Goal: Task Accomplishment & Management: Manage account settings

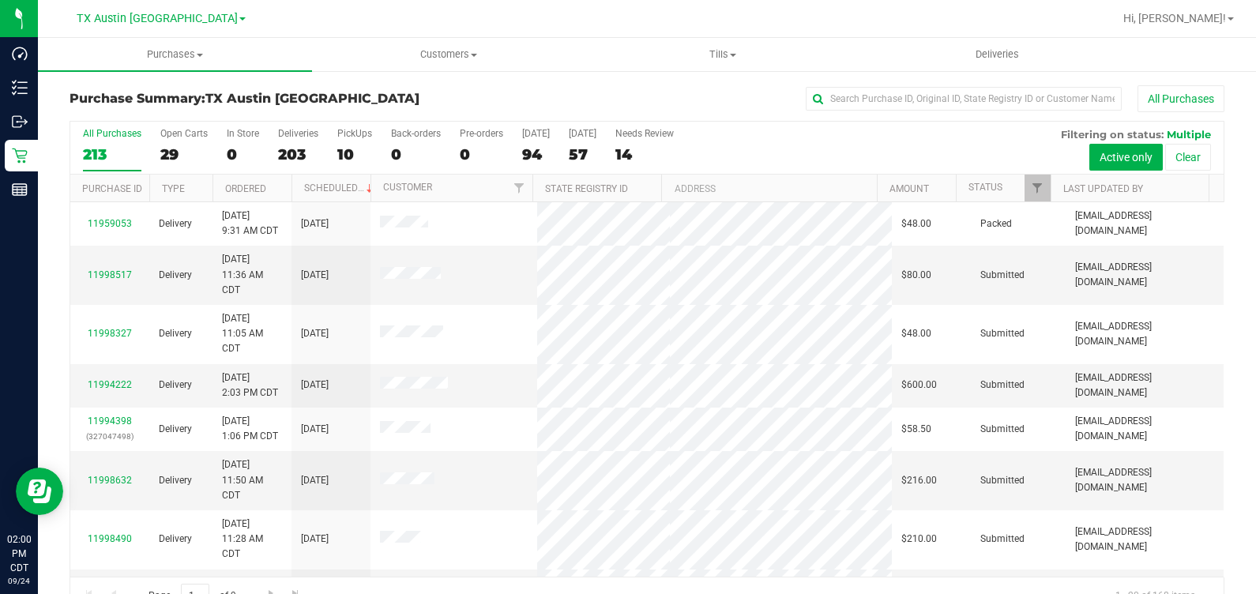
drag, startPoint x: 0, startPoint y: 0, endPoint x: 655, endPoint y: 101, distance: 662.7
click at [655, 101] on div "All Purchases" at bounding box center [839, 98] width 770 height 27
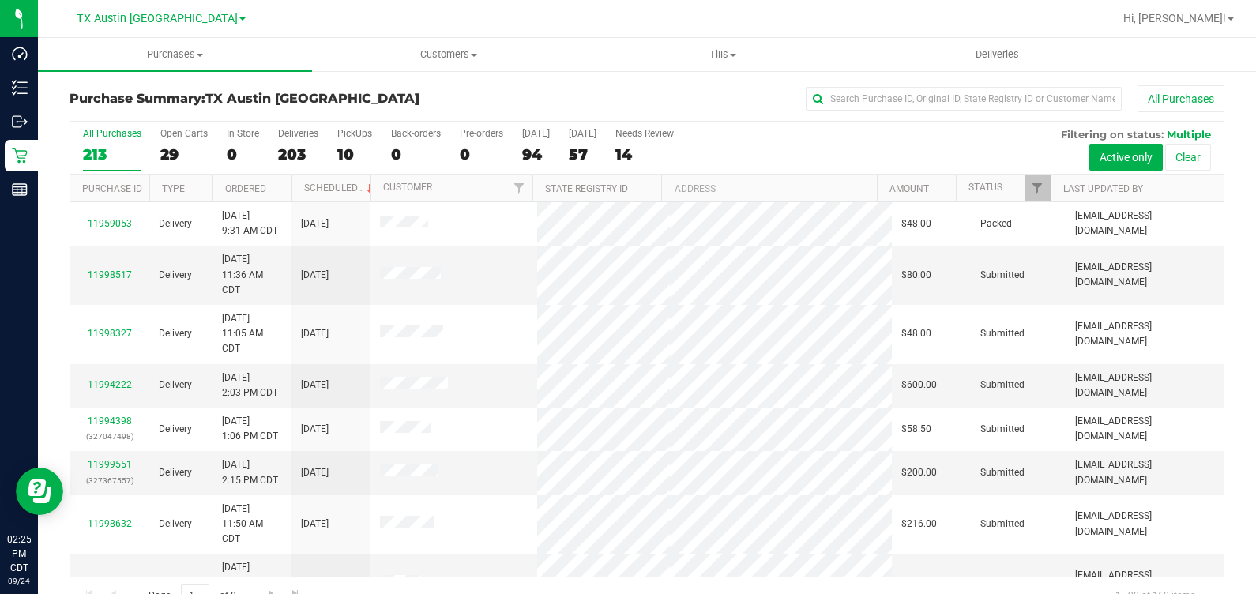
click at [122, 93] on div "Purchase Summary: TX Austin DC All Purchases" at bounding box center [647, 102] width 1155 height 35
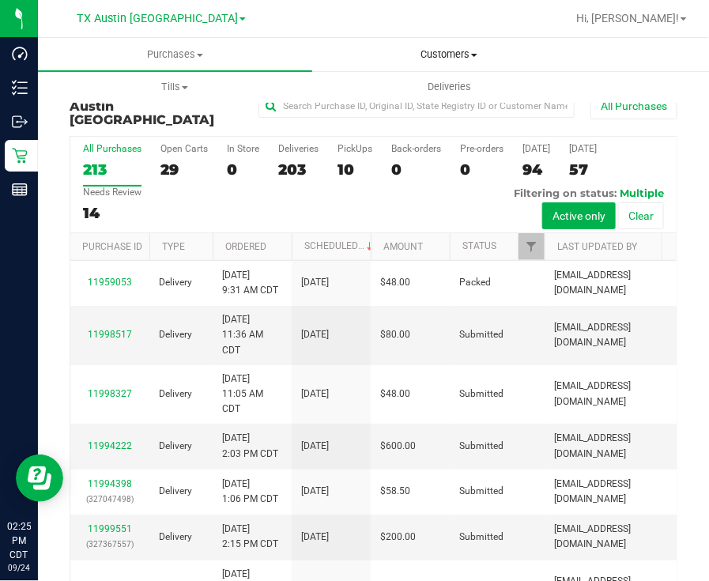
click at [471, 53] on span "Customers" at bounding box center [449, 54] width 273 height 14
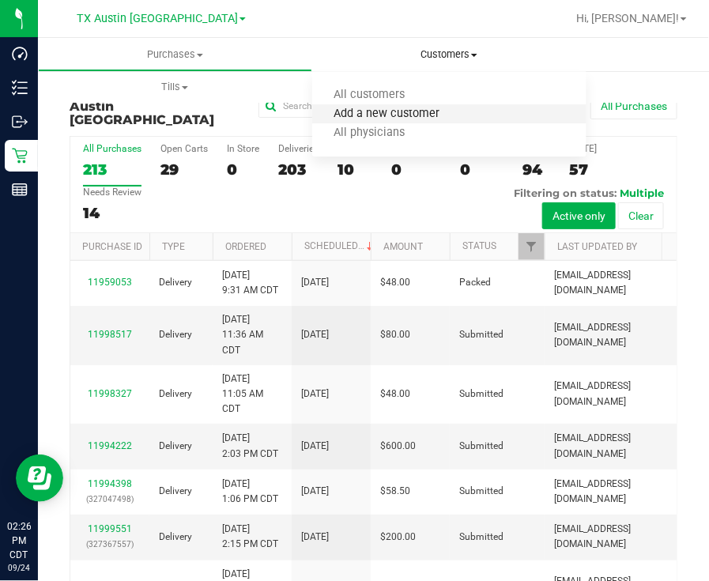
click at [357, 117] on span "Add a new customer" at bounding box center [386, 113] width 149 height 13
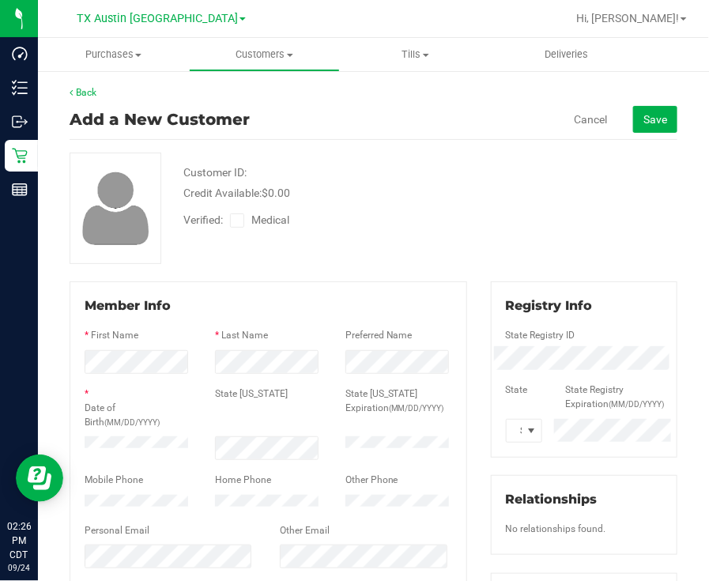
click at [238, 220] on icon at bounding box center [237, 220] width 10 height 0
click at [0, 0] on input "Medical" at bounding box center [0, 0] width 0 height 0
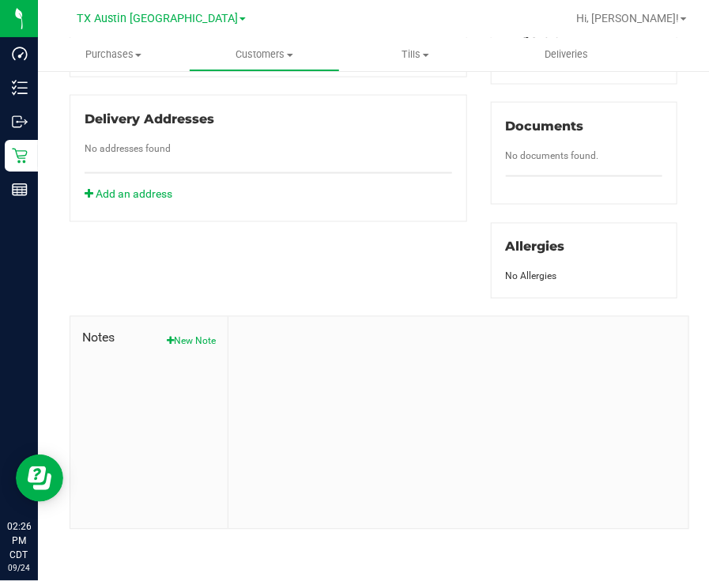
scroll to position [576, 0]
click at [196, 337] on button "New Note" at bounding box center [191, 341] width 49 height 14
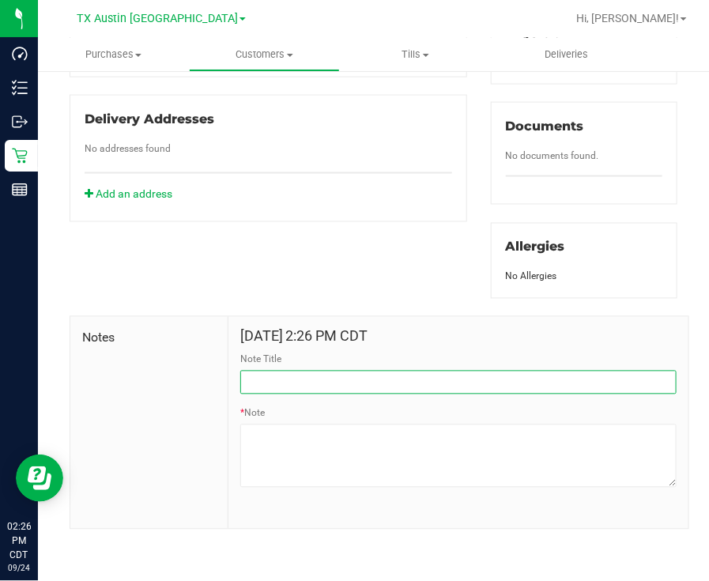
click at [331, 391] on input "Note Title" at bounding box center [458, 383] width 436 height 24
type input "[PERSON_NAME] Info"
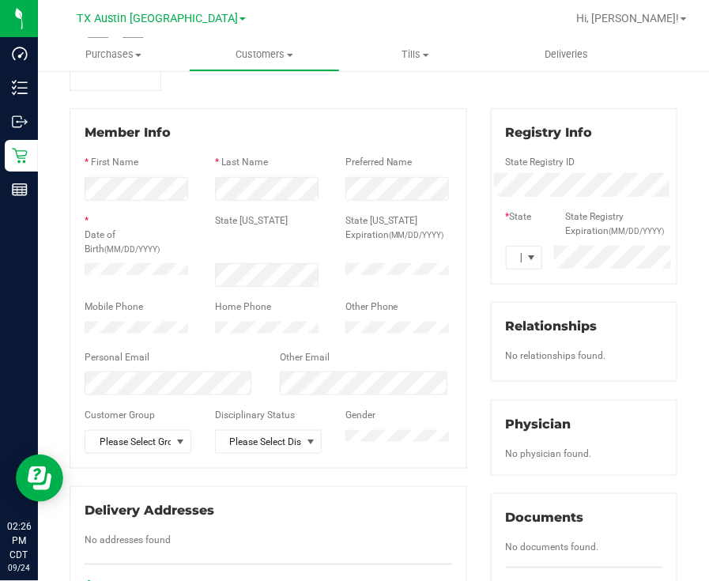
scroll to position [172, 0]
type textarea "Patient Name: [PERSON_NAME] Address: [STREET_ADDRESS] Phone Number: [PHONE_NUMB…"
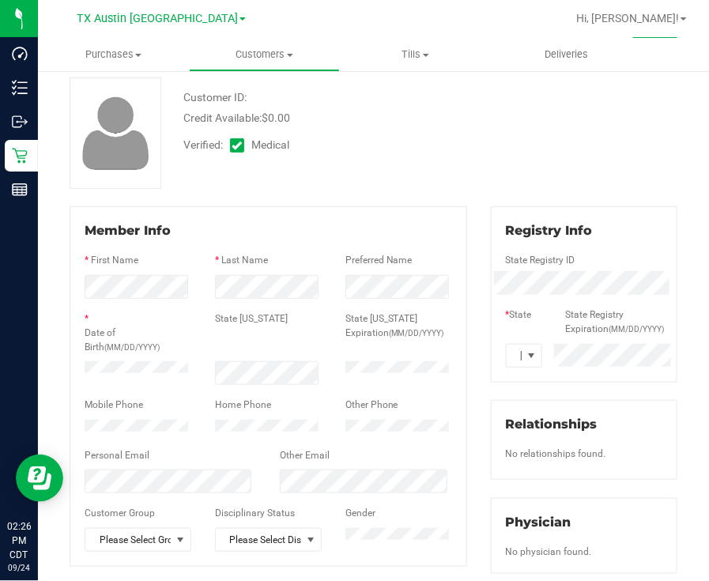
click at [573, 119] on div "Customer ID: Credit Available: $0.00 Verified: Medical" at bounding box center [373, 132] width 631 height 111
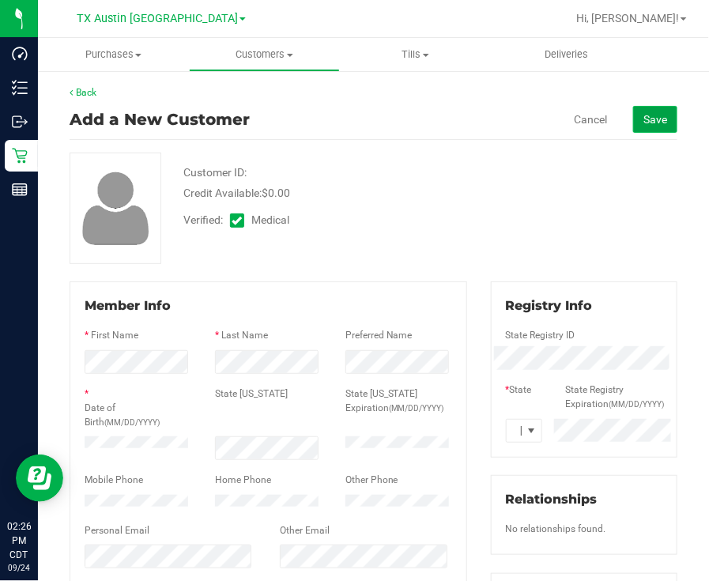
click at [650, 125] on button "Save" at bounding box center [655, 119] width 44 height 27
click at [649, 114] on span "Save" at bounding box center [655, 119] width 24 height 13
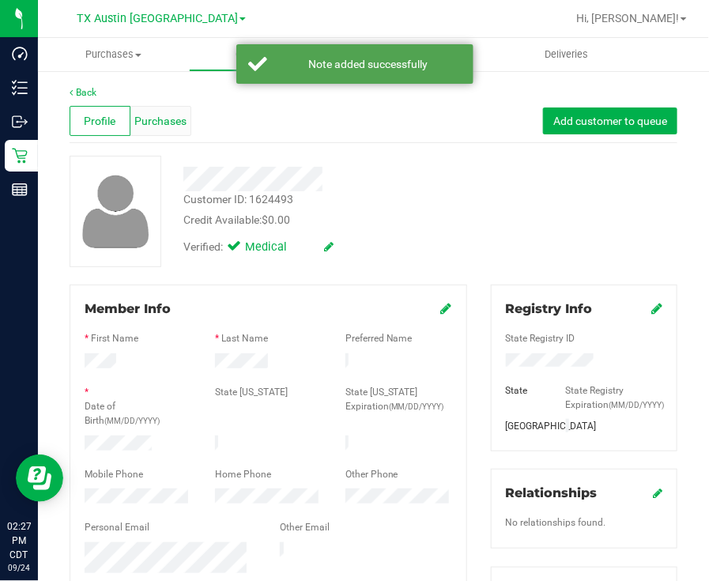
click at [164, 126] on span "Purchases" at bounding box center [160, 121] width 52 height 17
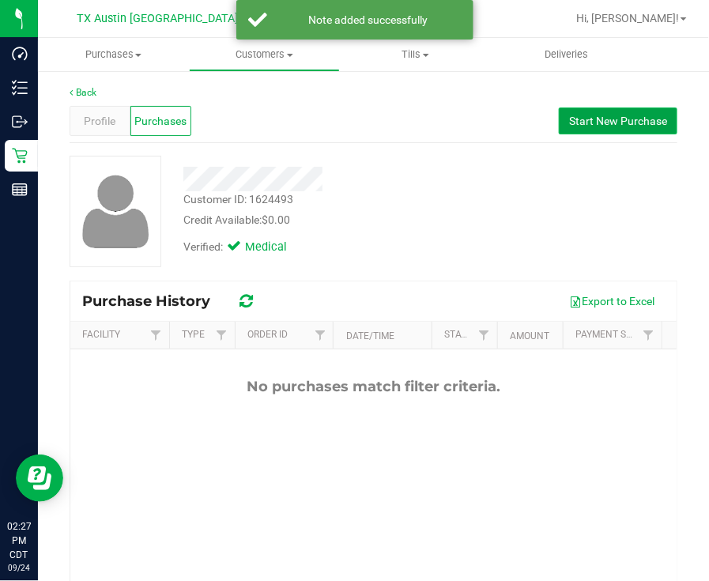
click at [612, 109] on button "Start New Purchase" at bounding box center [618, 120] width 118 height 27
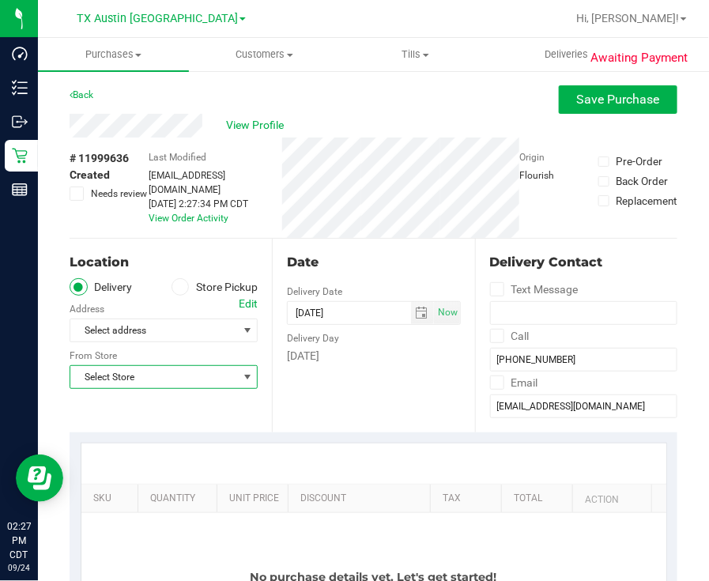
click at [141, 374] on span "Select Store" at bounding box center [153, 377] width 167 height 22
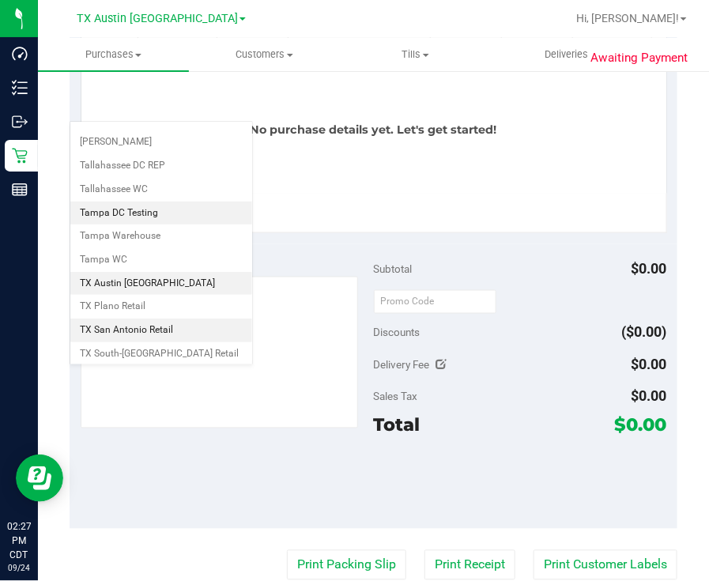
scroll to position [1131, 0]
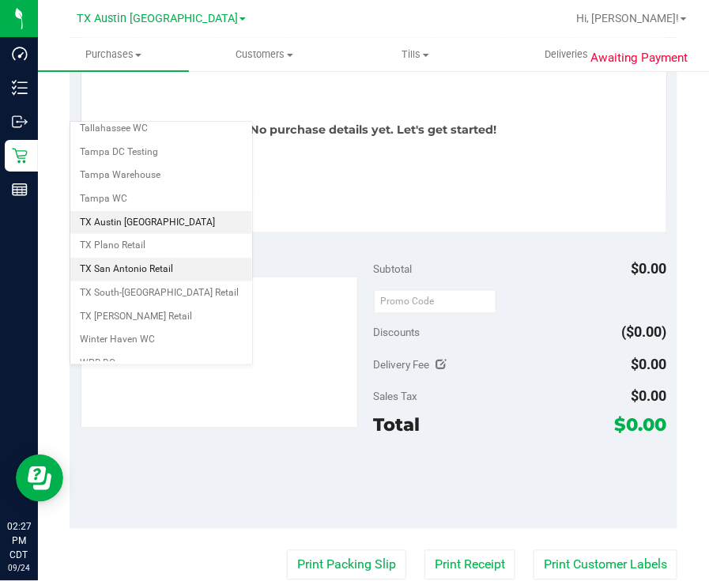
click at [134, 258] on li "TX San Antonio Retail" at bounding box center [161, 270] width 182 height 24
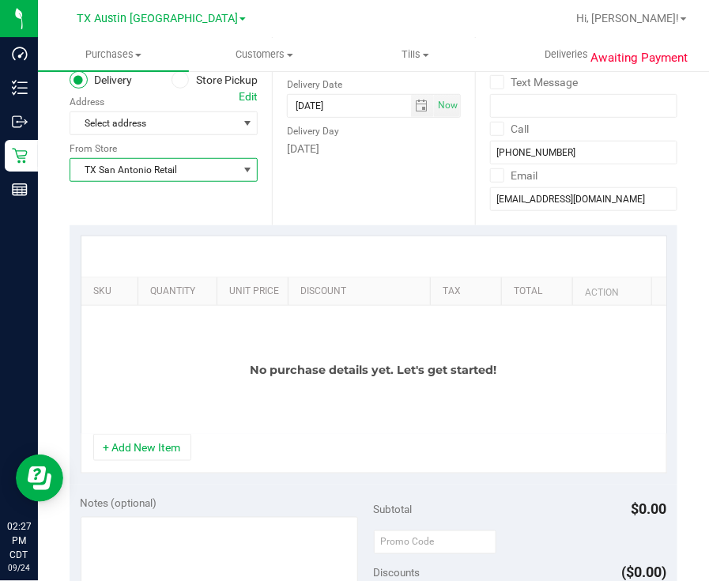
scroll to position [165, 0]
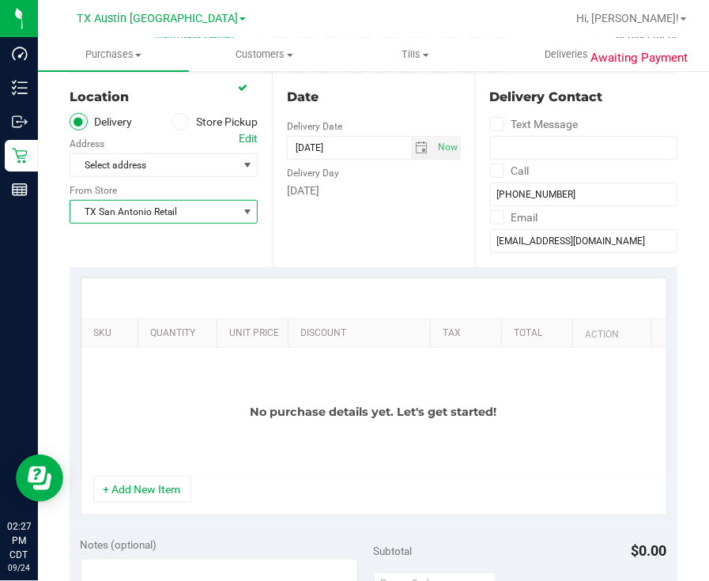
click at [245, 140] on div "Edit" at bounding box center [248, 138] width 19 height 17
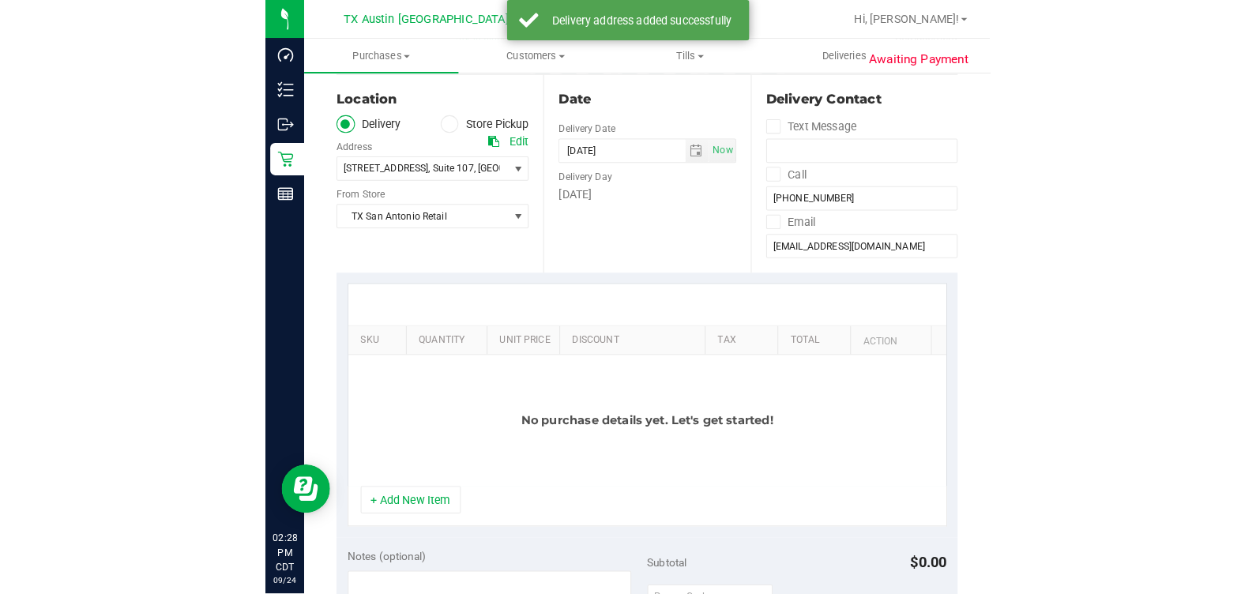
scroll to position [156, 0]
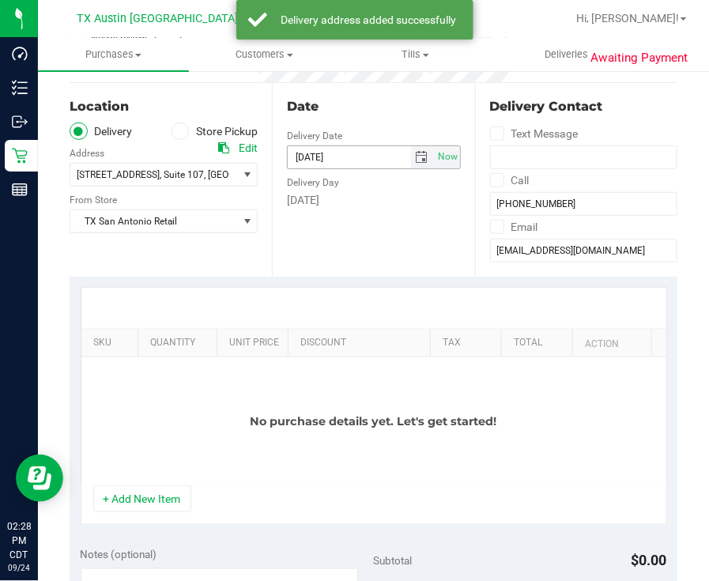
click at [417, 160] on span "select" at bounding box center [422, 157] width 13 height 13
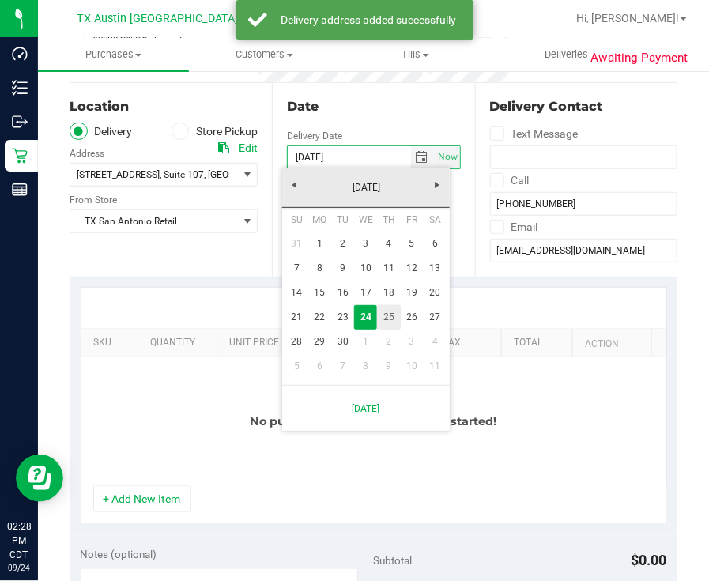
click at [390, 313] on link "25" at bounding box center [388, 317] width 23 height 24
type input "[DATE]"
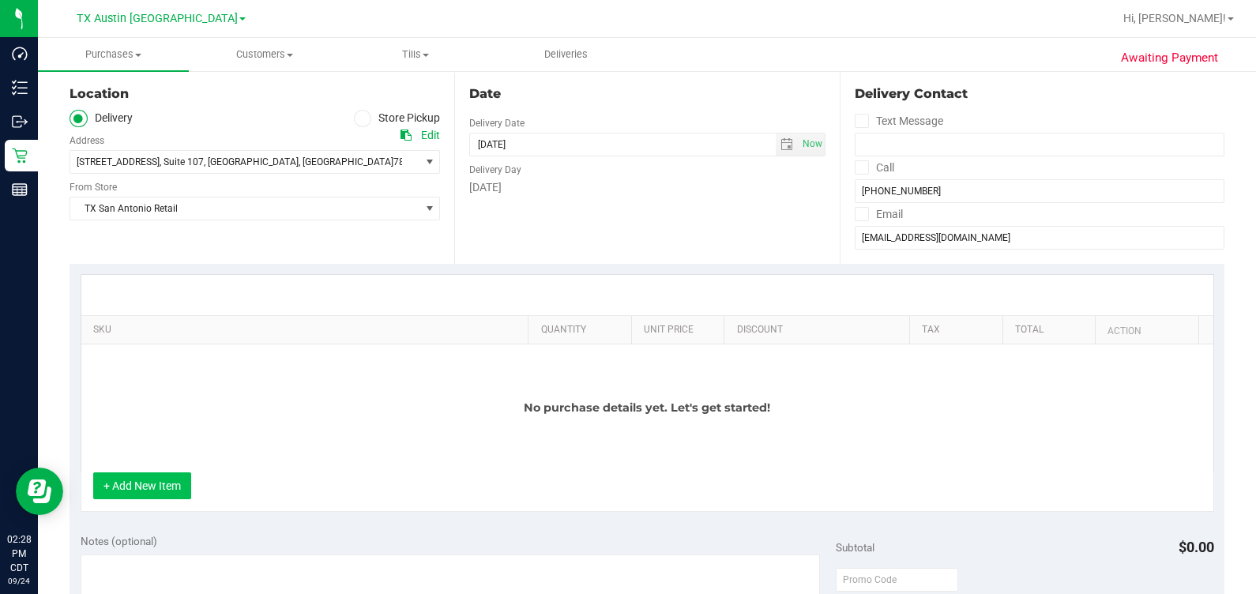
click at [107, 489] on button "+ Add New Item" at bounding box center [142, 485] width 98 height 27
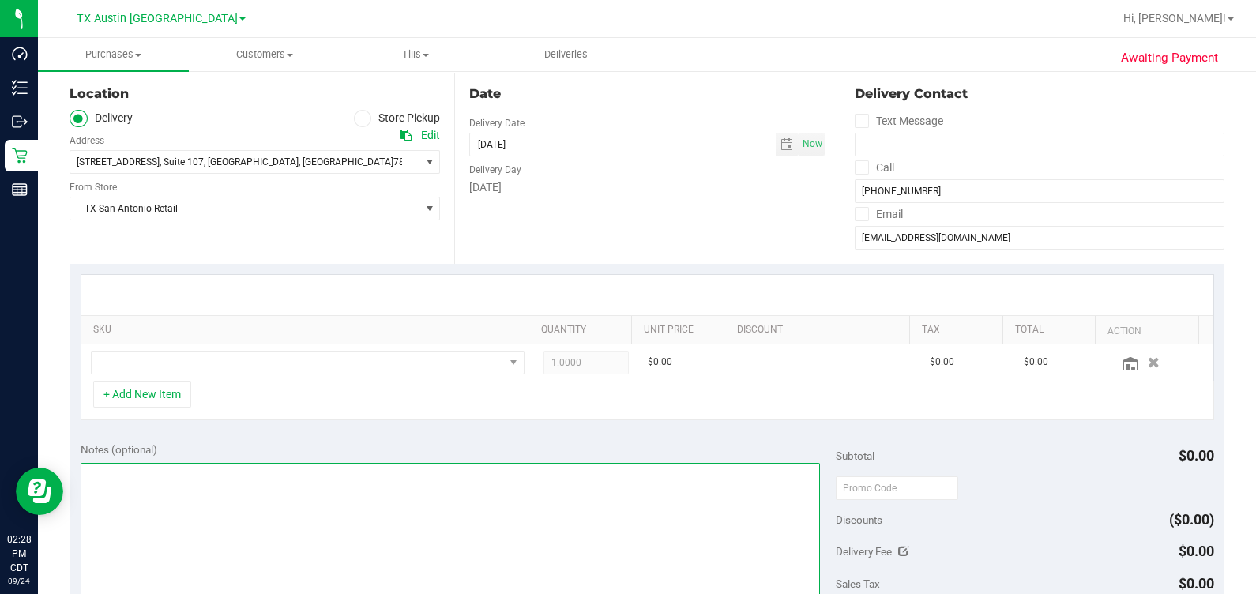
click at [331, 477] on textarea at bounding box center [451, 539] width 740 height 152
type textarea "satx pu 9/25 rg"
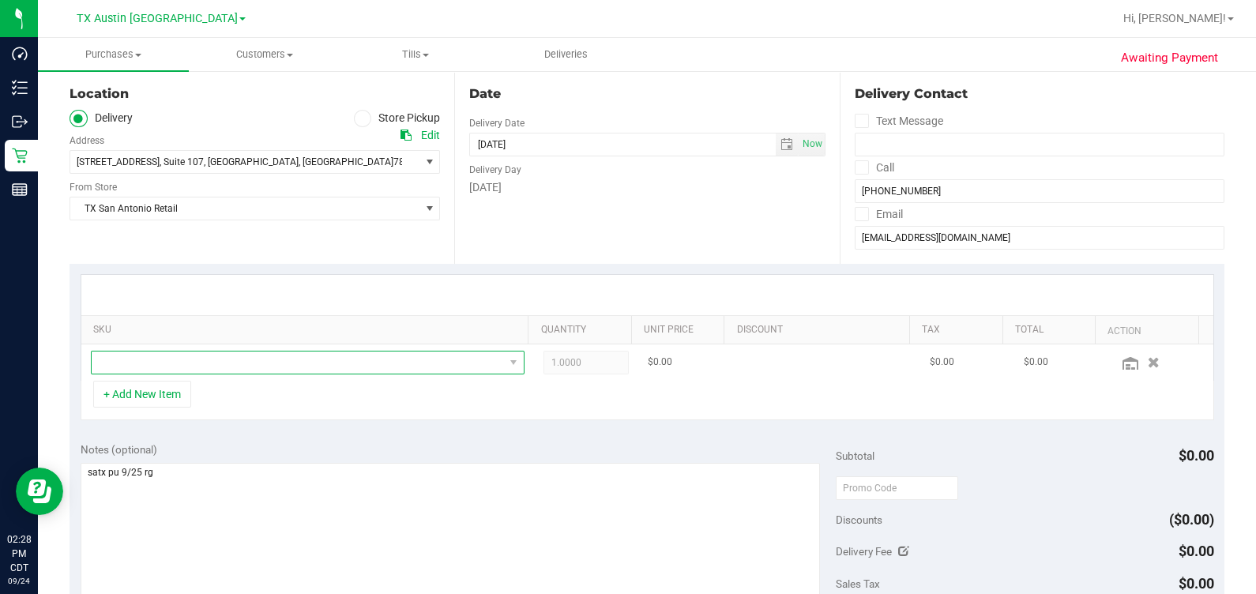
click at [408, 356] on span "NO DATA FOUND" at bounding box center [298, 363] width 412 height 22
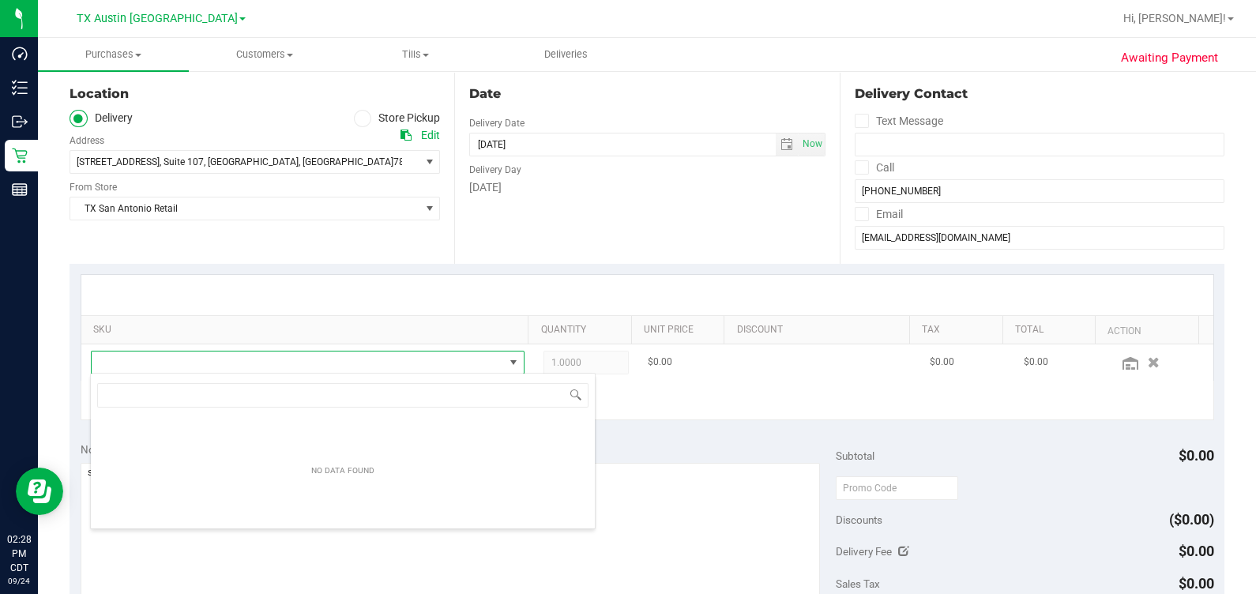
scroll to position [23, 415]
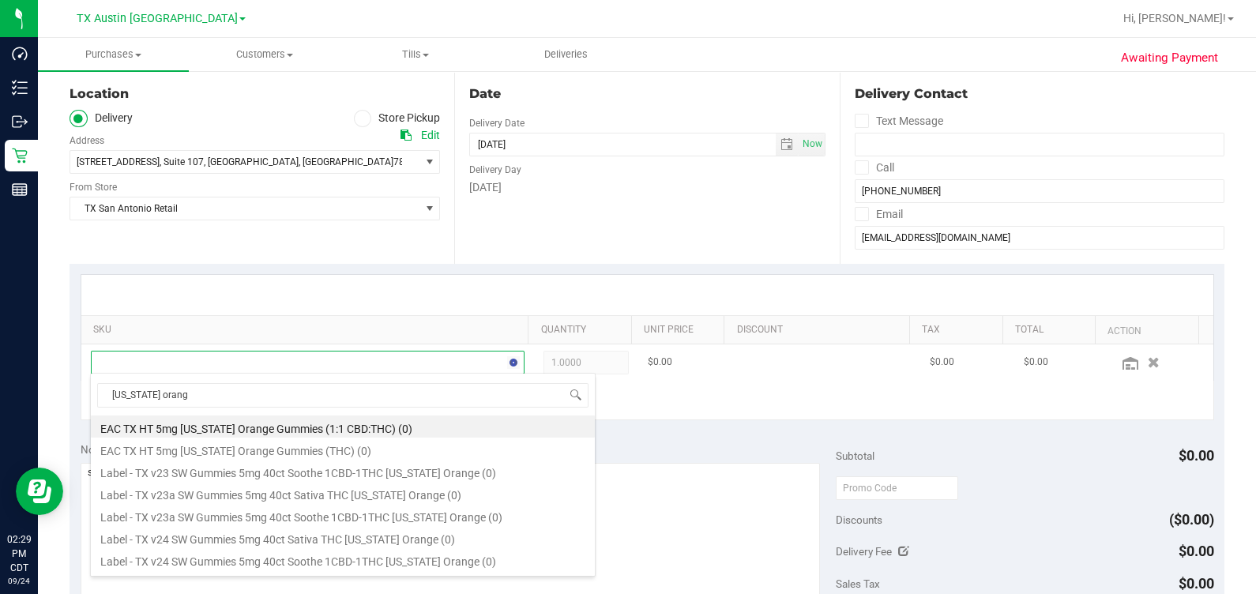
type input "[US_STATE] orange"
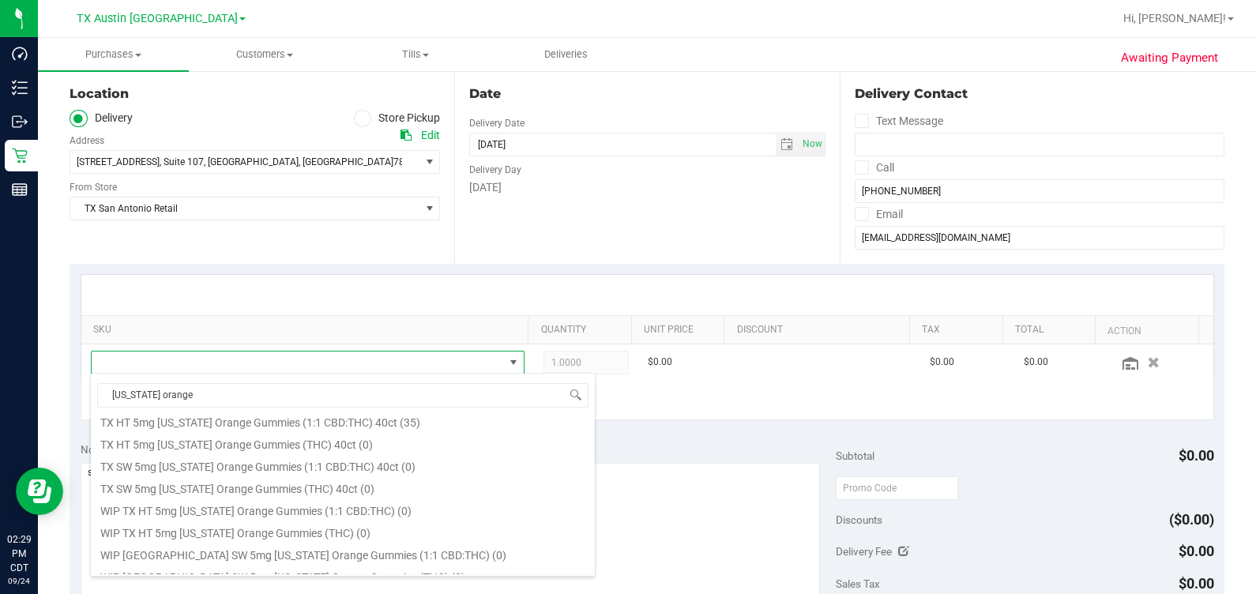
scroll to position [261, 0]
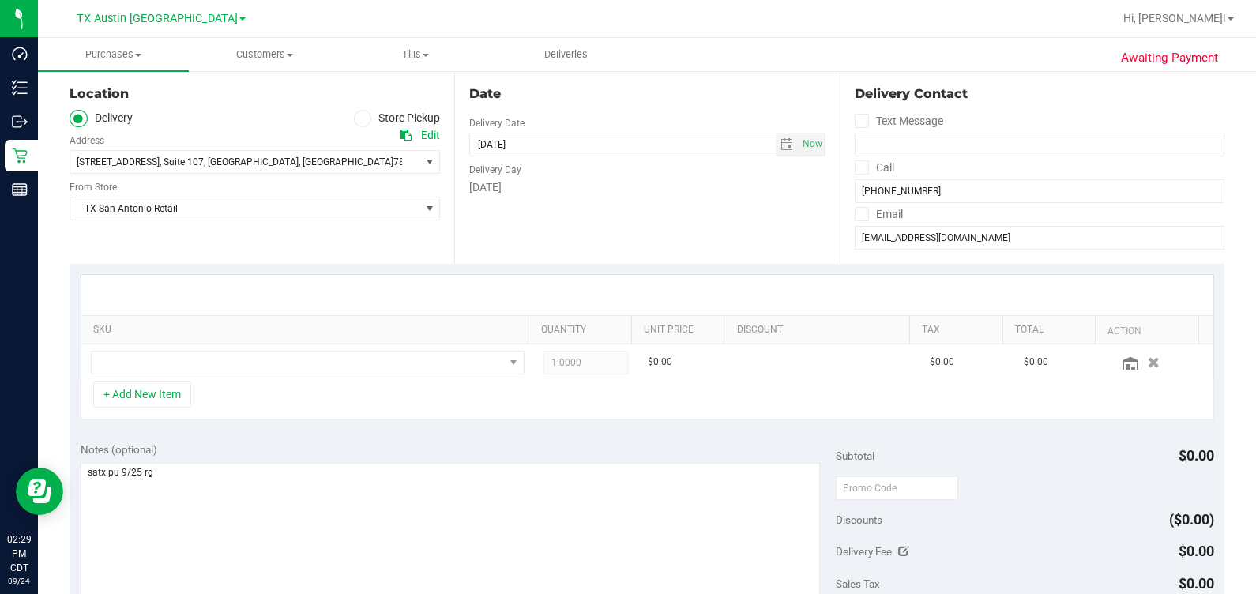
click at [415, 278] on div at bounding box center [647, 295] width 1132 height 40
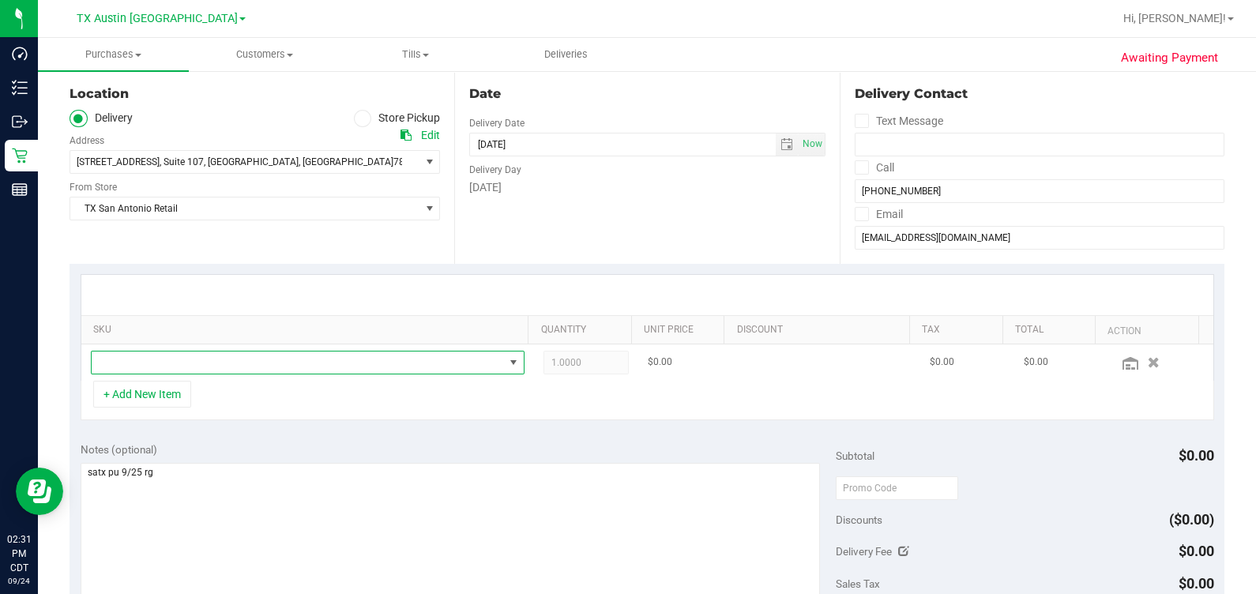
click at [488, 359] on span "NO DATA FOUND" at bounding box center [298, 363] width 412 height 22
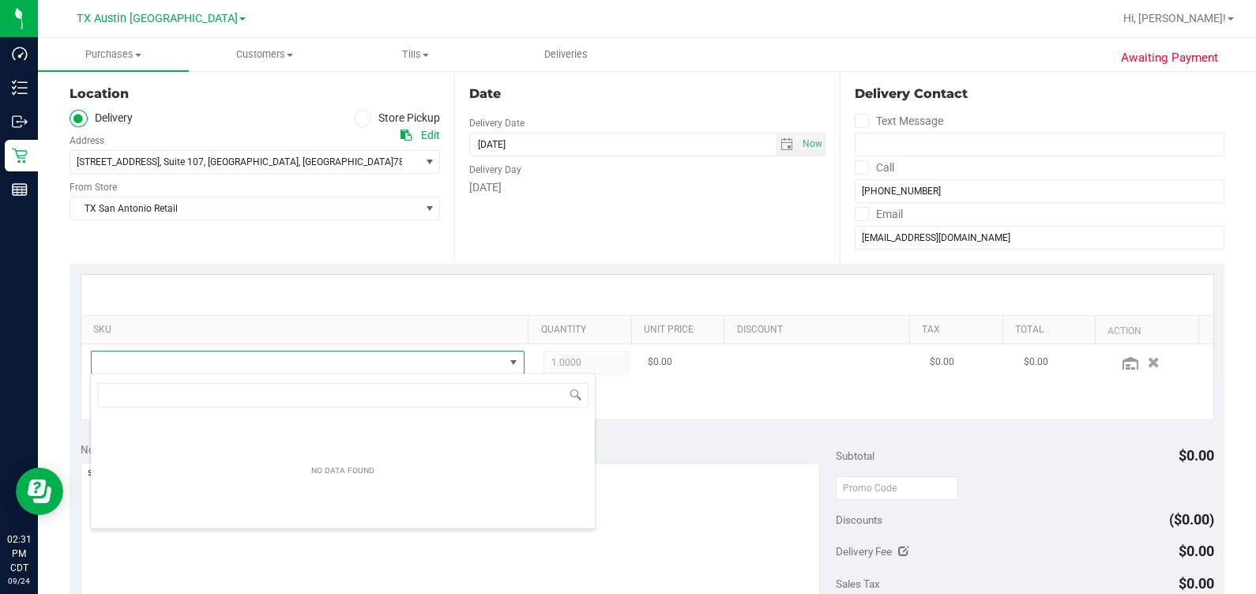
scroll to position [23, 415]
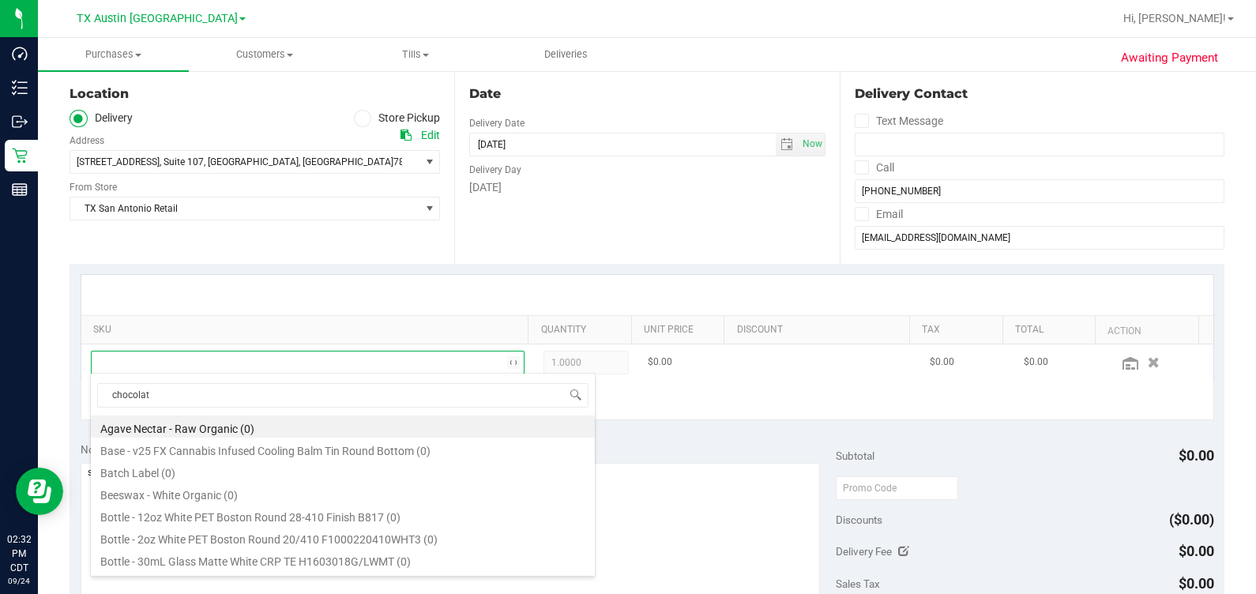
type input "chocolate"
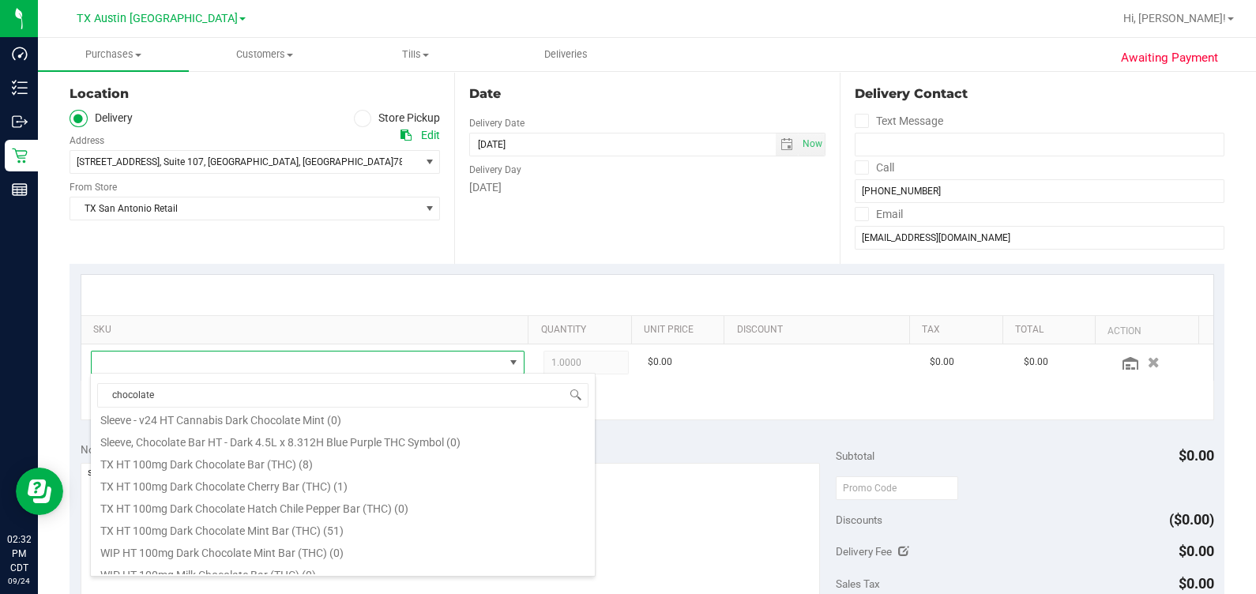
scroll to position [363, 0]
click at [221, 459] on li "TX HT 100mg Dark Chocolate Bar (THC) (8)" at bounding box center [343, 462] width 504 height 22
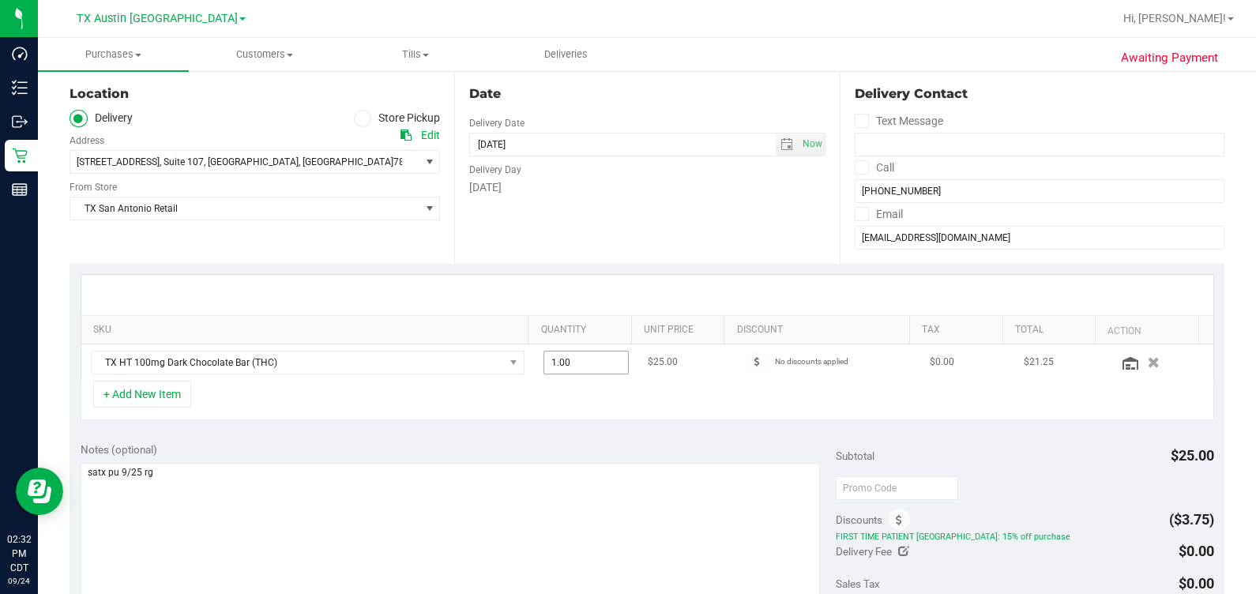
click at [596, 355] on span "1.00 1" at bounding box center [586, 363] width 85 height 24
click at [596, 353] on input "1" at bounding box center [586, 363] width 84 height 22
type input "2"
type input "2.00"
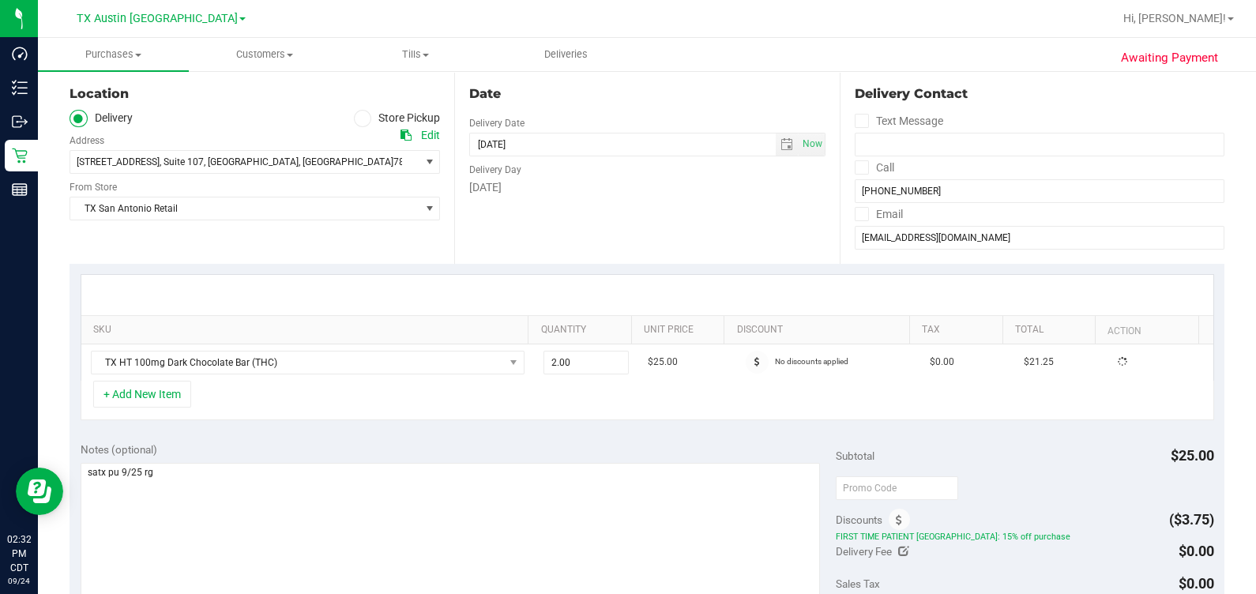
click at [600, 405] on div "+ Add New Item" at bounding box center [648, 400] width 1134 height 39
click at [129, 391] on button "+ Add New Item" at bounding box center [142, 394] width 98 height 27
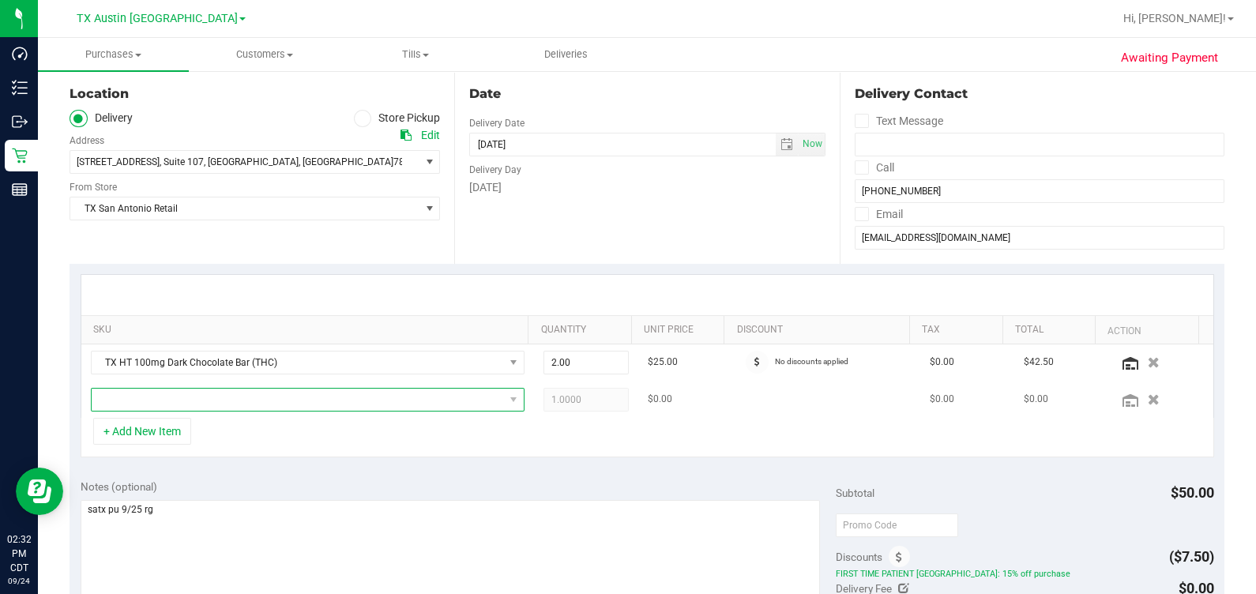
click at [196, 405] on span "NO DATA FOUND" at bounding box center [298, 400] width 412 height 22
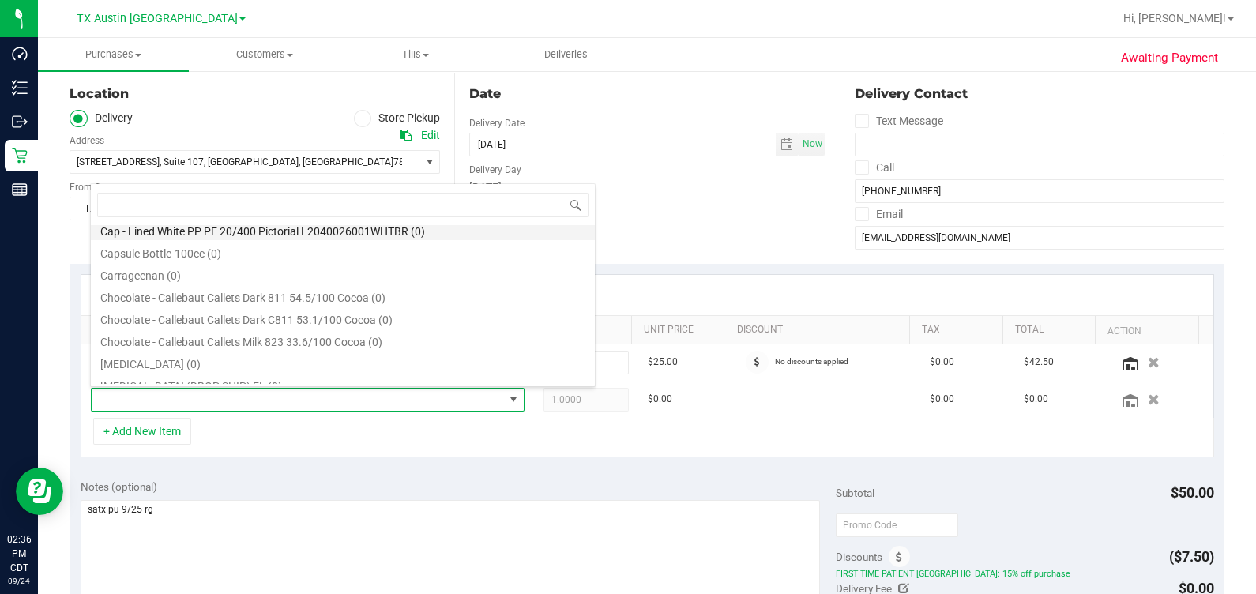
scroll to position [207, 0]
type input "soothe"
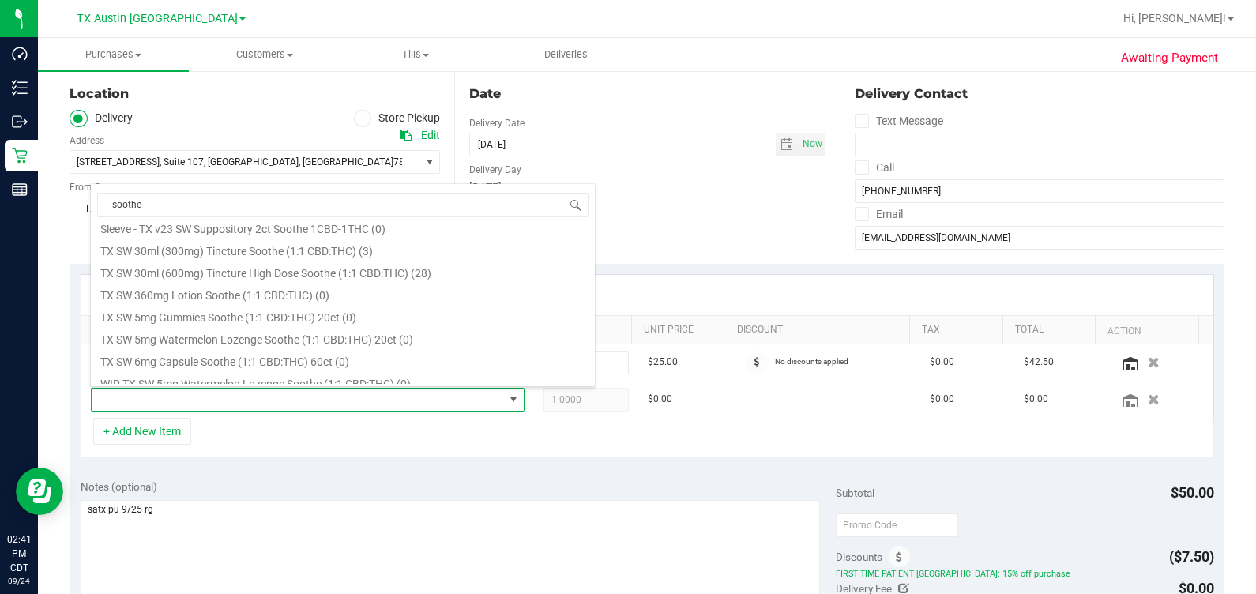
scroll to position [518, 0]
click at [374, 247] on li "TX SW 30ml (300mg) Tincture Soothe (1:1 CBD:THC) (3)" at bounding box center [343, 249] width 504 height 22
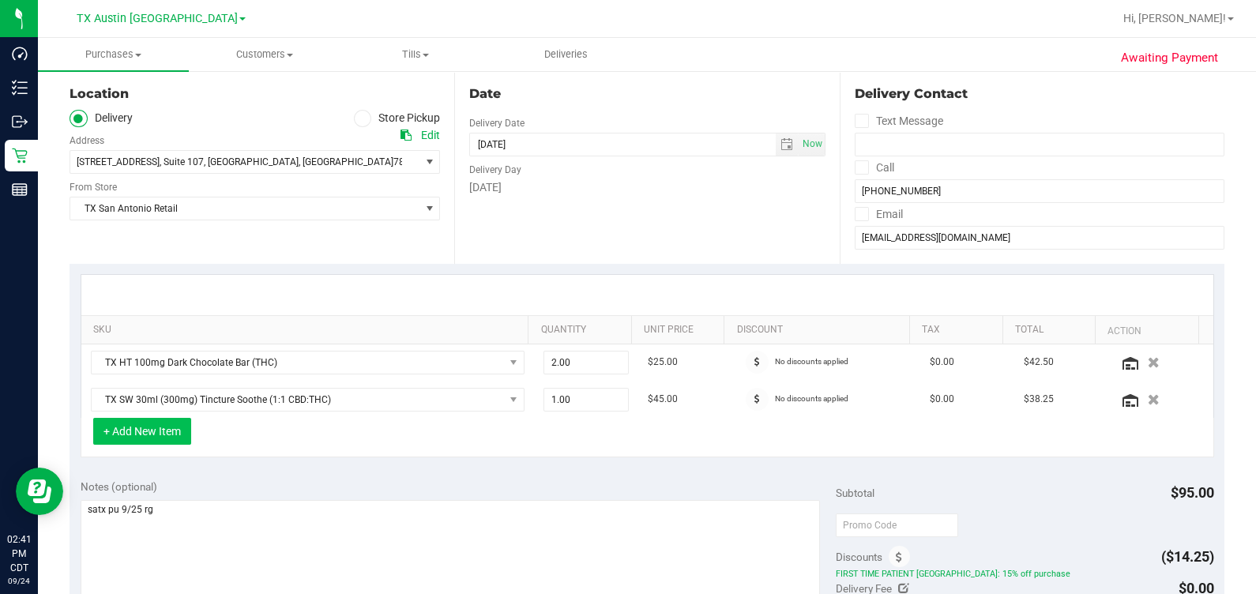
click at [145, 434] on button "+ Add New Item" at bounding box center [142, 431] width 98 height 27
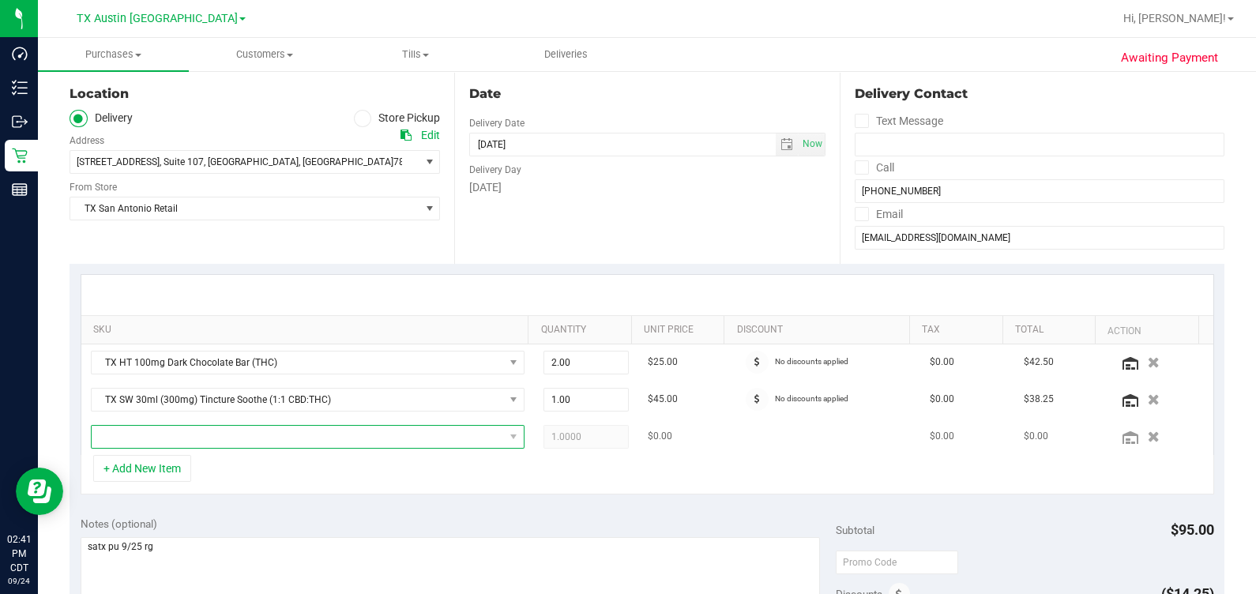
click at [197, 438] on span "NO DATA FOUND" at bounding box center [298, 437] width 412 height 22
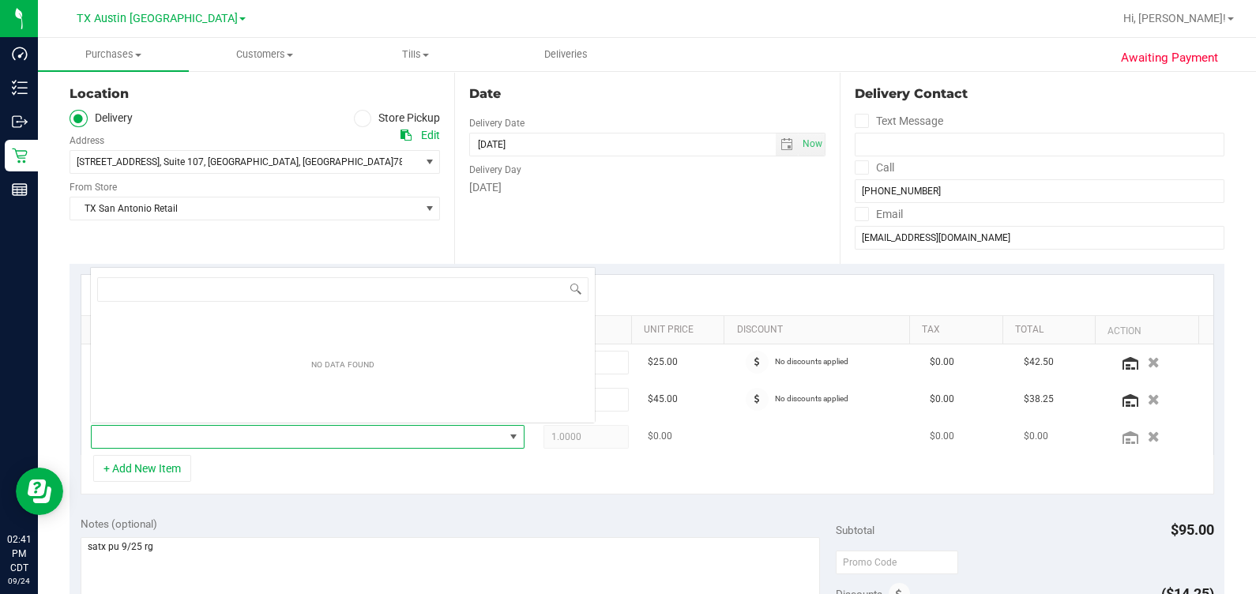
scroll to position [0, 0]
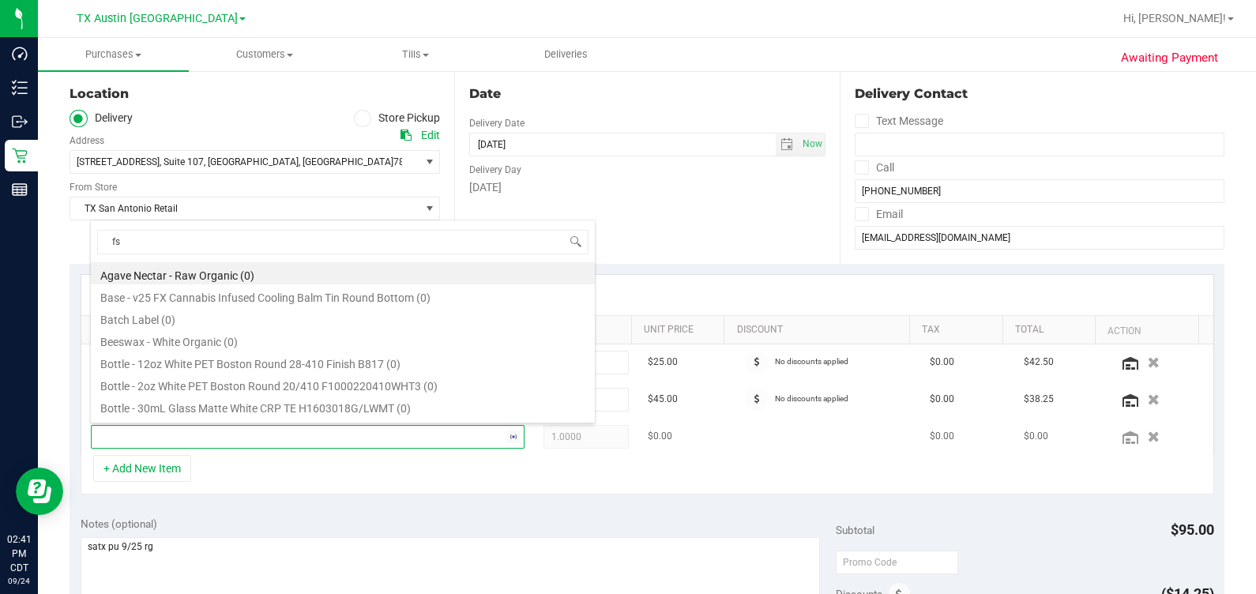
type input "fso"
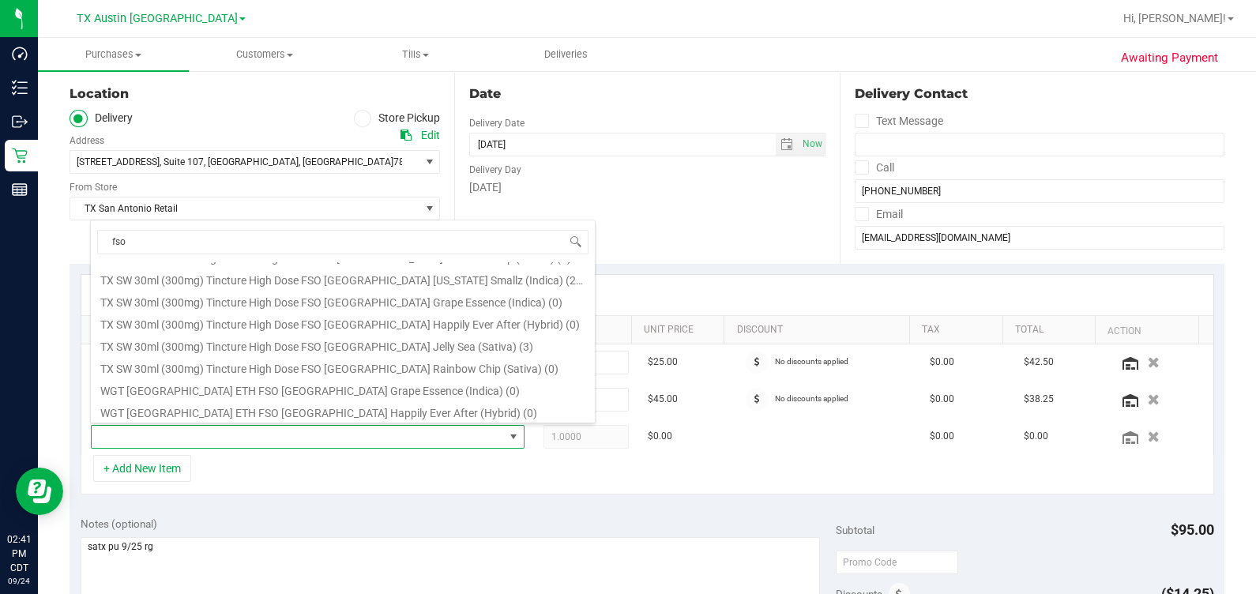
scroll to position [118, 0]
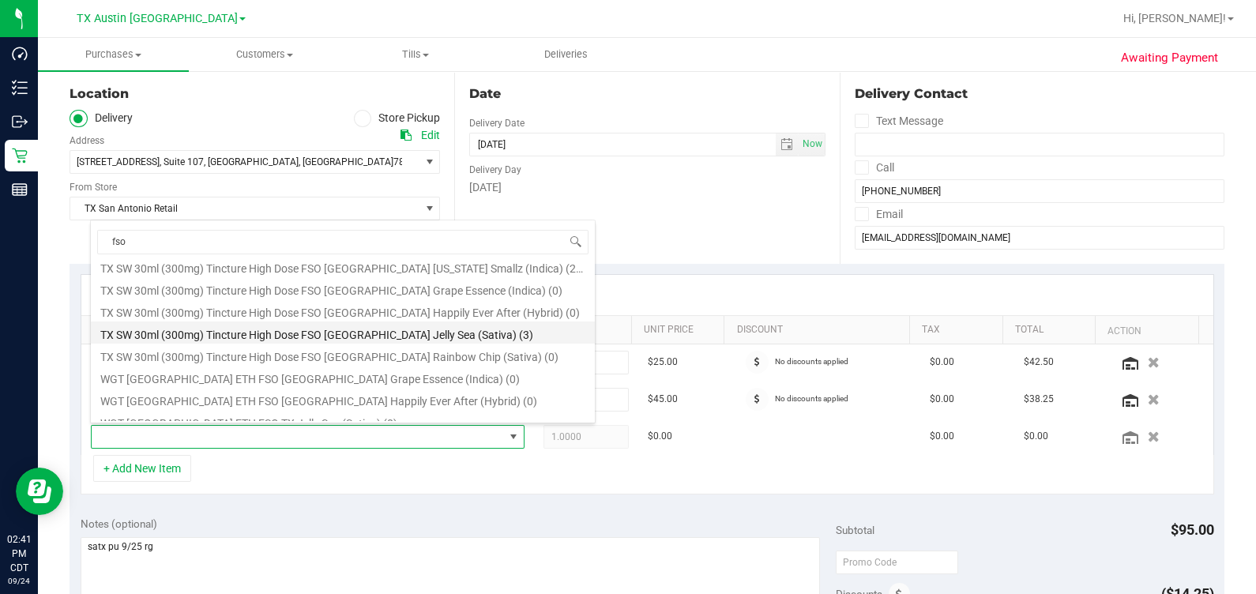
click at [258, 329] on li "TX SW 30ml (300mg) Tincture High Dose FSO [GEOGRAPHIC_DATA] Jelly Sea (Sativa) …" at bounding box center [343, 333] width 504 height 22
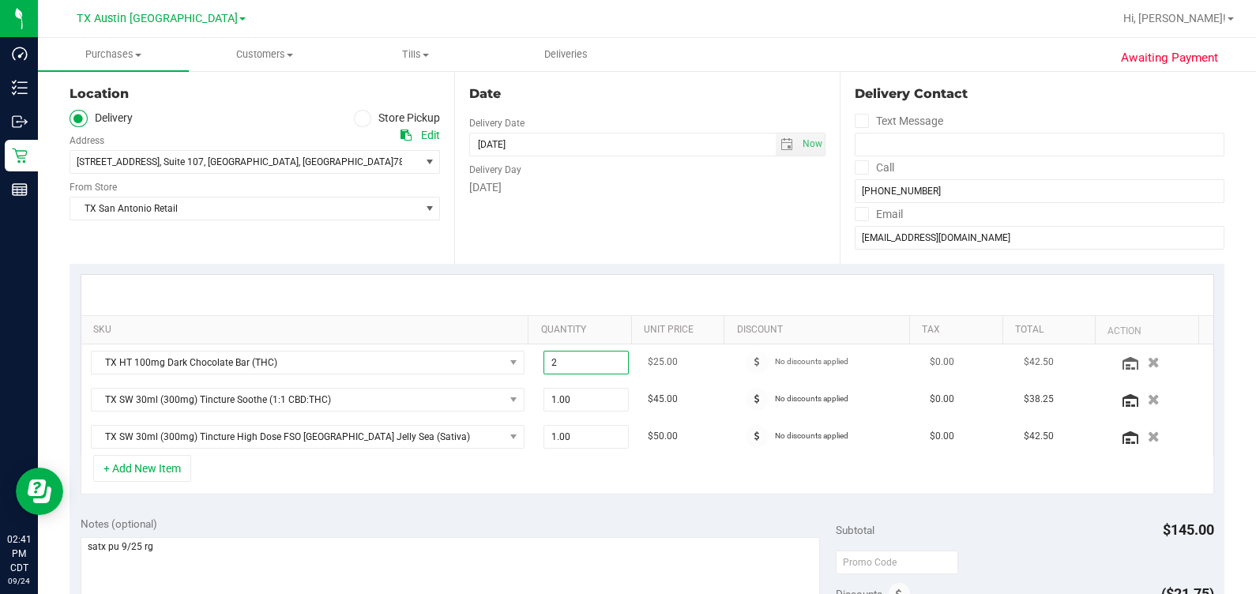
click at [578, 361] on span "2.00 2" at bounding box center [586, 363] width 85 height 24
click at [577, 361] on input "2" at bounding box center [586, 363] width 84 height 22
type input "1"
type input "1.00"
click at [675, 216] on div "Date Delivery Date [DATE] Now [DATE] 07:00 AM Now Delivery Day [DATE]" at bounding box center [646, 167] width 385 height 194
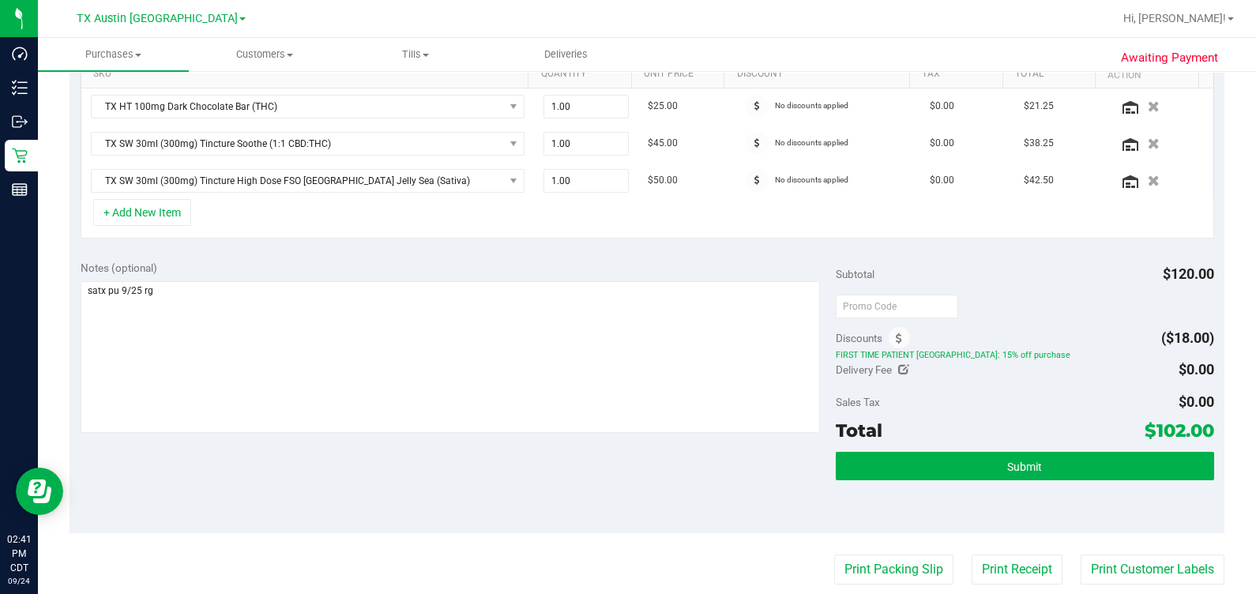
scroll to position [412, 0]
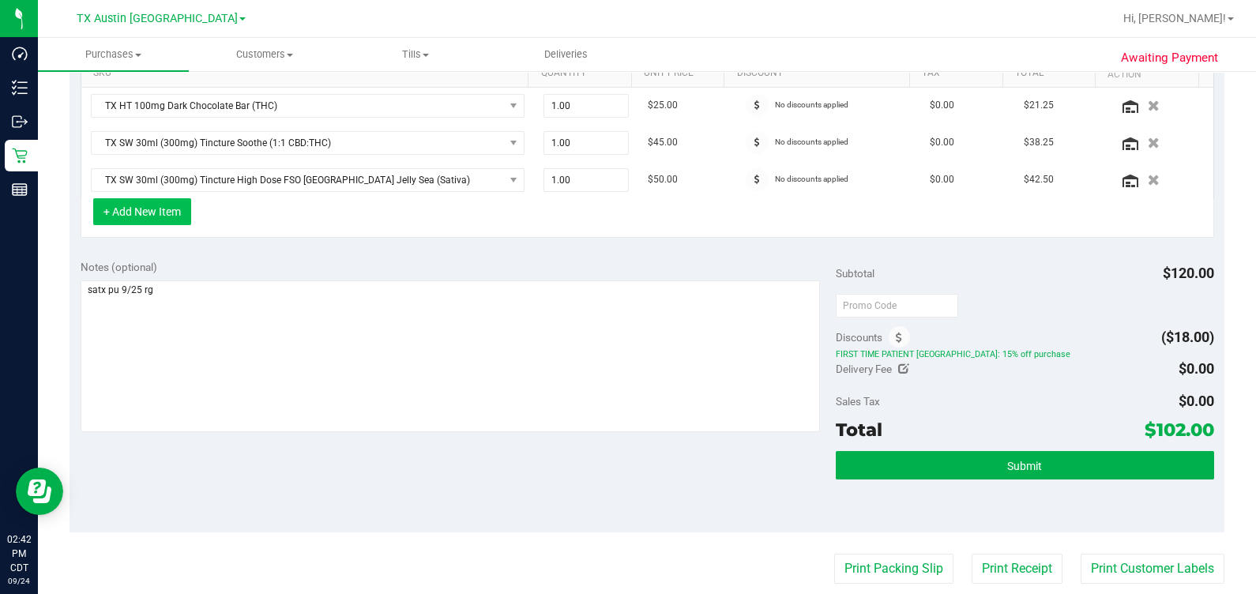
click at [162, 209] on button "+ Add New Item" at bounding box center [142, 211] width 98 height 27
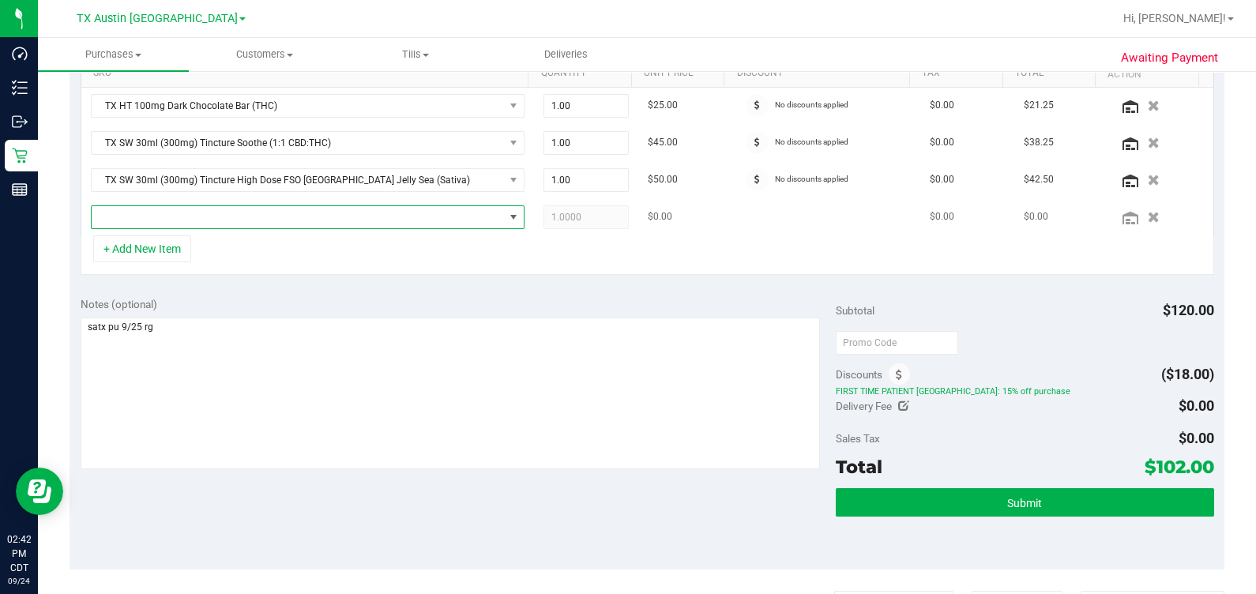
click at [175, 212] on span "NO DATA FOUND" at bounding box center [298, 217] width 412 height 22
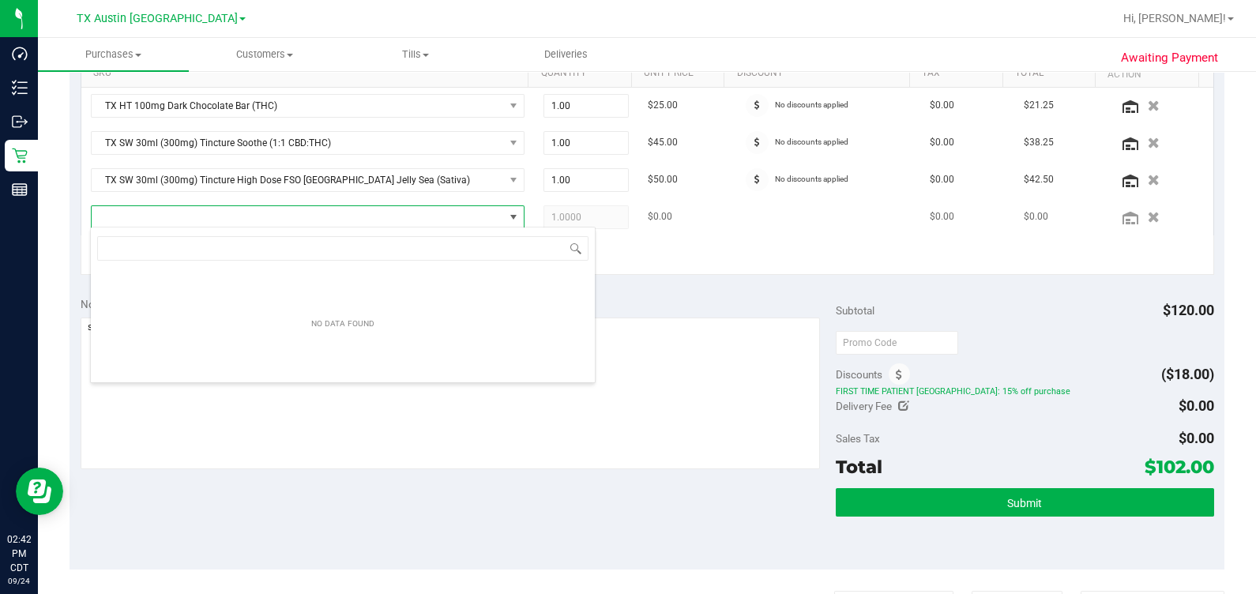
scroll to position [23, 422]
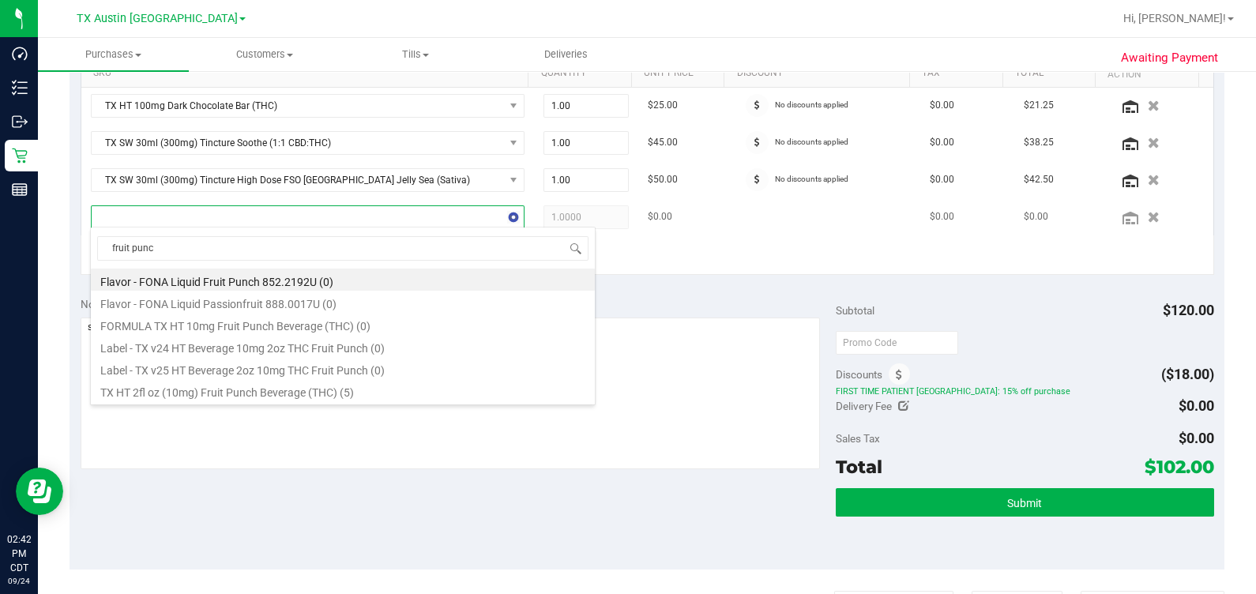
type input "fruit punch"
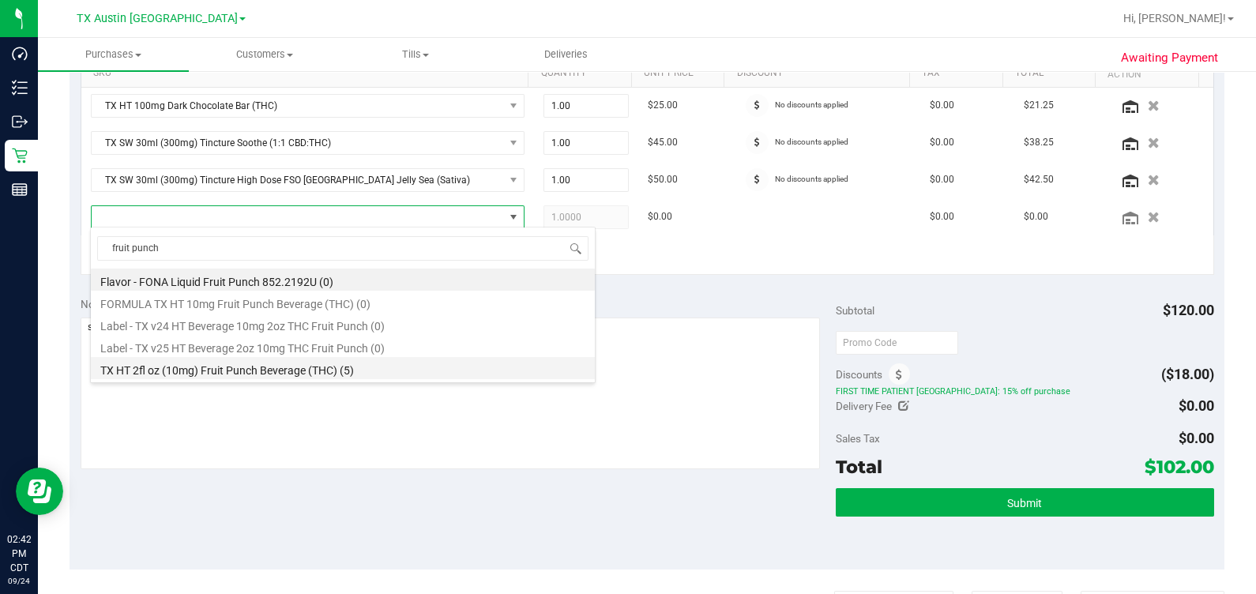
click at [262, 369] on li "TX HT 2fl oz (10mg) Fruit Punch Beverage (THC) (5)" at bounding box center [343, 368] width 504 height 22
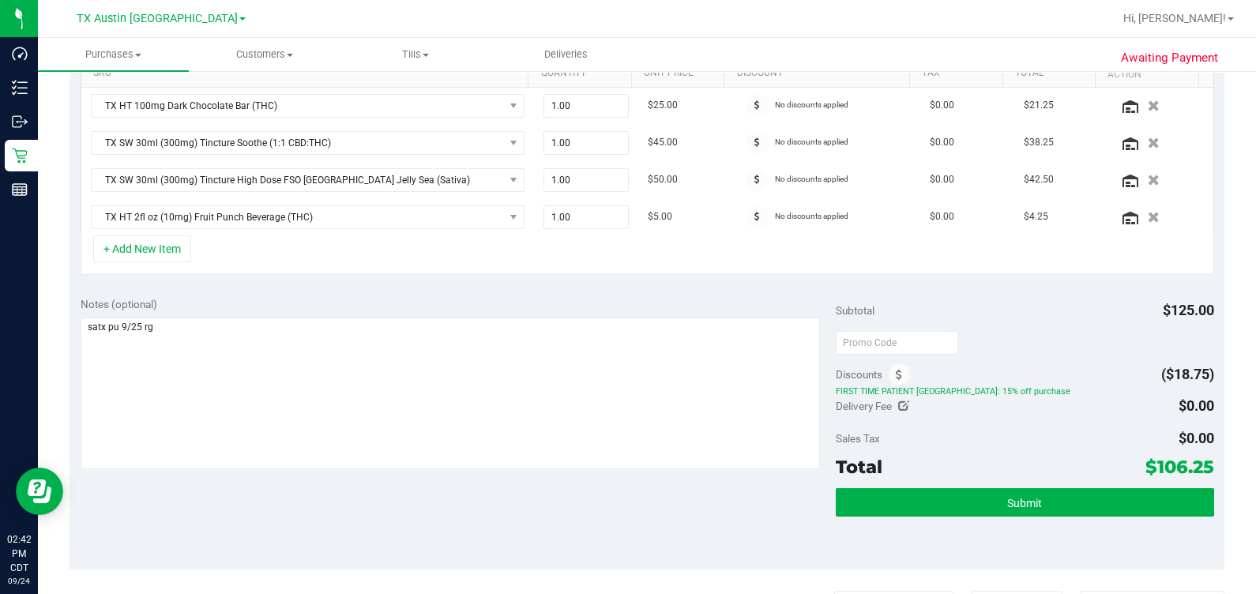
click at [508, 269] on div "+ Add New Item" at bounding box center [648, 254] width 1134 height 39
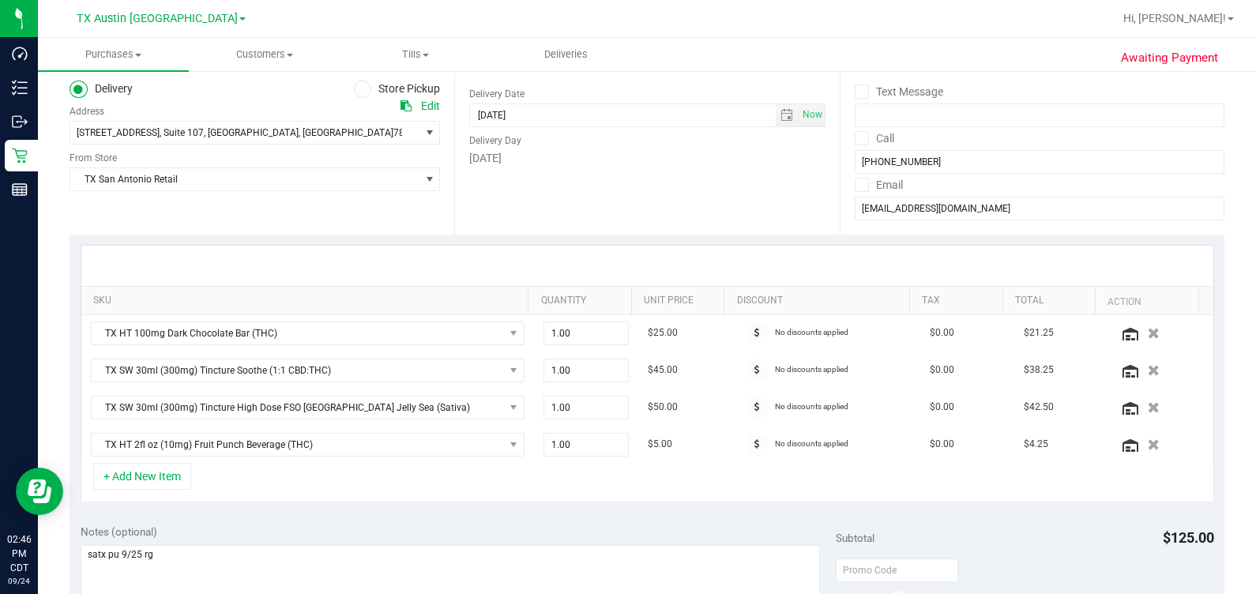
scroll to position [183, 0]
click at [537, 174] on div "Date Delivery Date [DATE] Now [DATE] 07:00 AM Now Delivery Day [DATE]" at bounding box center [646, 140] width 385 height 194
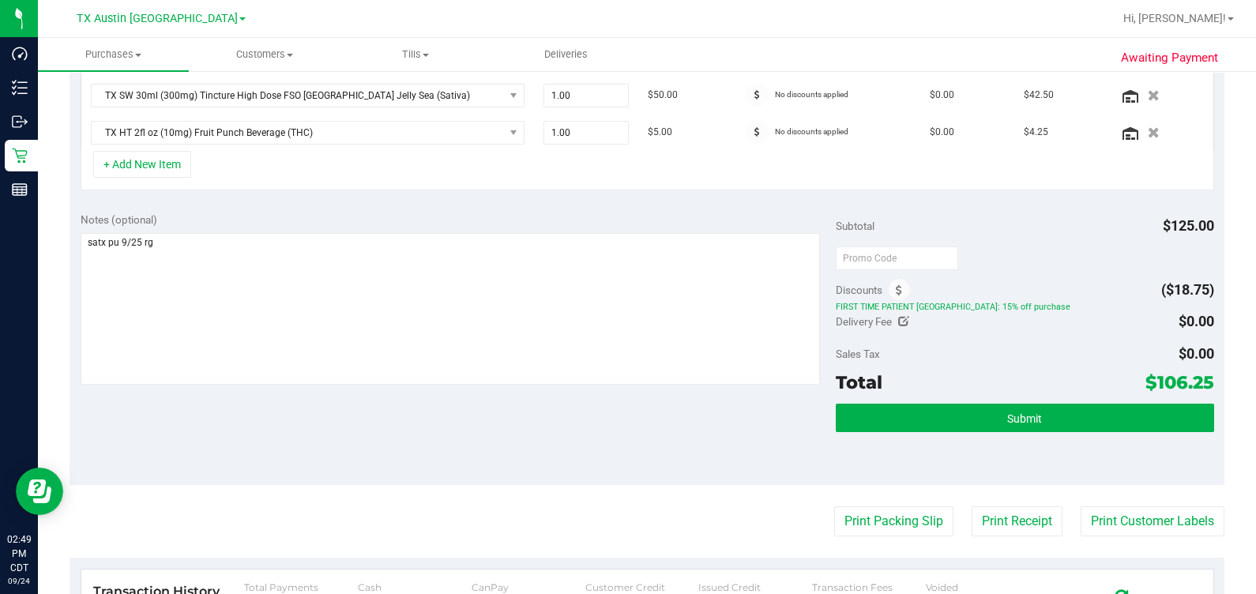
scroll to position [526, 0]
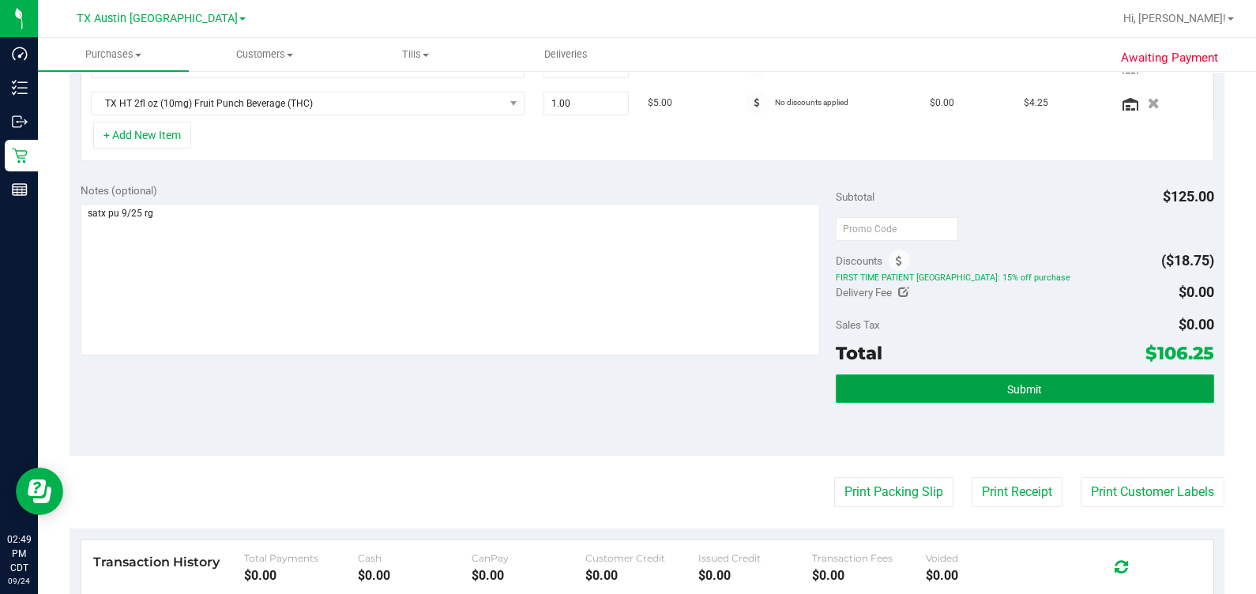
click at [1043, 374] on button "Submit" at bounding box center [1025, 388] width 378 height 28
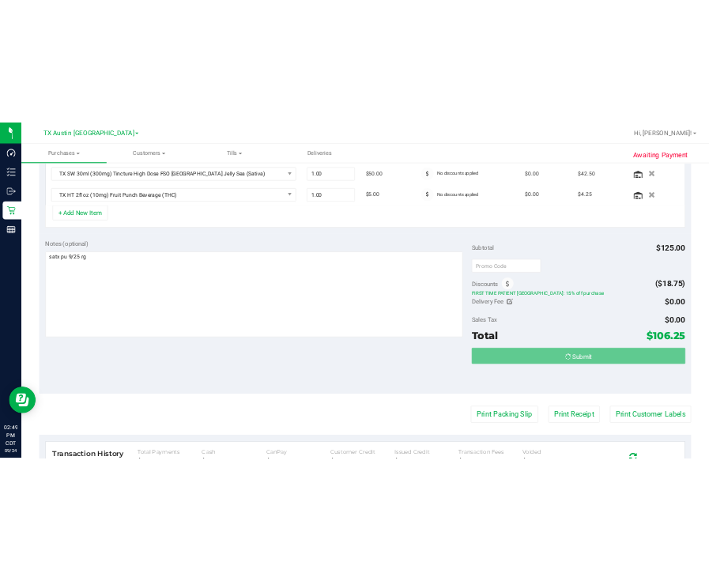
scroll to position [476, 0]
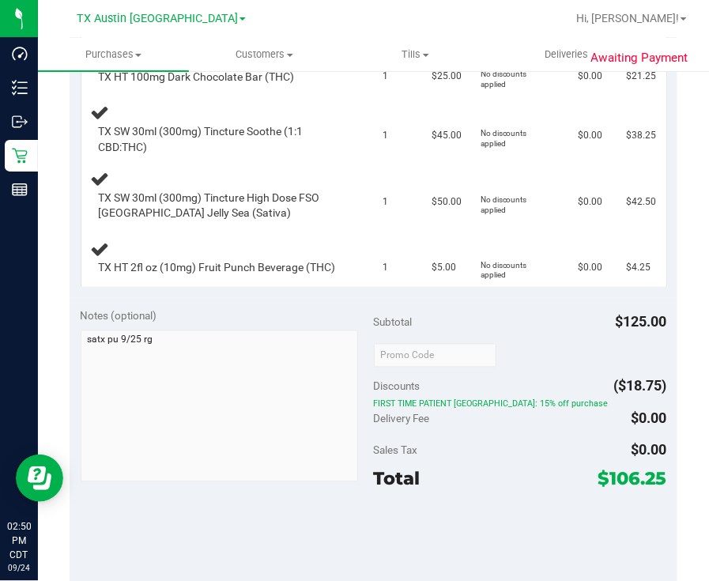
click at [450, 313] on div "Subtotal $125.00" at bounding box center [520, 322] width 293 height 28
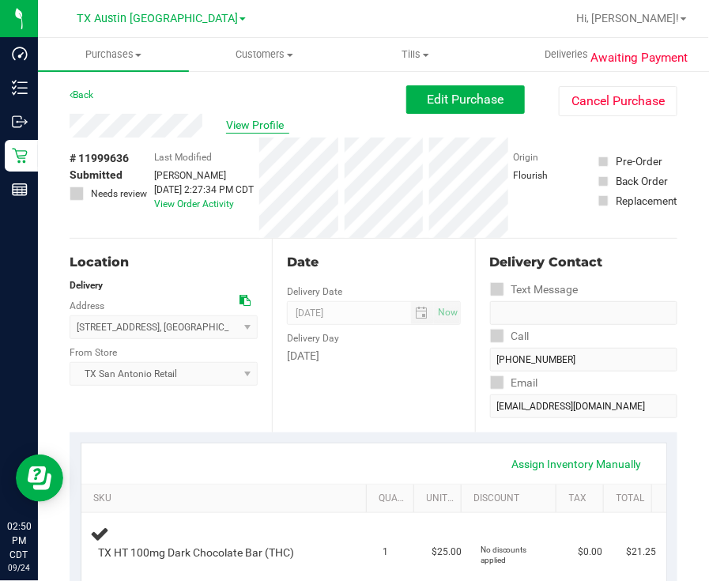
click at [249, 126] on span "View Profile" at bounding box center [257, 125] width 63 height 17
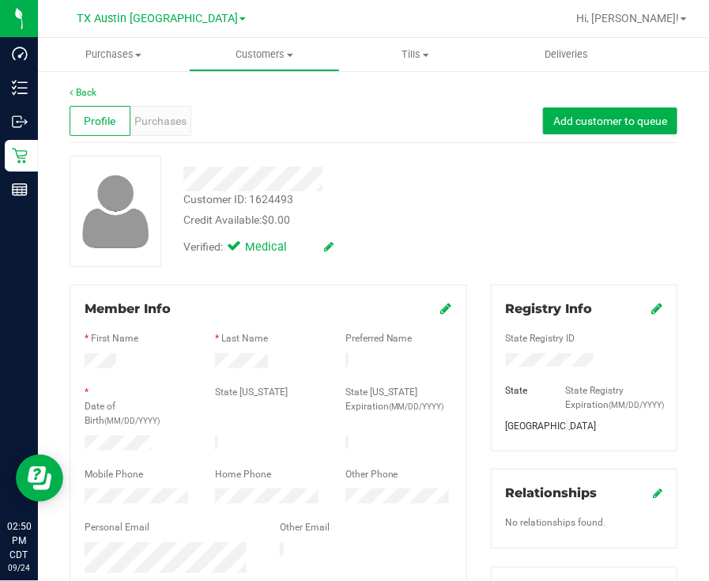
drag, startPoint x: 116, startPoint y: 559, endPoint x: 63, endPoint y: 540, distance: 56.0
click at [63, 540] on div "Member Info * First Name * Last Name Preferred Name * Date of Birth (MM/DD/YYYY…" at bounding box center [268, 548] width 421 height 528
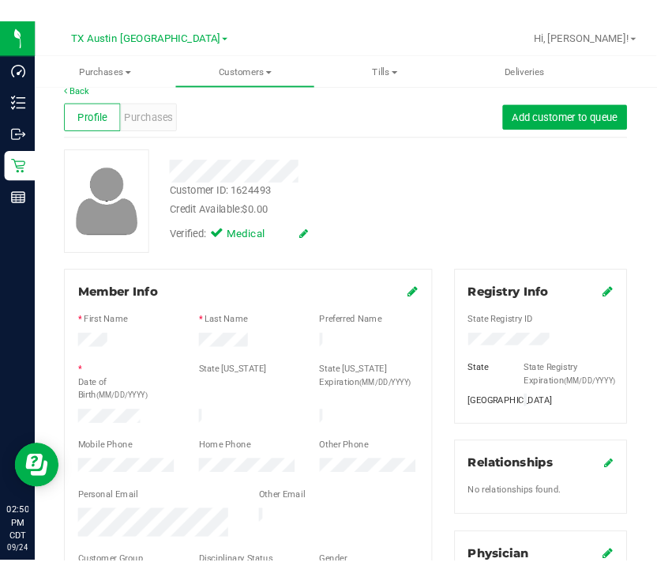
scroll to position [19, 0]
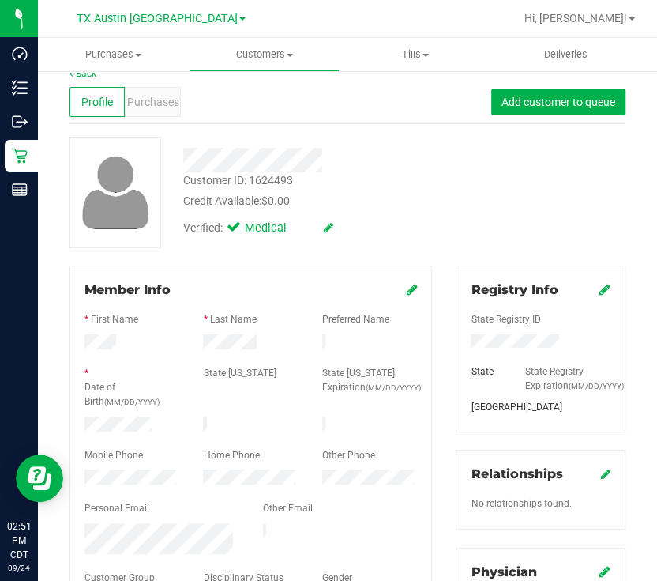
drag, startPoint x: 130, startPoint y: 462, endPoint x: 122, endPoint y: 461, distance: 7.9
click at [122, 466] on div at bounding box center [251, 468] width 333 height 4
click at [130, 97] on span "Purchases" at bounding box center [153, 102] width 52 height 17
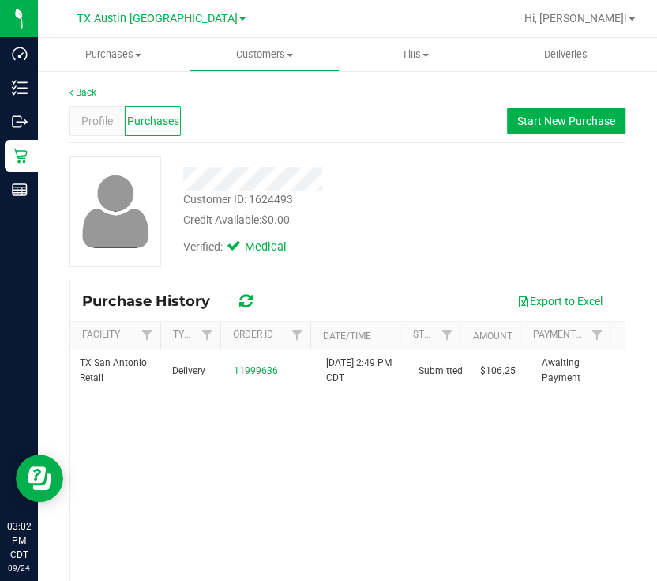
click at [495, 444] on div "TX San Antonio Retail Delivery 11999636 [DATE] 2:49 PM CDT Submitted $106.25 Aw…" at bounding box center [347, 507] width 555 height 316
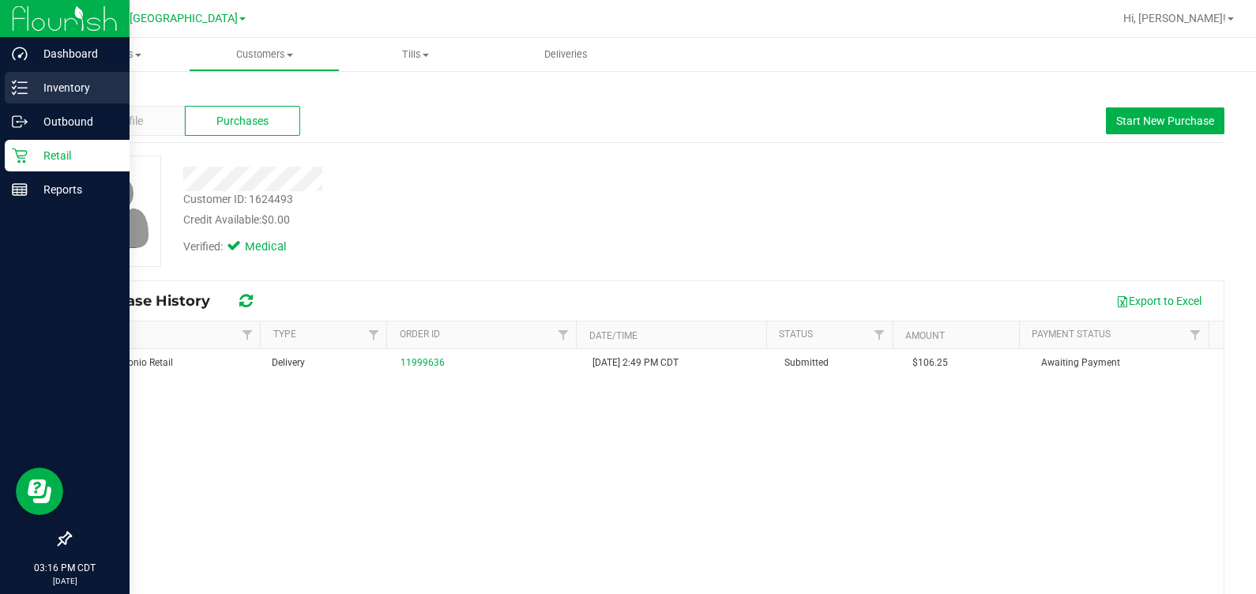
click at [18, 99] on div "Inventory" at bounding box center [67, 88] width 125 height 32
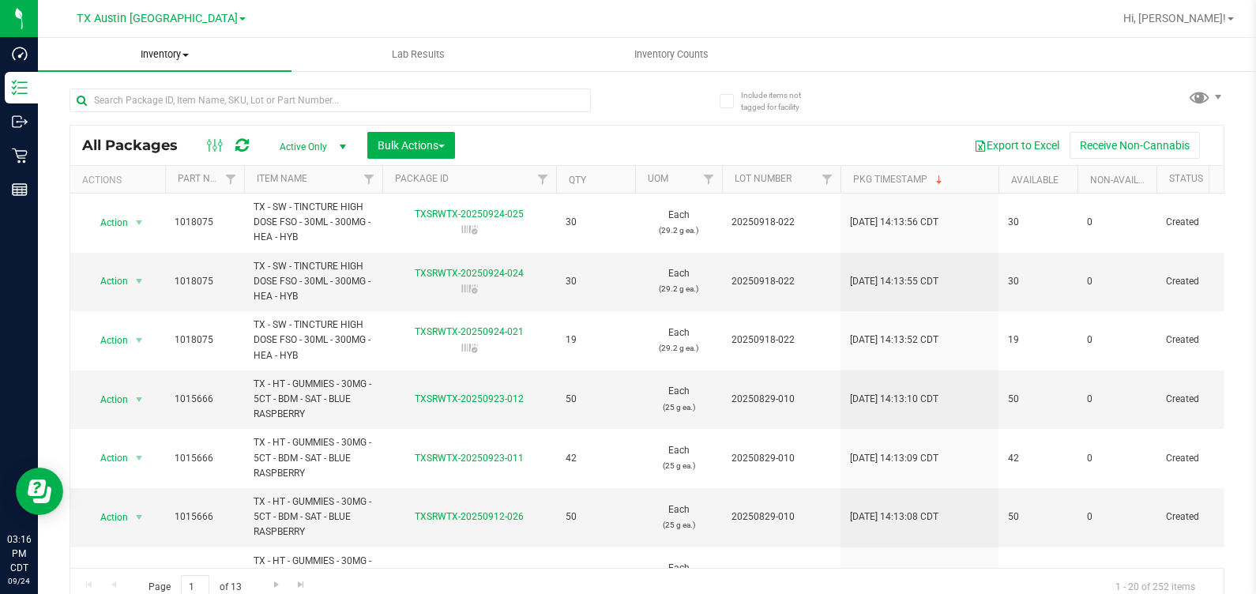
click at [179, 53] on span "Inventory" at bounding box center [165, 54] width 254 height 14
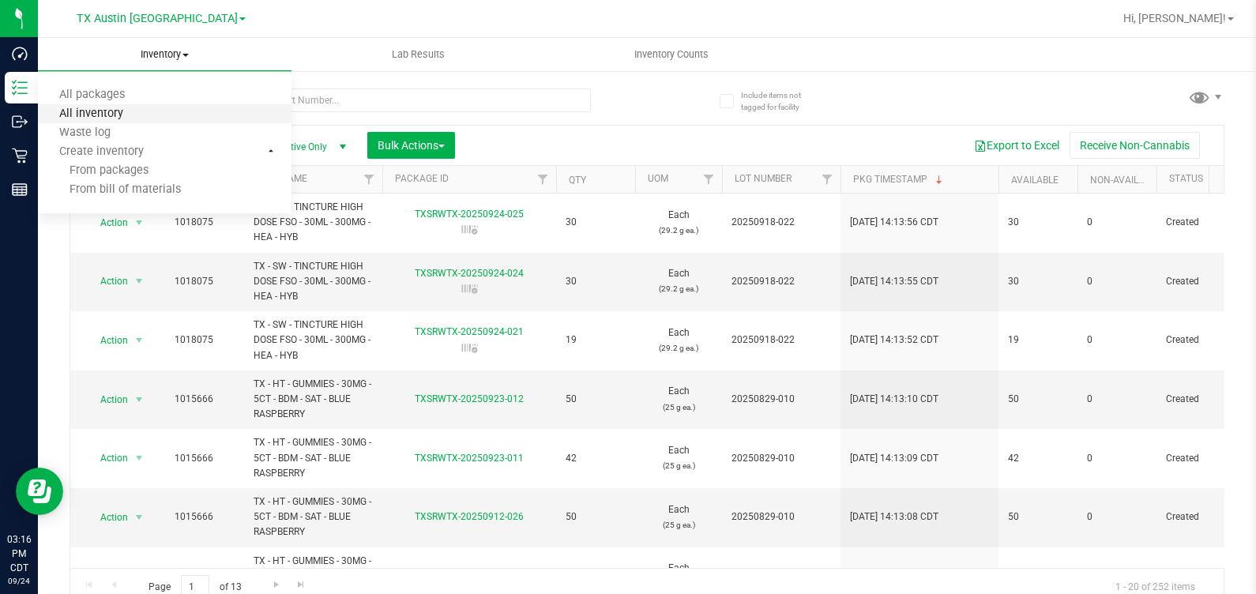
click at [130, 115] on span "All inventory" at bounding box center [91, 113] width 107 height 13
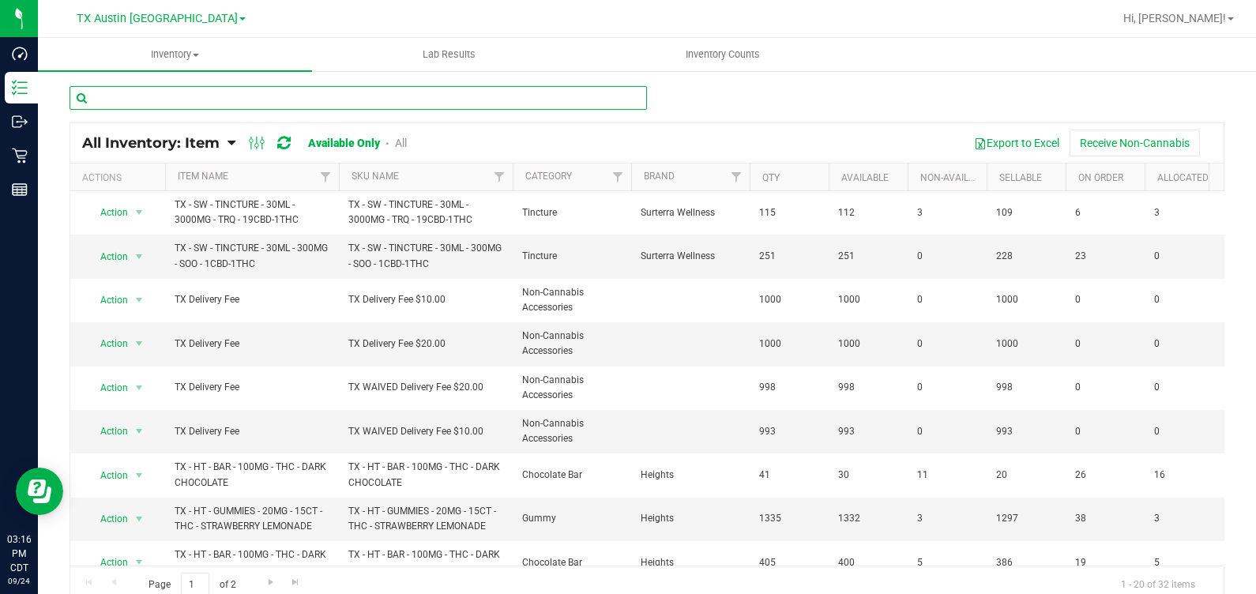
click at [146, 103] on input "text" at bounding box center [358, 98] width 577 height 24
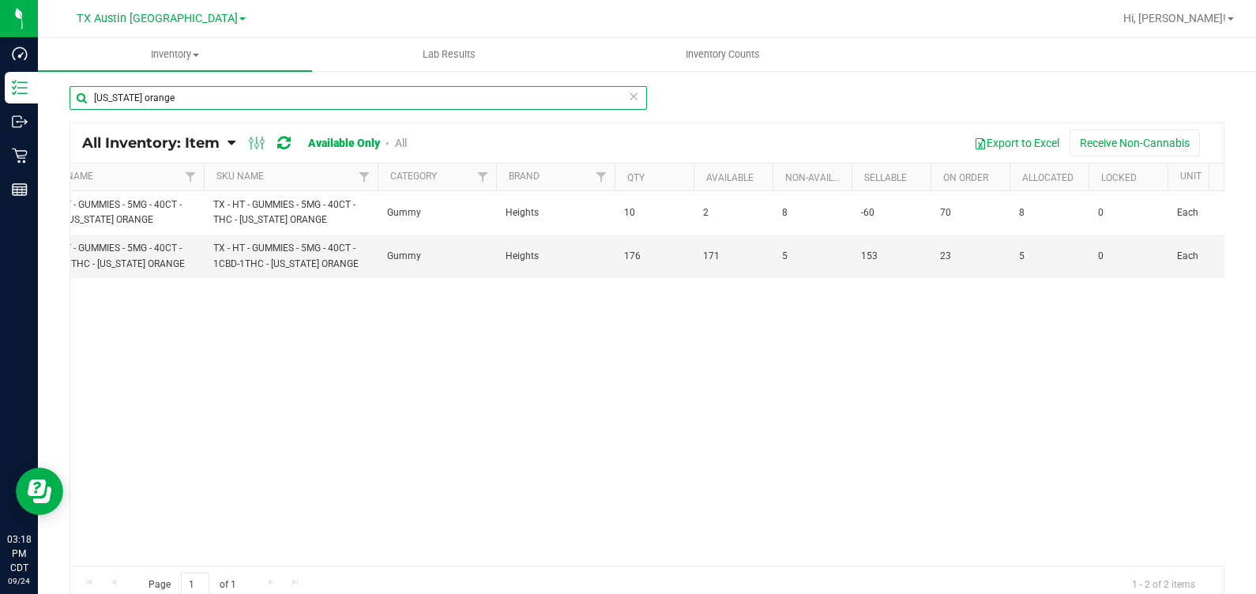
scroll to position [0, 175]
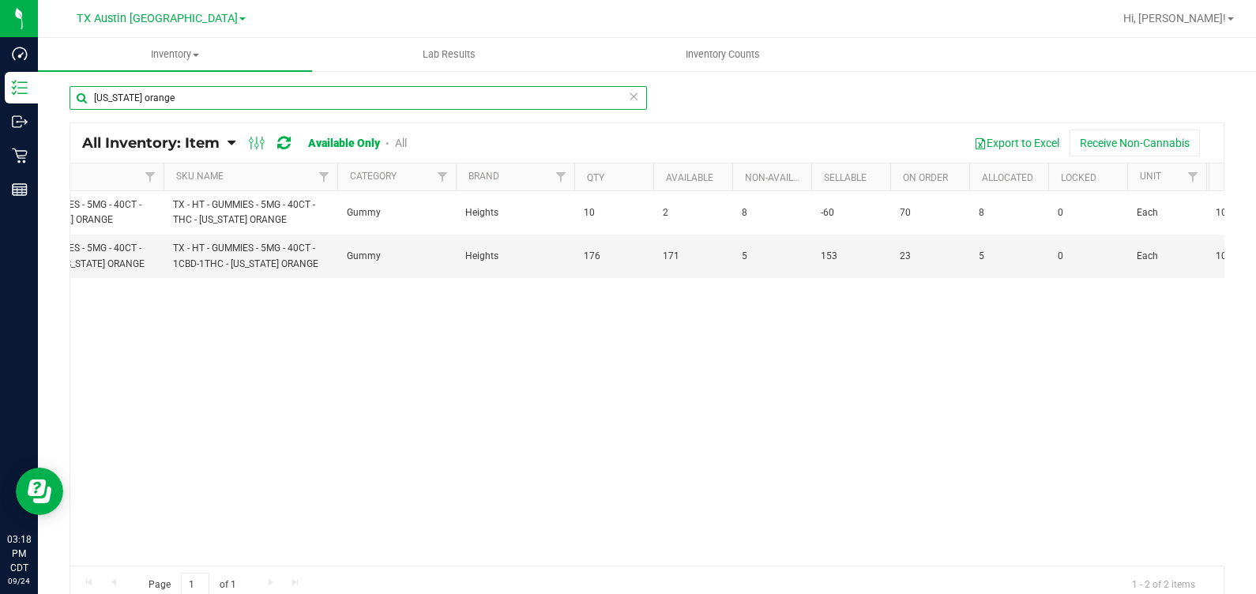
drag, startPoint x: 208, startPoint y: 101, endPoint x: 90, endPoint y: 101, distance: 117.7
click at [90, 101] on input "[US_STATE] orange" at bounding box center [358, 98] width 577 height 24
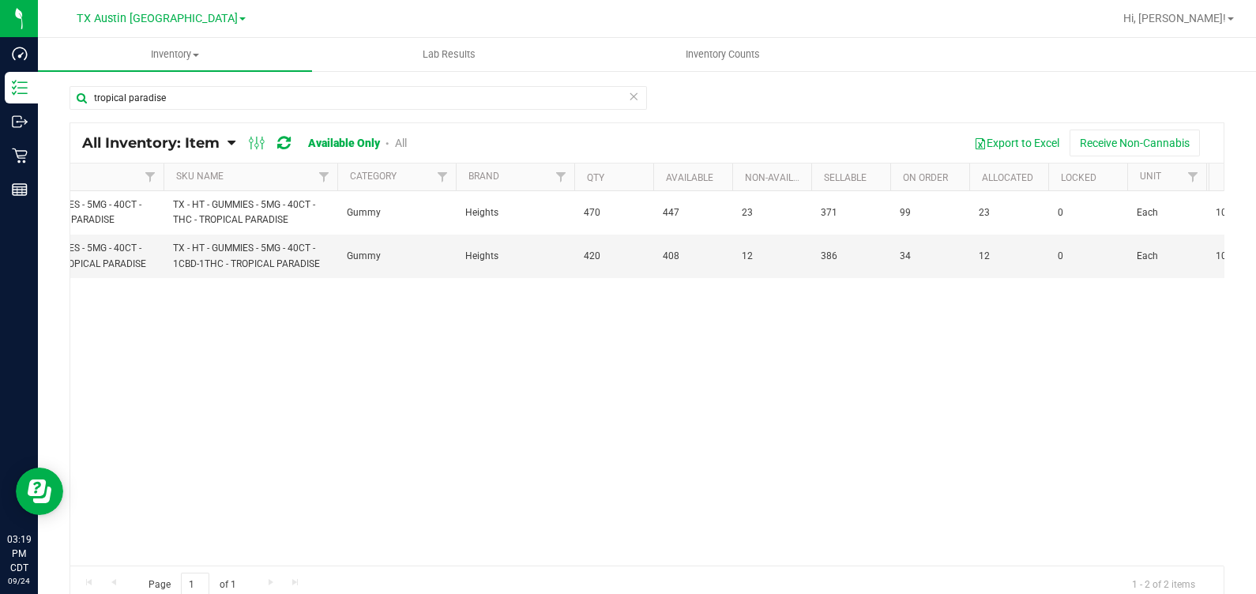
click at [76, 294] on div "Action Action Global inventory View packages TX - HT - GUMMIES - 5MG - 40CT - T…" at bounding box center [646, 378] width 1153 height 374
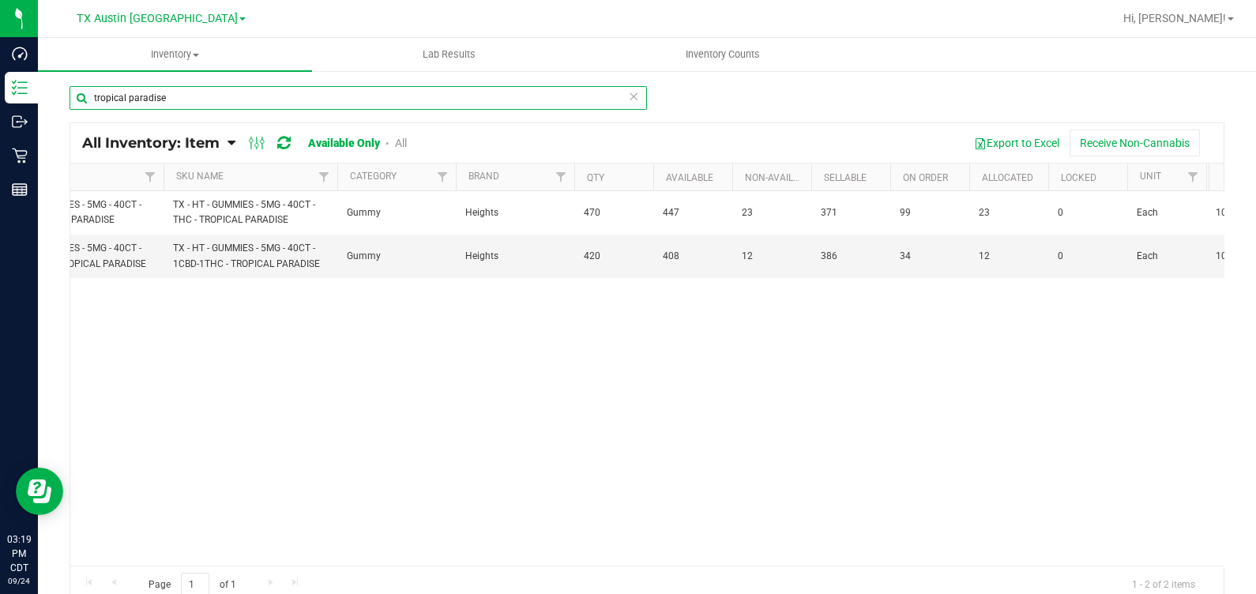
click at [183, 104] on input "tropical paradise" at bounding box center [358, 98] width 577 height 24
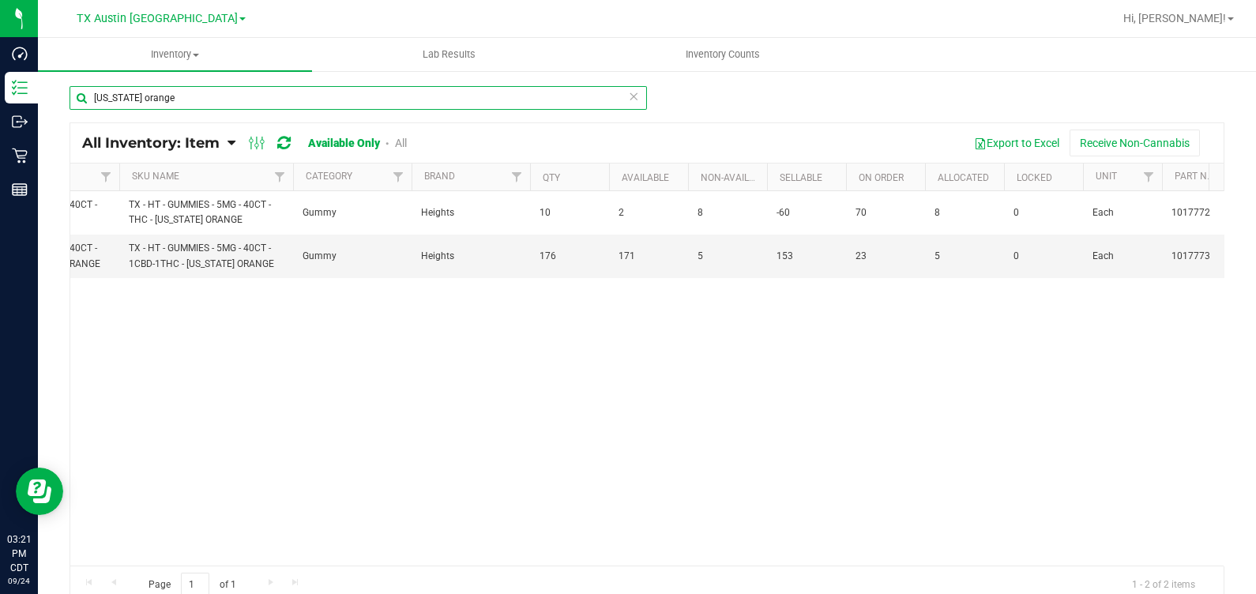
type input "[US_STATE] orange"
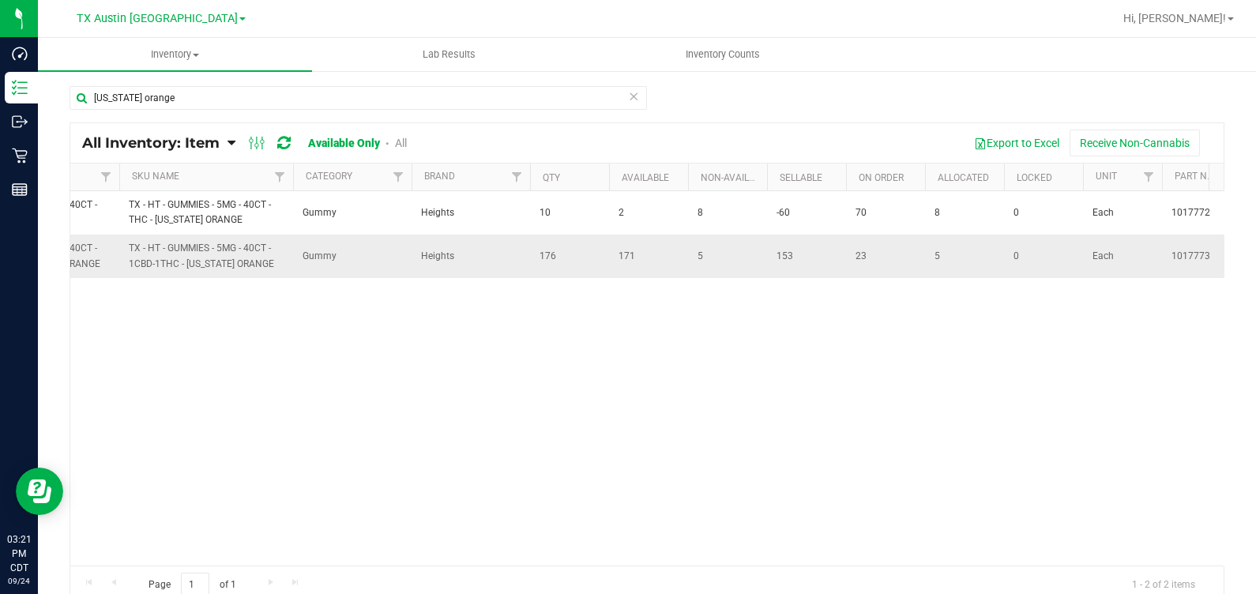
drag, startPoint x: 96, startPoint y: 292, endPoint x: 95, endPoint y: 250, distance: 42.7
click at [96, 292] on div "Action Action Global inventory View packages TX - HT - GUMMIES - 5MG - 40CT - T…" at bounding box center [646, 378] width 1153 height 374
click at [138, 20] on span "TX Austin [GEOGRAPHIC_DATA]" at bounding box center [157, 19] width 161 height 14
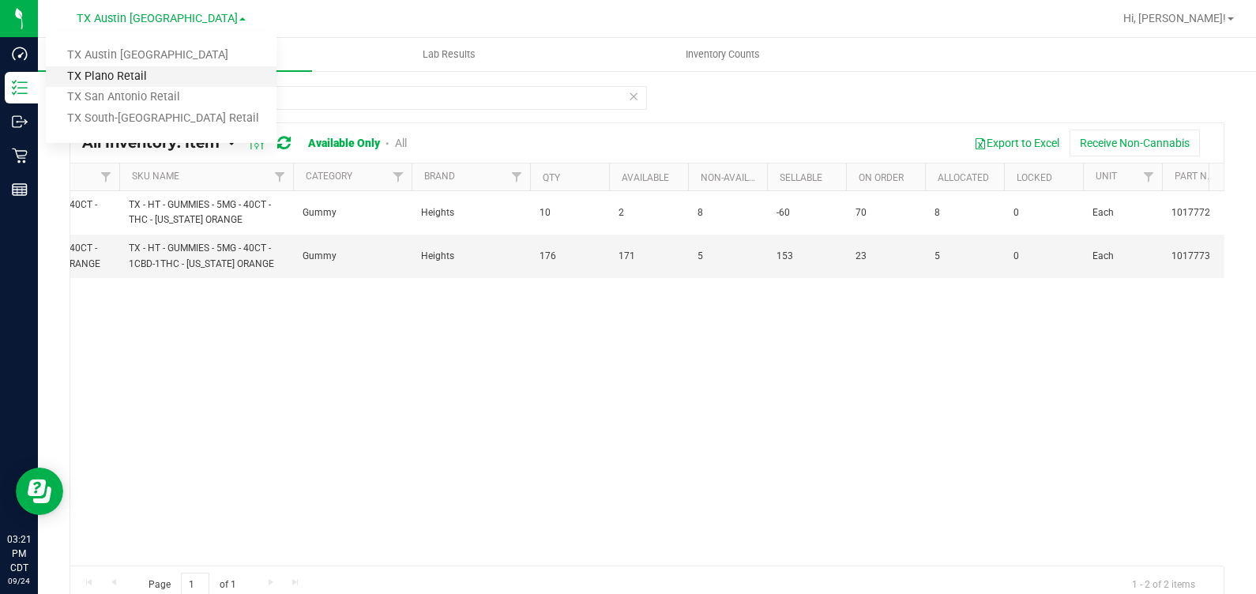
click at [161, 78] on link "TX Plano Retail" at bounding box center [161, 76] width 231 height 21
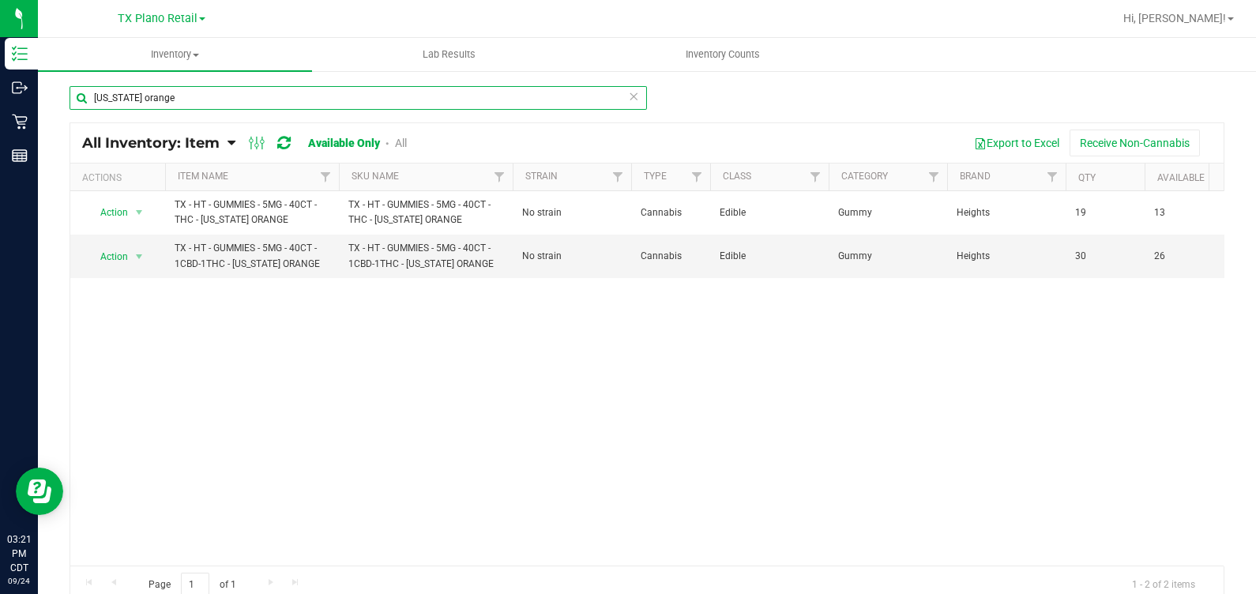
click at [218, 91] on input "[US_STATE] orange" at bounding box center [358, 98] width 577 height 24
type input "tropical paradise"
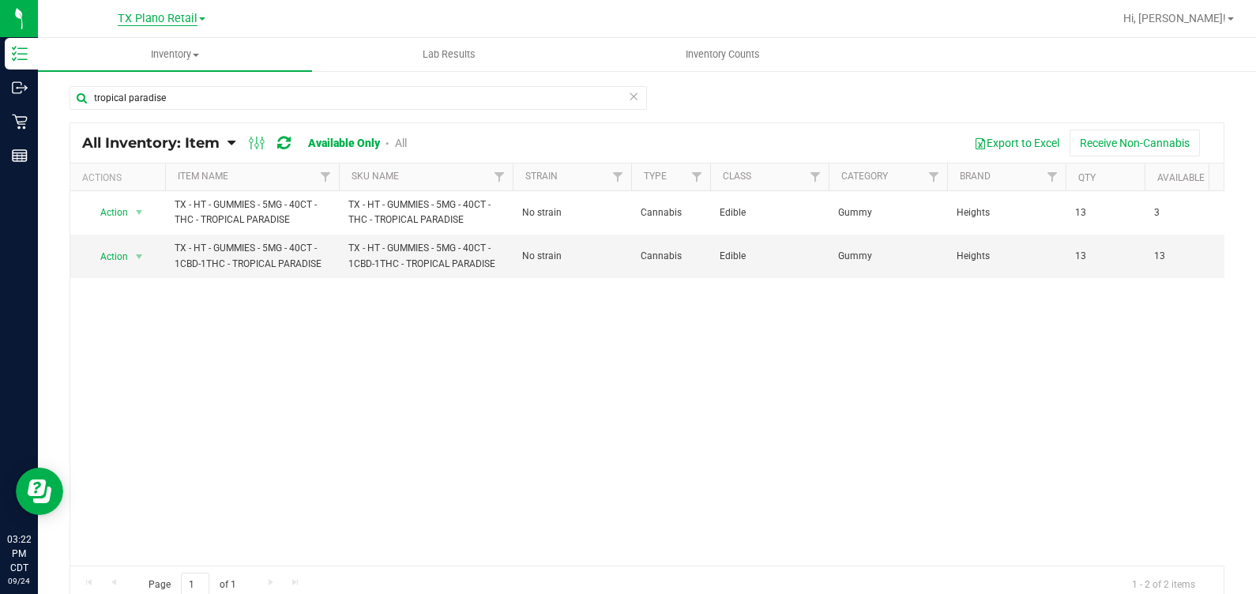
click at [165, 22] on span "TX Plano Retail" at bounding box center [158, 19] width 80 height 14
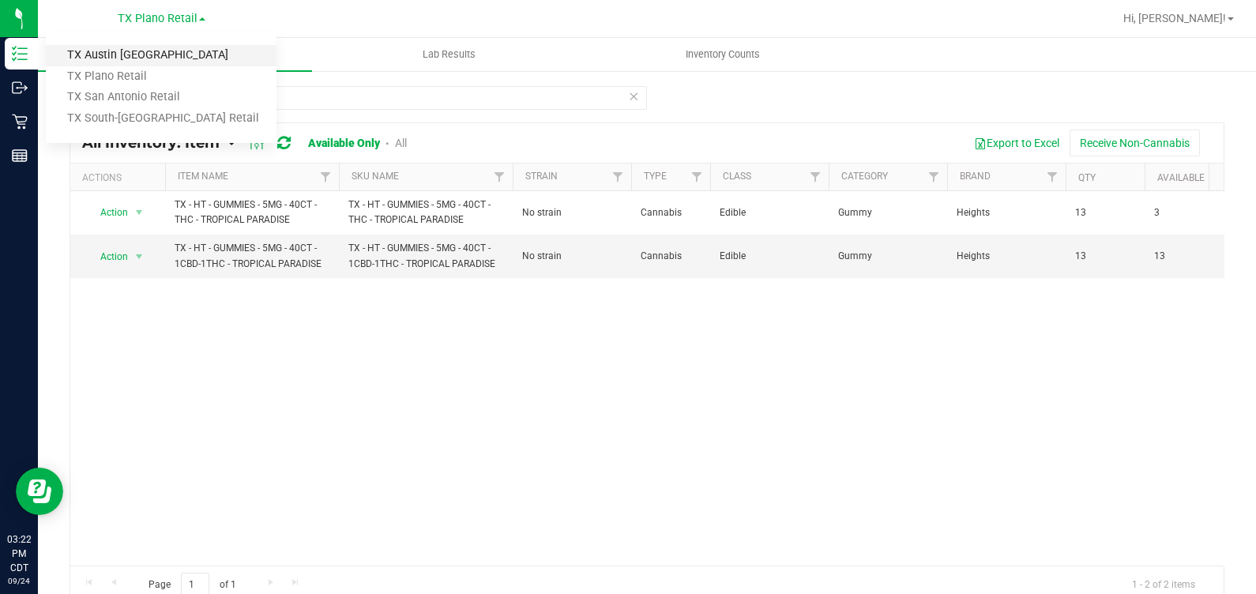
click at [158, 56] on link "TX Austin [GEOGRAPHIC_DATA]" at bounding box center [161, 55] width 231 height 21
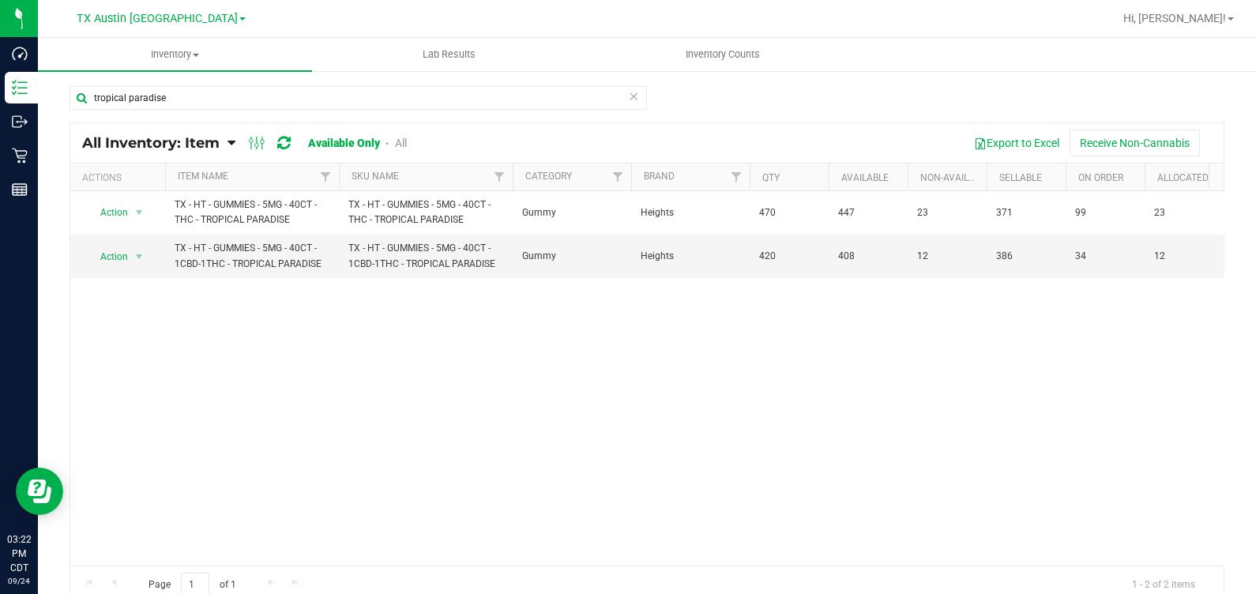
drag, startPoint x: 92, startPoint y: 128, endPoint x: 99, endPoint y: 112, distance: 17.3
click at [92, 128] on div "All Inventory: Item Item Summary Item (default) Item by Strain Item by Location…" at bounding box center [646, 142] width 1153 height 39
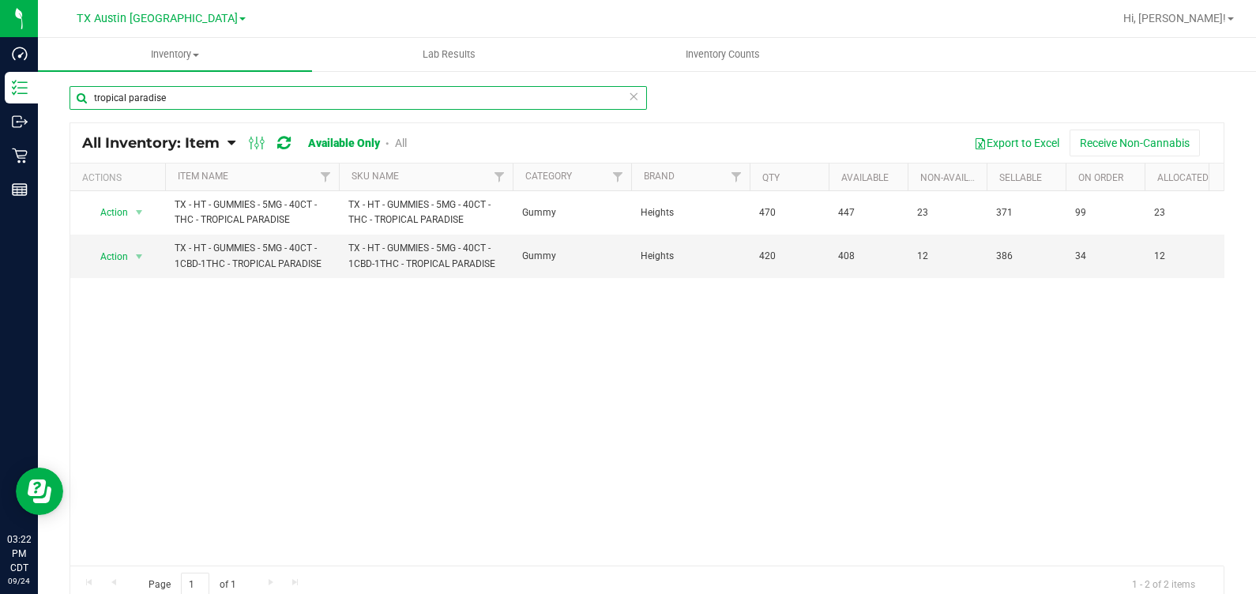
click at [222, 94] on input "tropical paradise" at bounding box center [358, 98] width 577 height 24
click at [180, 95] on input "[US_STATE] orange" at bounding box center [358, 98] width 577 height 24
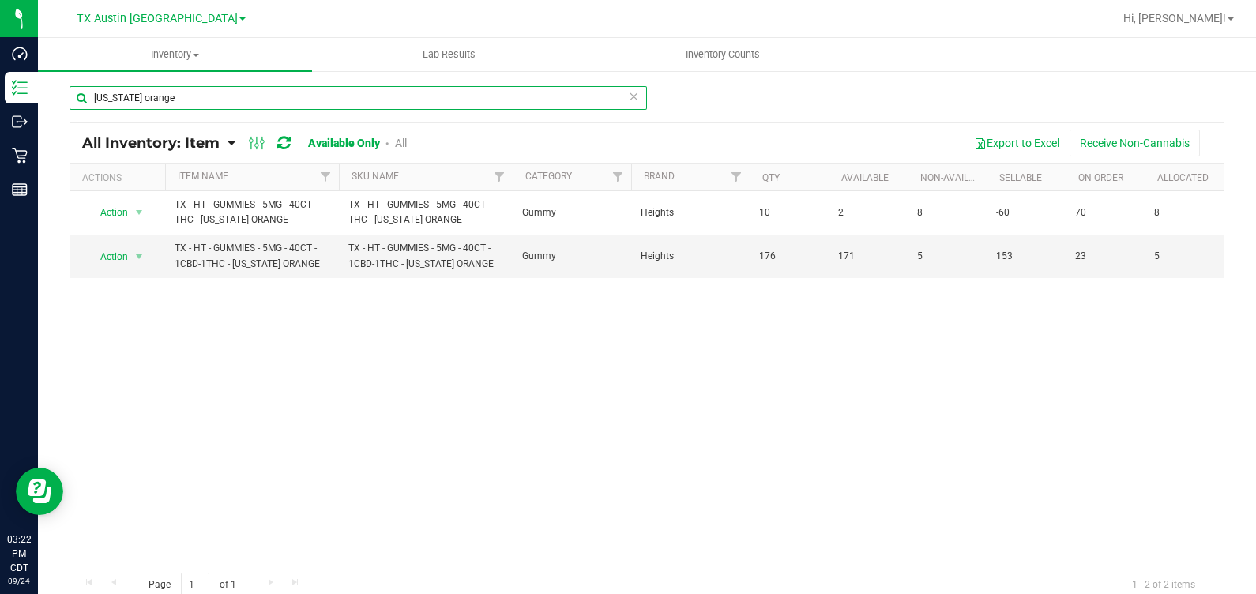
click at [180, 95] on input "[US_STATE] orange" at bounding box center [358, 98] width 577 height 24
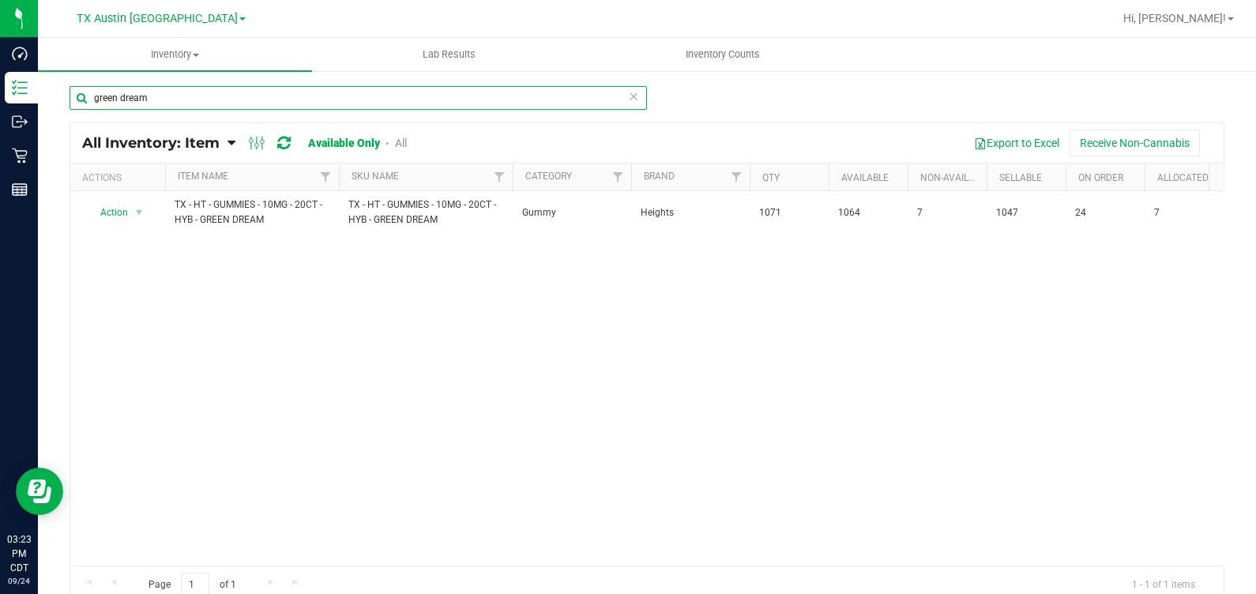
click at [189, 103] on input "green dream" at bounding box center [358, 98] width 577 height 24
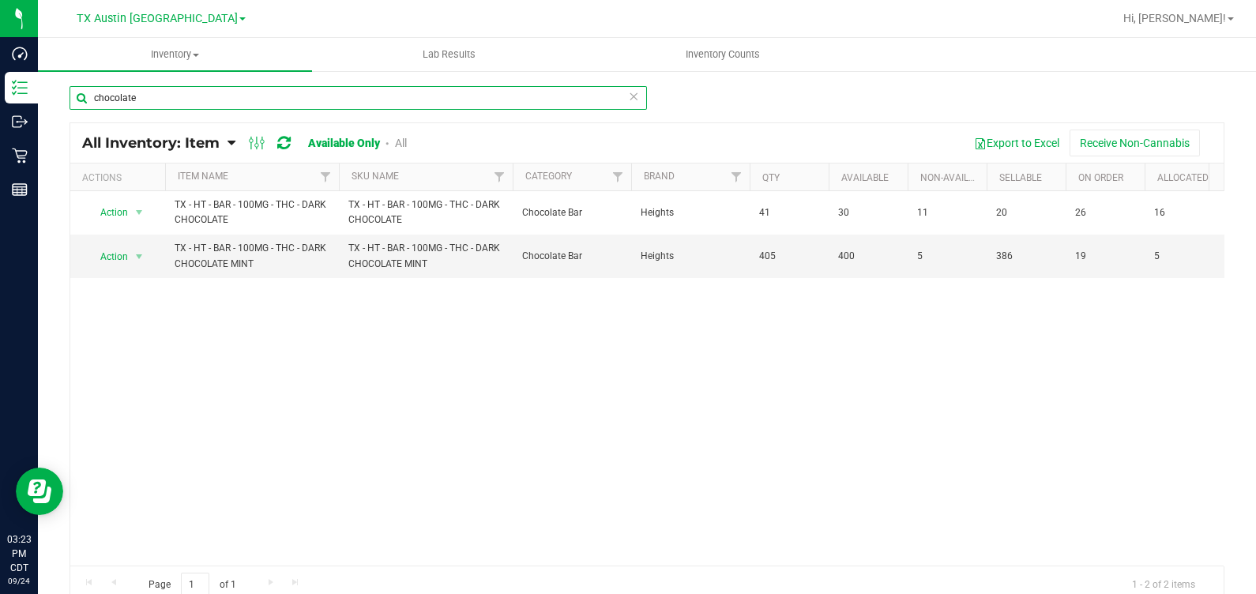
type input "chocolate"
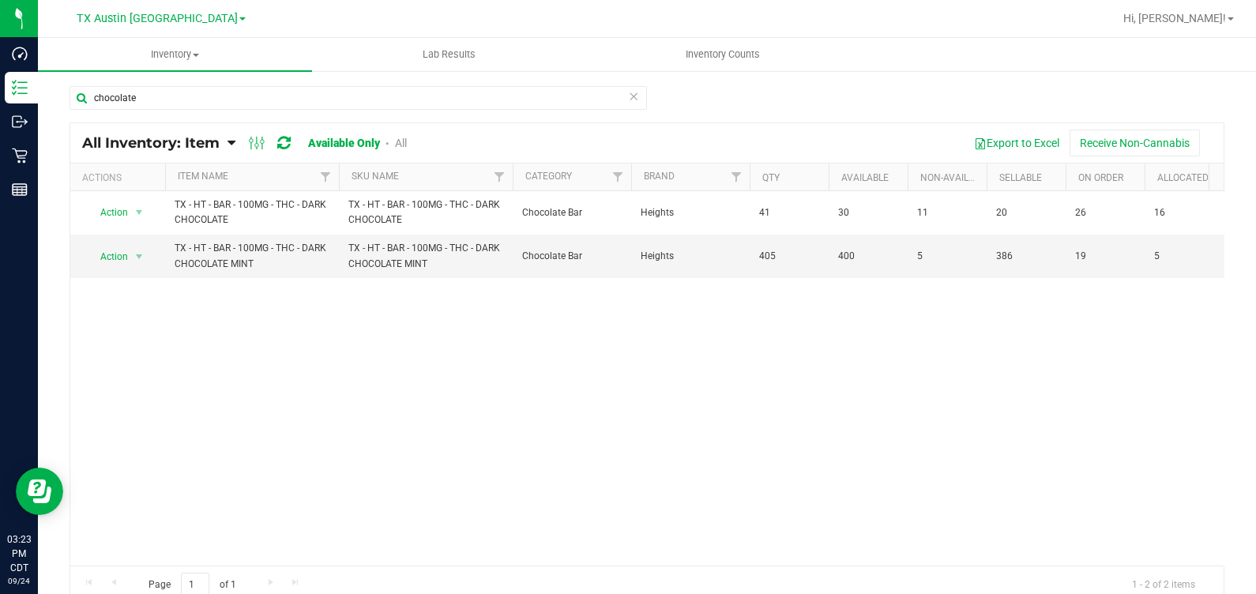
click at [586, 363] on div "Action Action Global inventory View packages TX - HT - BAR - 100MG - THC - DARK…" at bounding box center [646, 378] width 1153 height 374
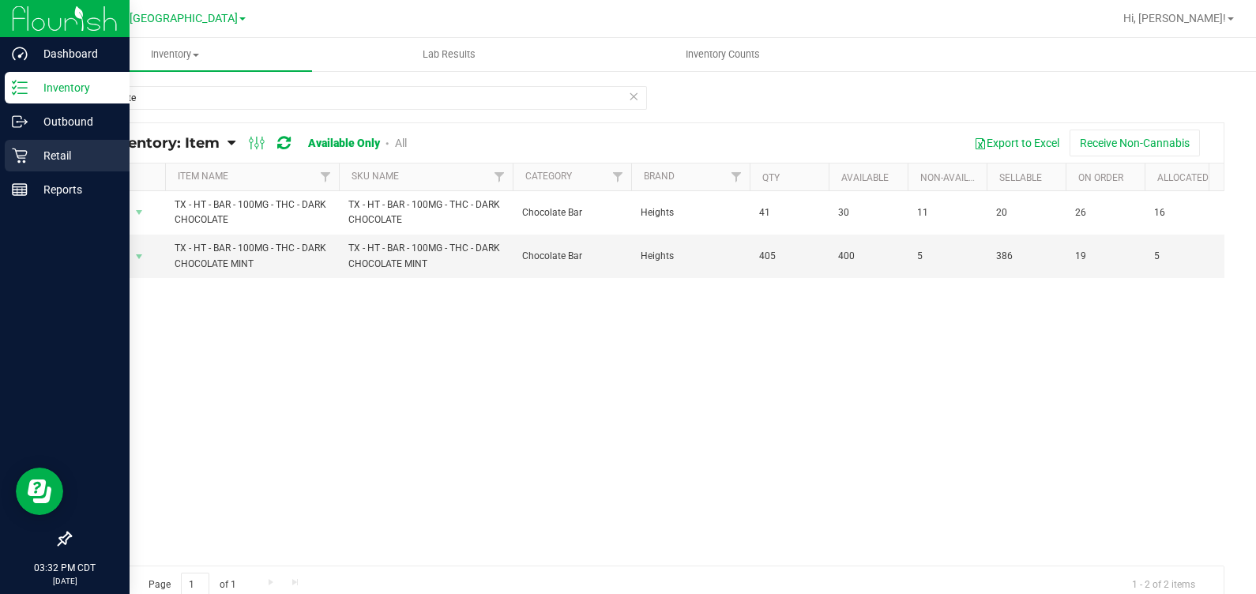
click at [25, 164] on div "Retail" at bounding box center [67, 156] width 125 height 32
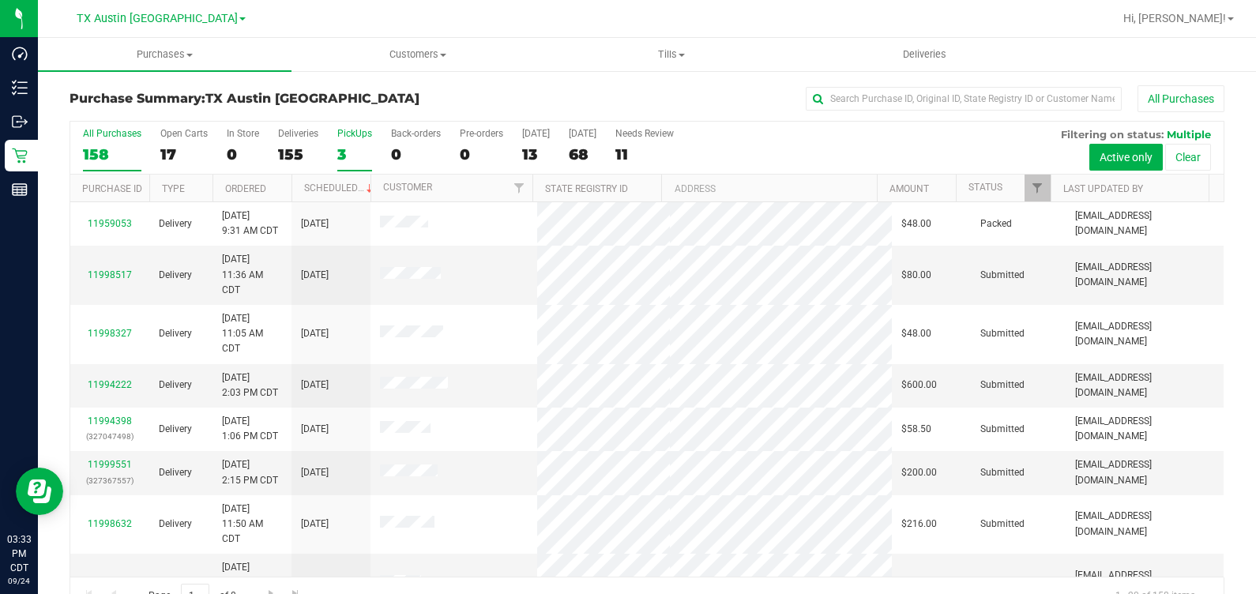
click at [355, 152] on div "3" at bounding box center [354, 154] width 35 height 18
click at [0, 0] on input "PickUps 3" at bounding box center [0, 0] width 0 height 0
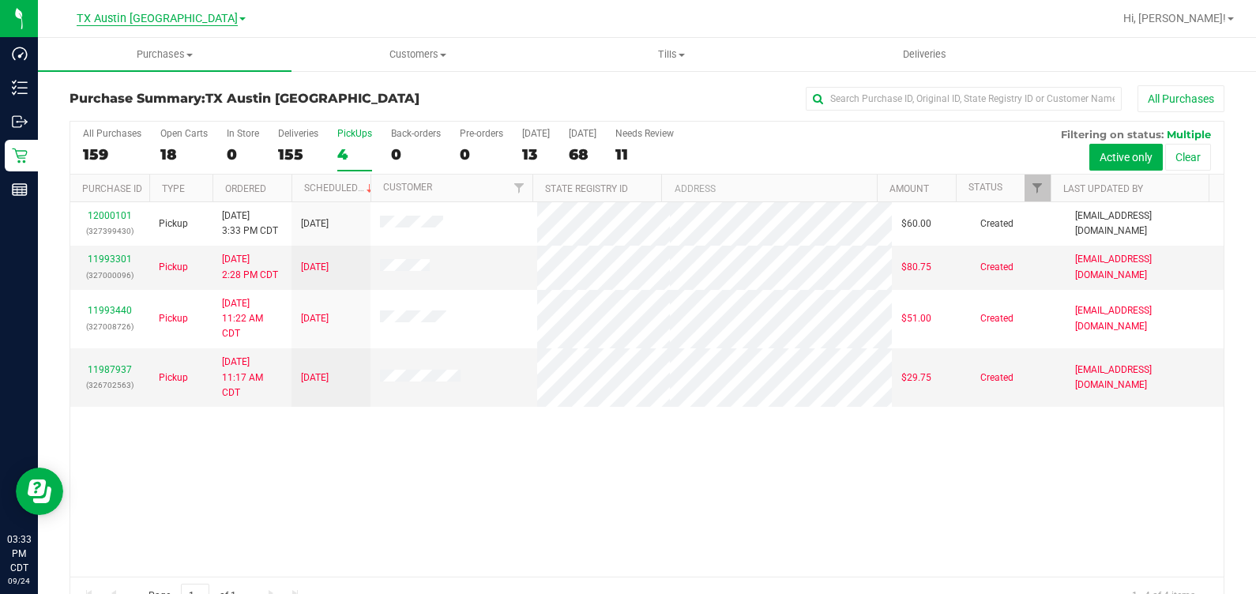
click at [173, 24] on span "TX Austin [GEOGRAPHIC_DATA]" at bounding box center [157, 19] width 161 height 14
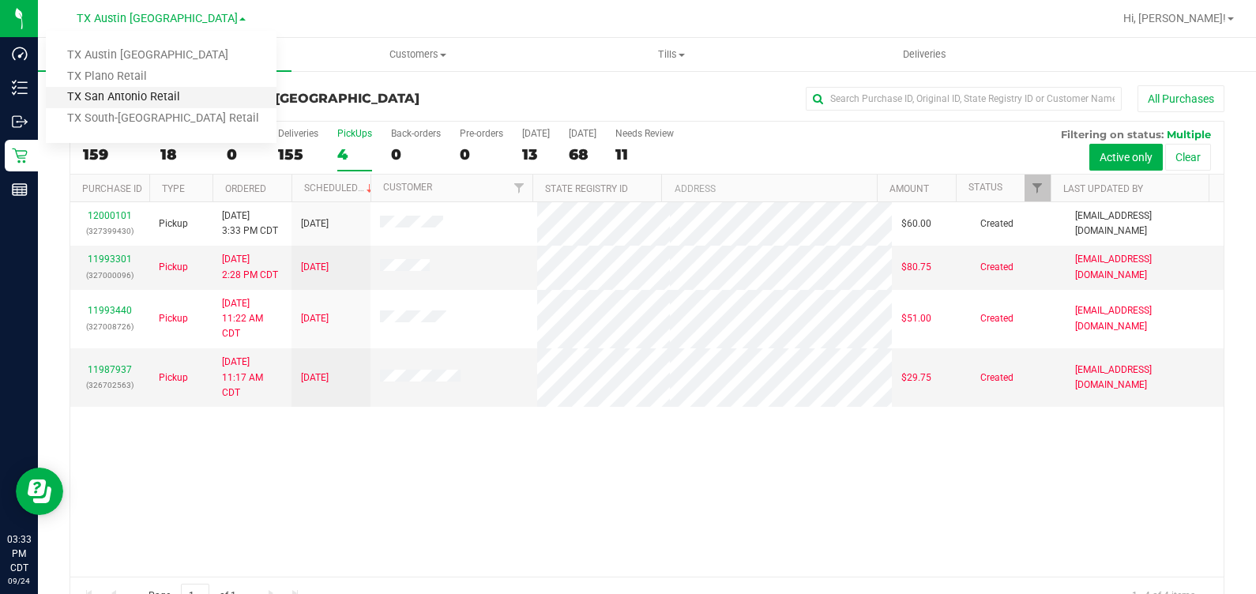
click at [177, 103] on link "TX San Antonio Retail" at bounding box center [161, 97] width 231 height 21
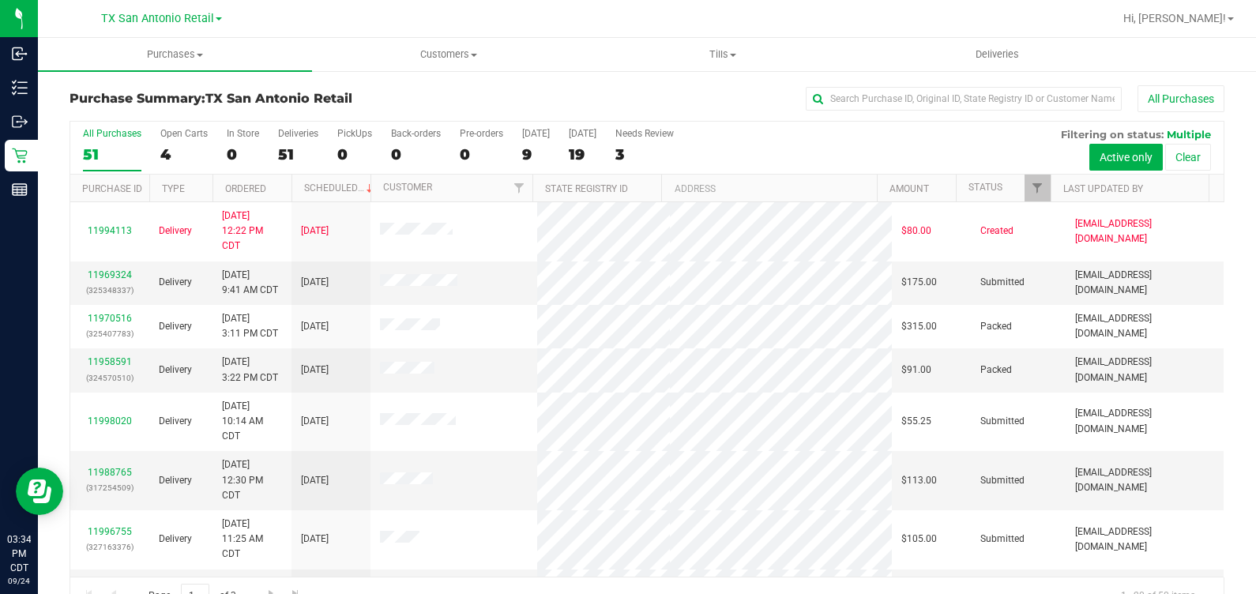
click at [335, 141] on div "All Purchases 51 Open Carts 4 In Store 0 Deliveries 51 PickUps 0 Back-orders 0 …" at bounding box center [646, 148] width 1153 height 53
click at [346, 147] on div "0" at bounding box center [354, 154] width 35 height 18
click at [0, 0] on input "PickUps 0" at bounding box center [0, 0] width 0 height 0
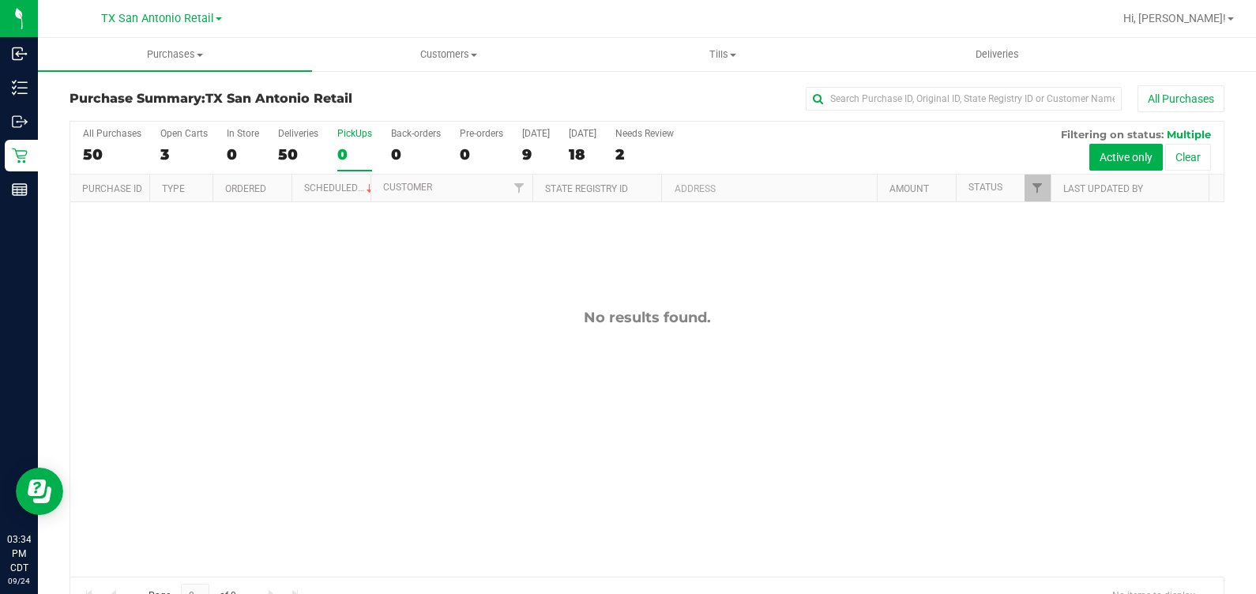
click at [465, 102] on div "All Purchases" at bounding box center [839, 98] width 770 height 27
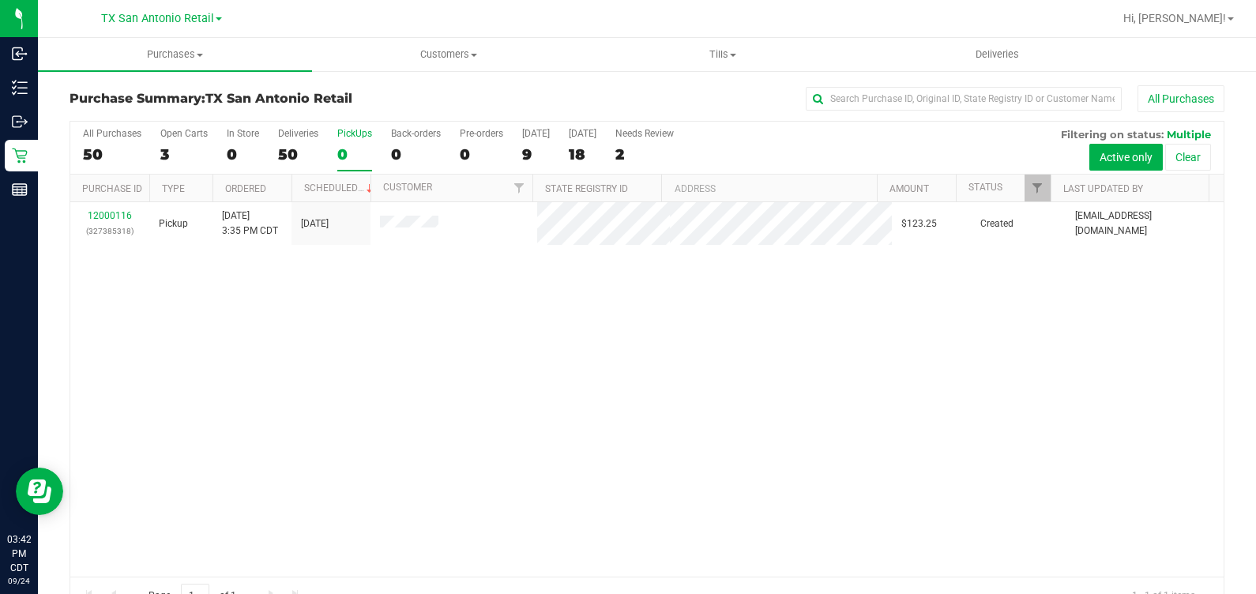
click at [422, 330] on div "12000116 (327385318) Pickup [DATE] 3:35 PM CDT 9/25/2025 $123.25 Created [PERSO…" at bounding box center [646, 389] width 1153 height 374
drag, startPoint x: 581, startPoint y: 415, endPoint x: 495, endPoint y: 374, distance: 95.4
click at [581, 415] on div "12000116 (327385318) Pickup [DATE] 3:35 PM CDT 9/25/2025 $123.25 Created [PERSO…" at bounding box center [646, 389] width 1153 height 374
click at [1011, 51] on span "Deliveries" at bounding box center [997, 54] width 86 height 14
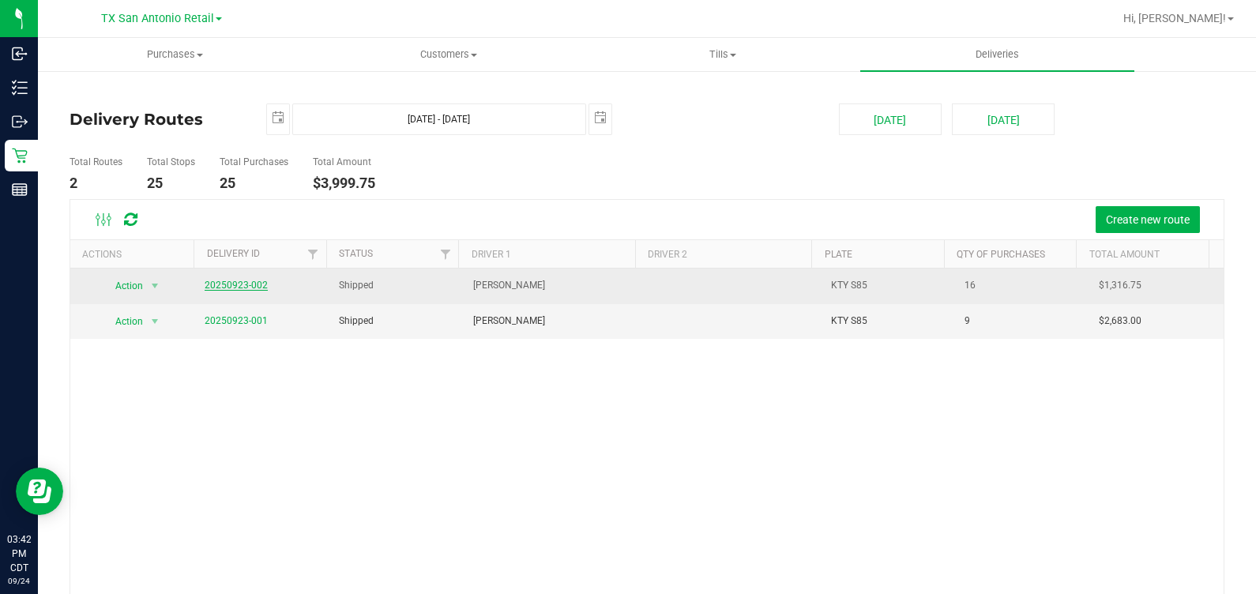
click at [239, 288] on link "20250923-002" at bounding box center [236, 285] width 63 height 11
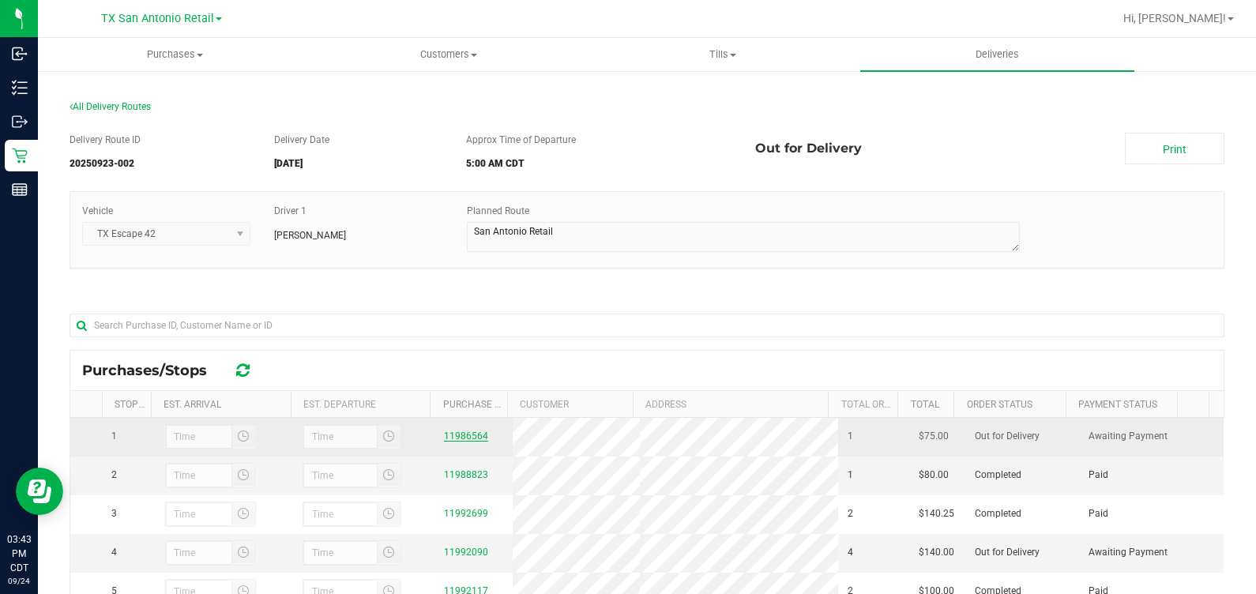
click at [454, 442] on link "11986564" at bounding box center [466, 436] width 44 height 11
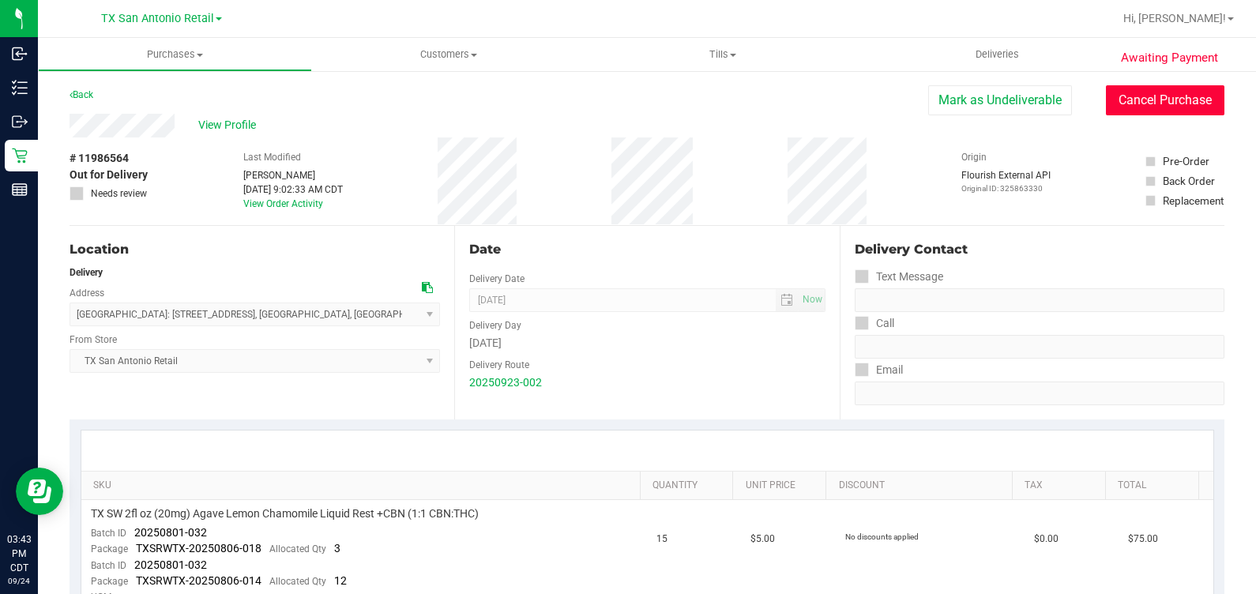
click at [1142, 98] on button "Cancel Purchase" at bounding box center [1165, 100] width 118 height 30
drag, startPoint x: 1210, startPoint y: 94, endPoint x: 1193, endPoint y: 93, distance: 17.4
click at [1183, 95] on button "Cancel Purchase" at bounding box center [1165, 100] width 118 height 30
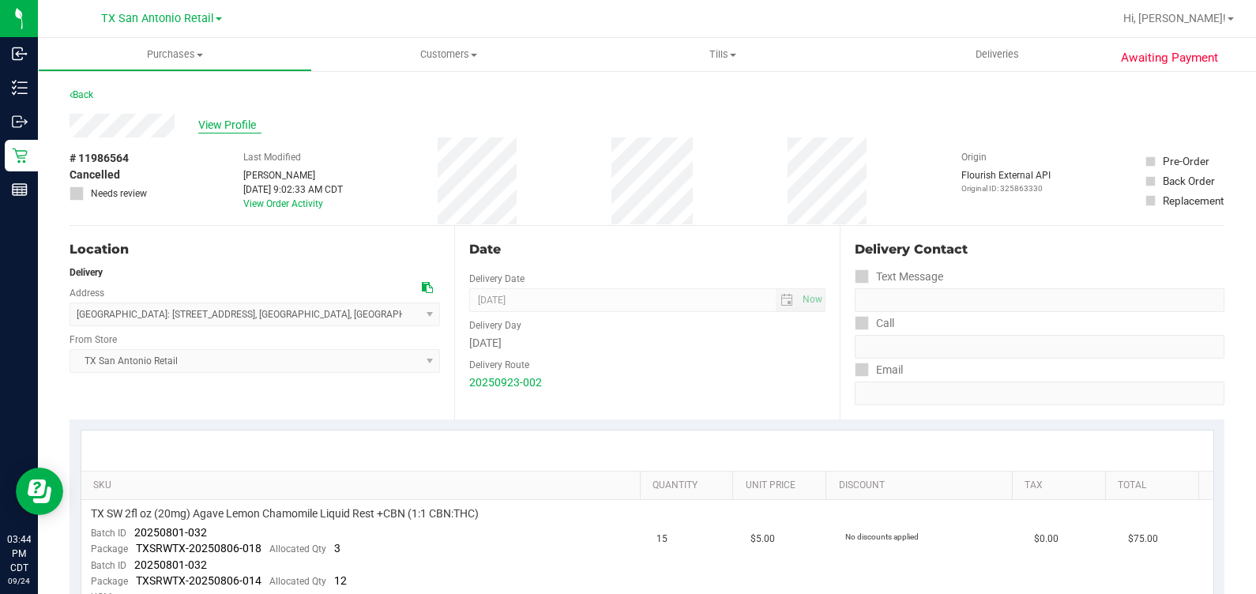
click at [224, 130] on span "View Profile" at bounding box center [229, 125] width 63 height 17
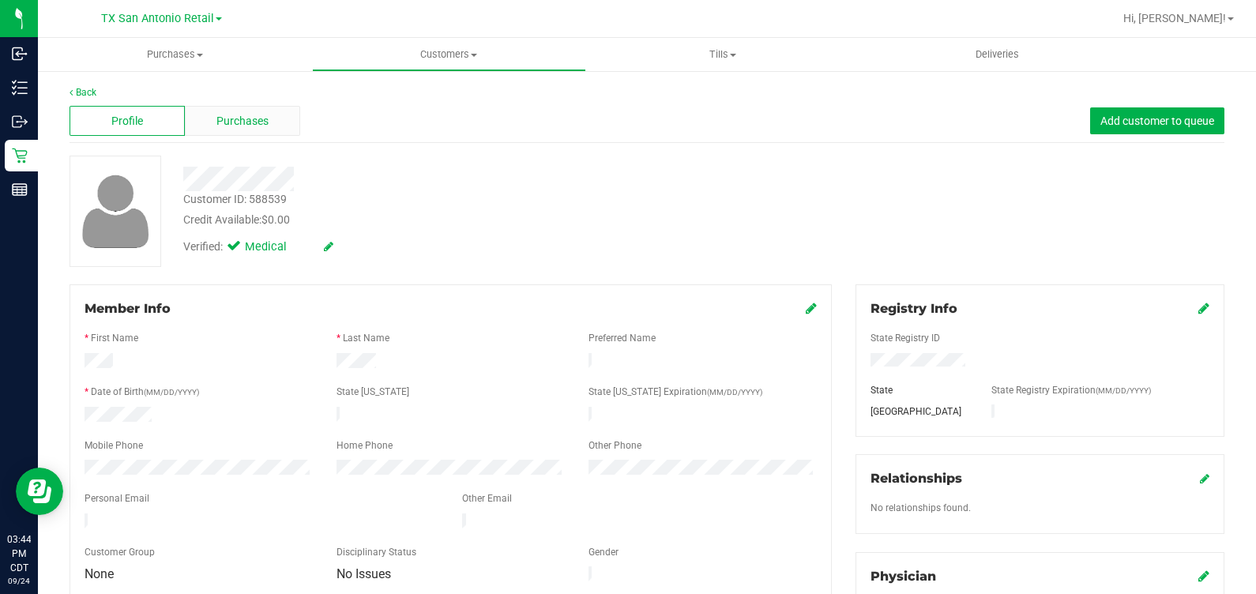
click at [228, 123] on span "Purchases" at bounding box center [242, 121] width 52 height 17
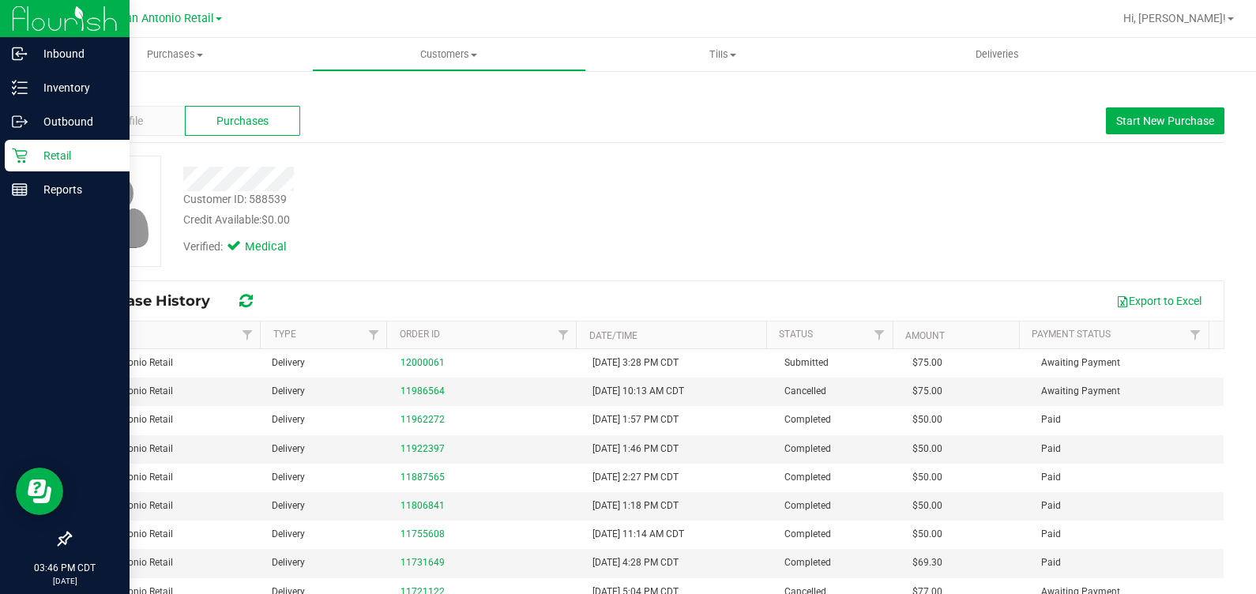
click at [26, 154] on icon at bounding box center [19, 156] width 15 height 15
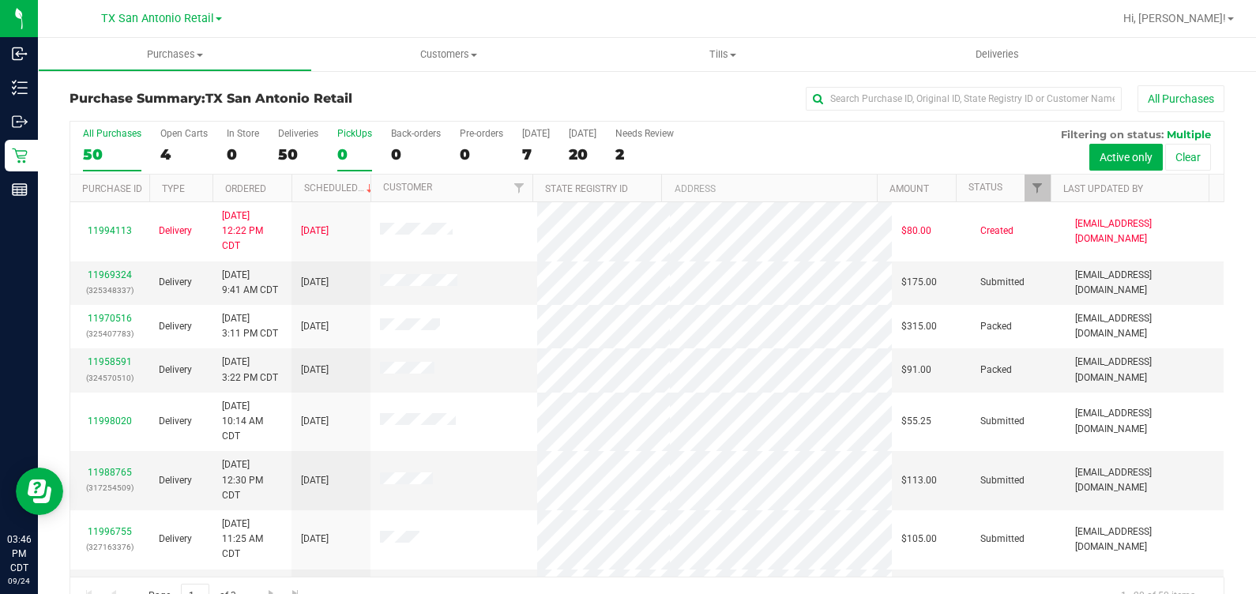
click at [352, 152] on div "0" at bounding box center [354, 154] width 35 height 18
click at [0, 0] on input "PickUps 0" at bounding box center [0, 0] width 0 height 0
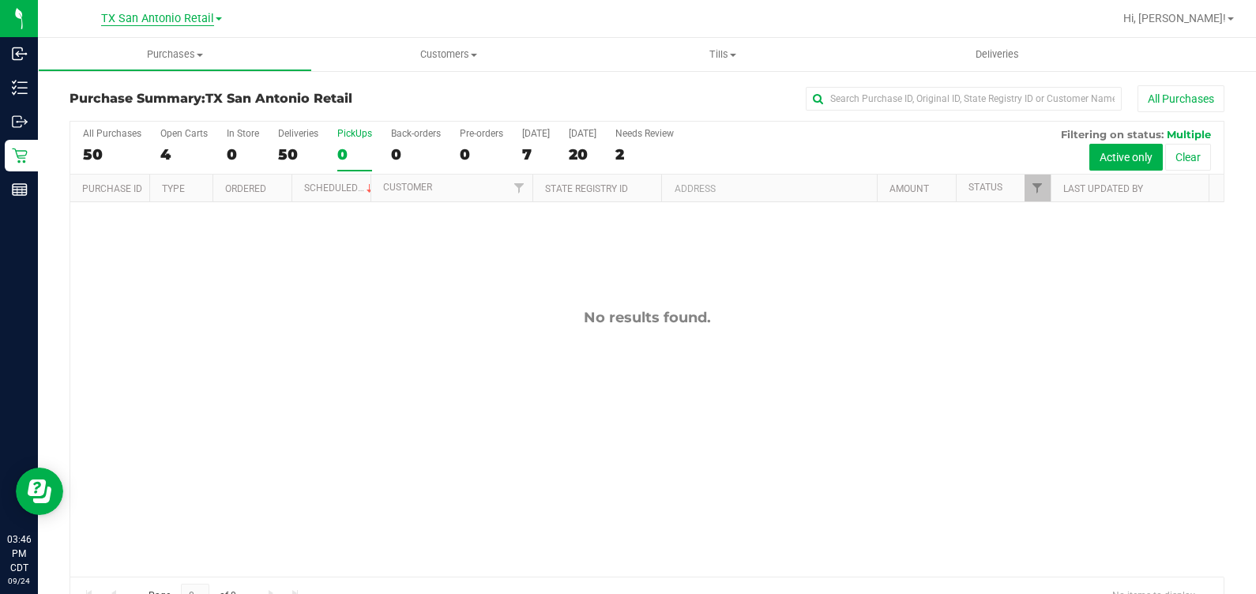
click at [149, 17] on span "TX San Antonio Retail" at bounding box center [157, 19] width 113 height 14
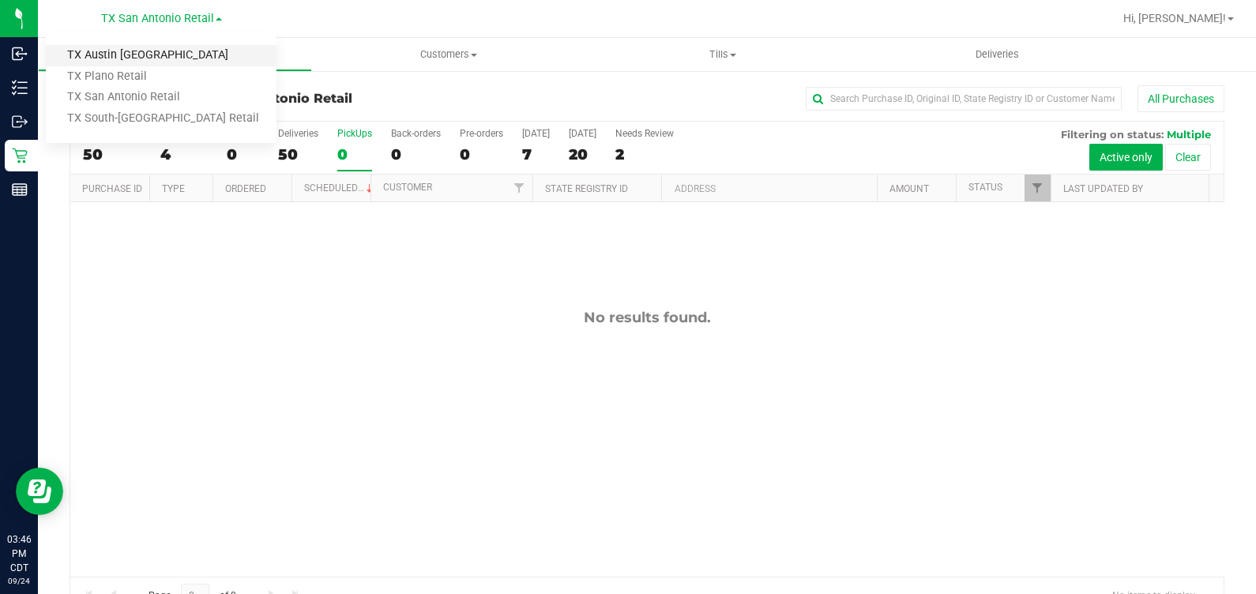
click at [126, 45] on link "TX Austin [GEOGRAPHIC_DATA]" at bounding box center [161, 55] width 231 height 21
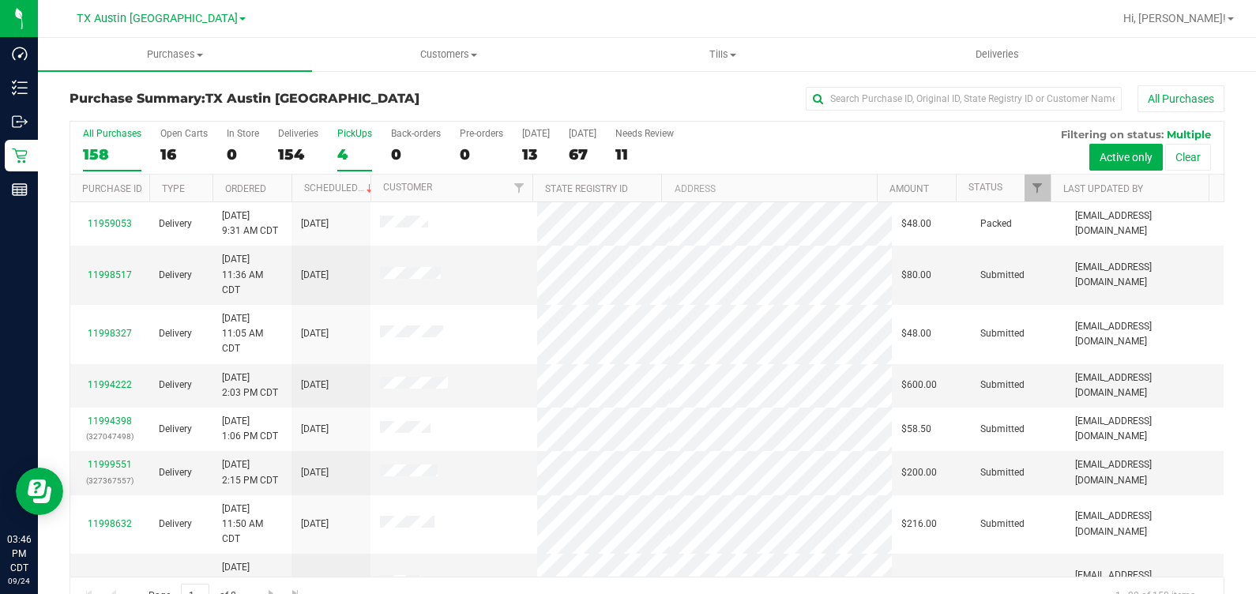
click at [338, 142] on label "PickUps 4" at bounding box center [354, 149] width 35 height 43
click at [0, 0] on input "PickUps 4" at bounding box center [0, 0] width 0 height 0
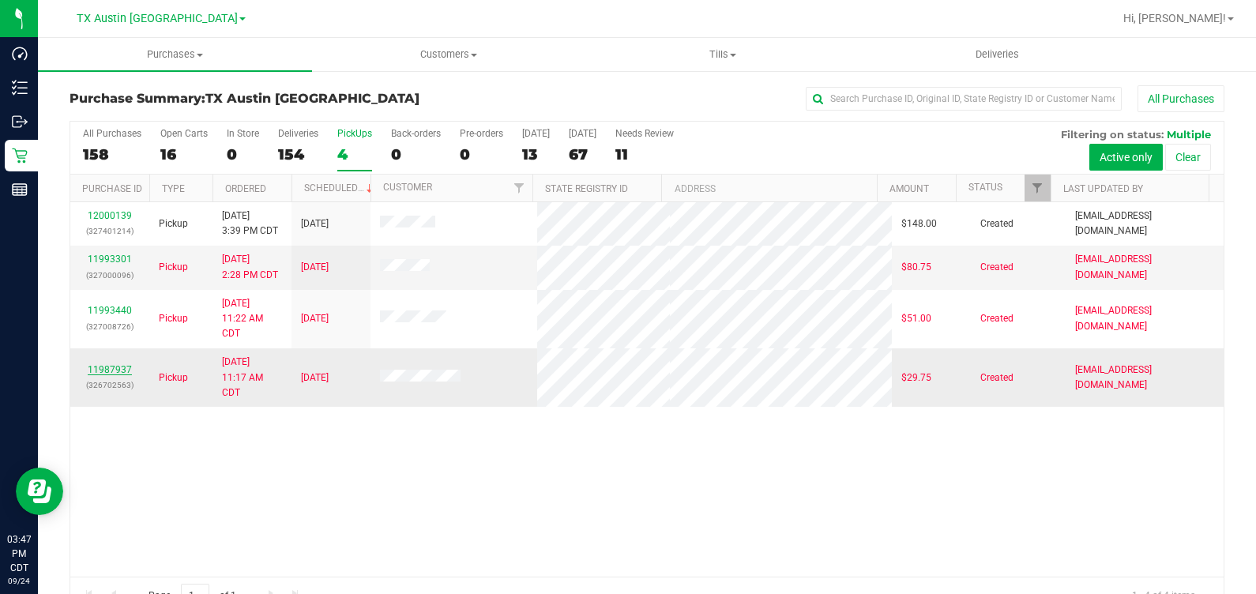
click at [105, 366] on link "11987937" at bounding box center [110, 369] width 44 height 11
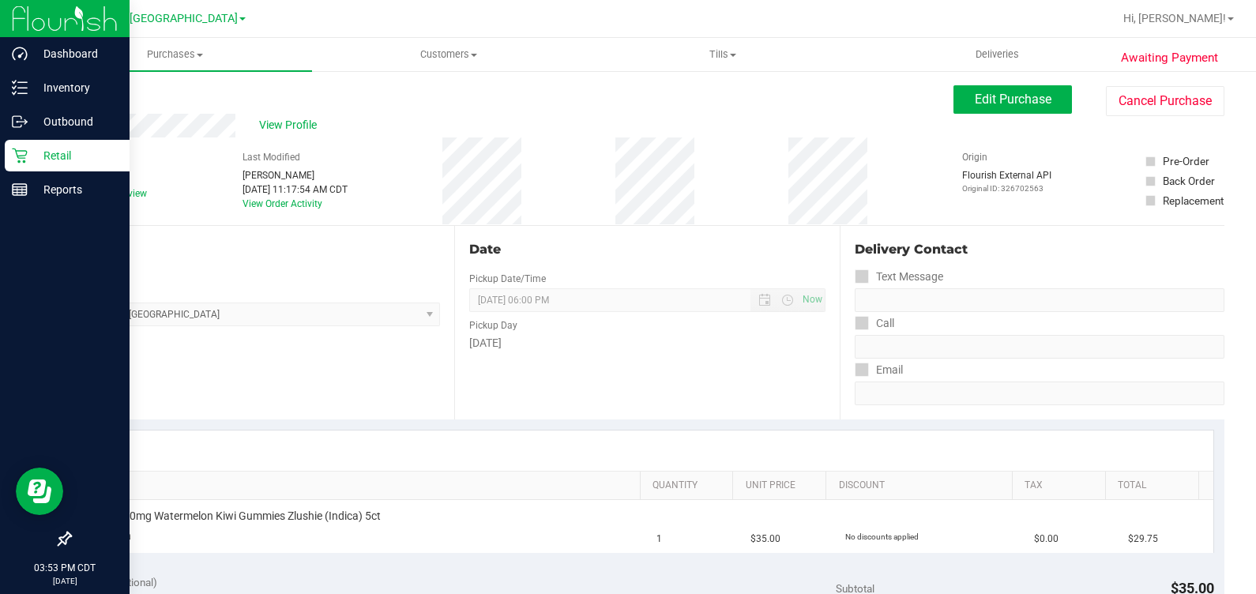
click at [26, 154] on icon at bounding box center [19, 156] width 15 height 15
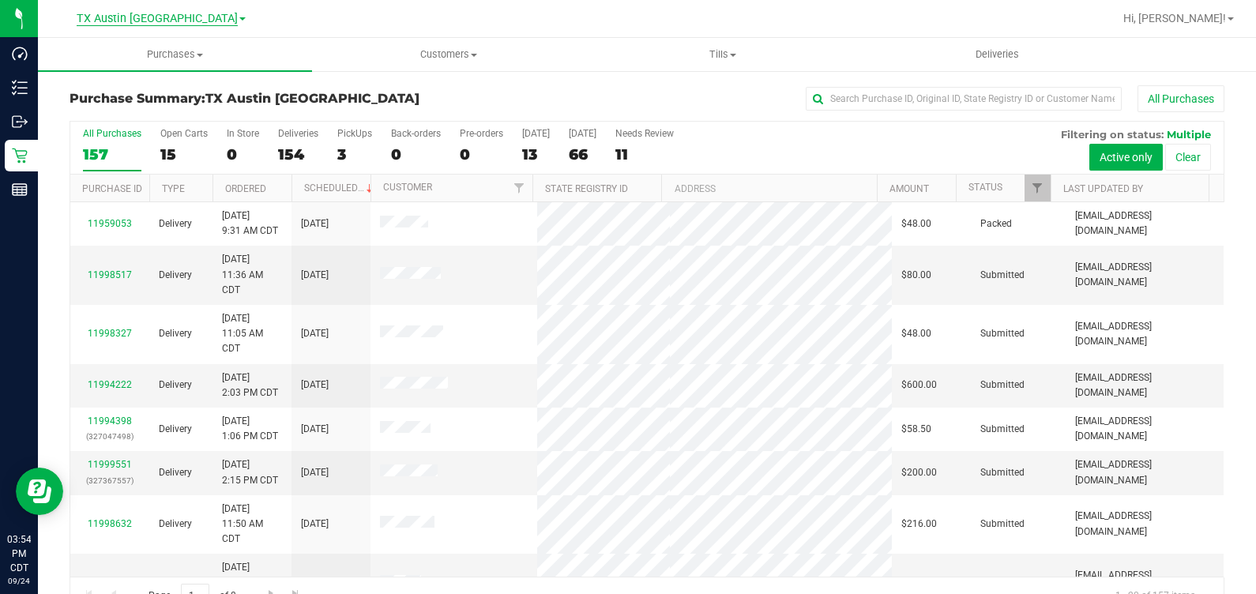
click at [126, 24] on span "TX Austin [GEOGRAPHIC_DATA]" at bounding box center [157, 19] width 161 height 14
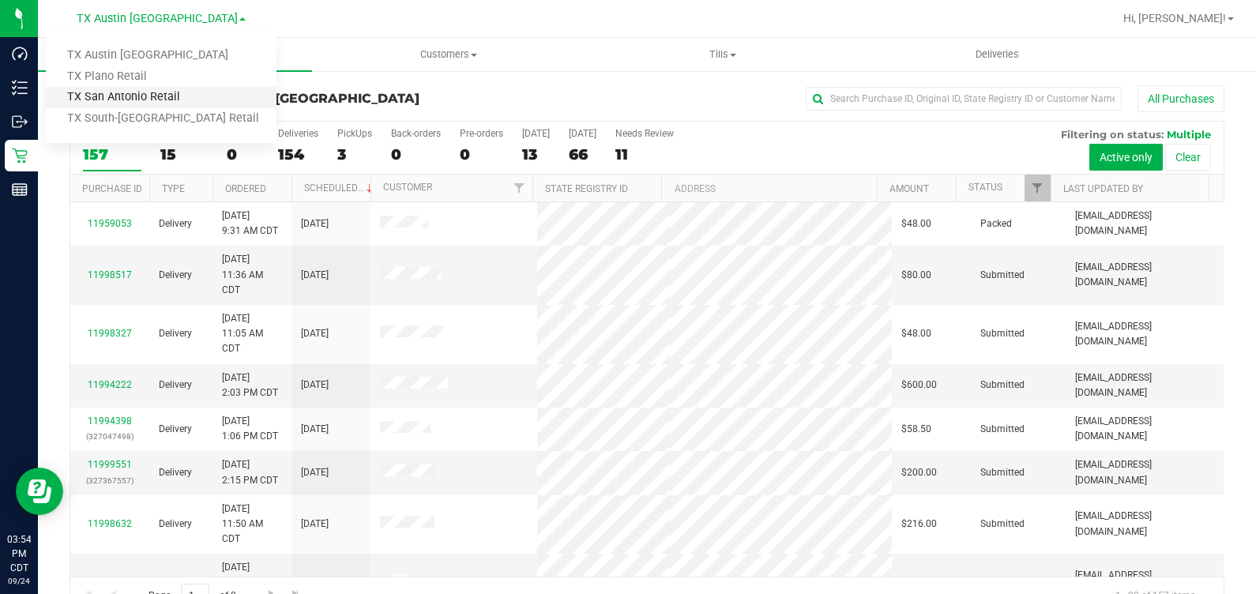
click at [145, 101] on link "TX San Antonio Retail" at bounding box center [161, 97] width 231 height 21
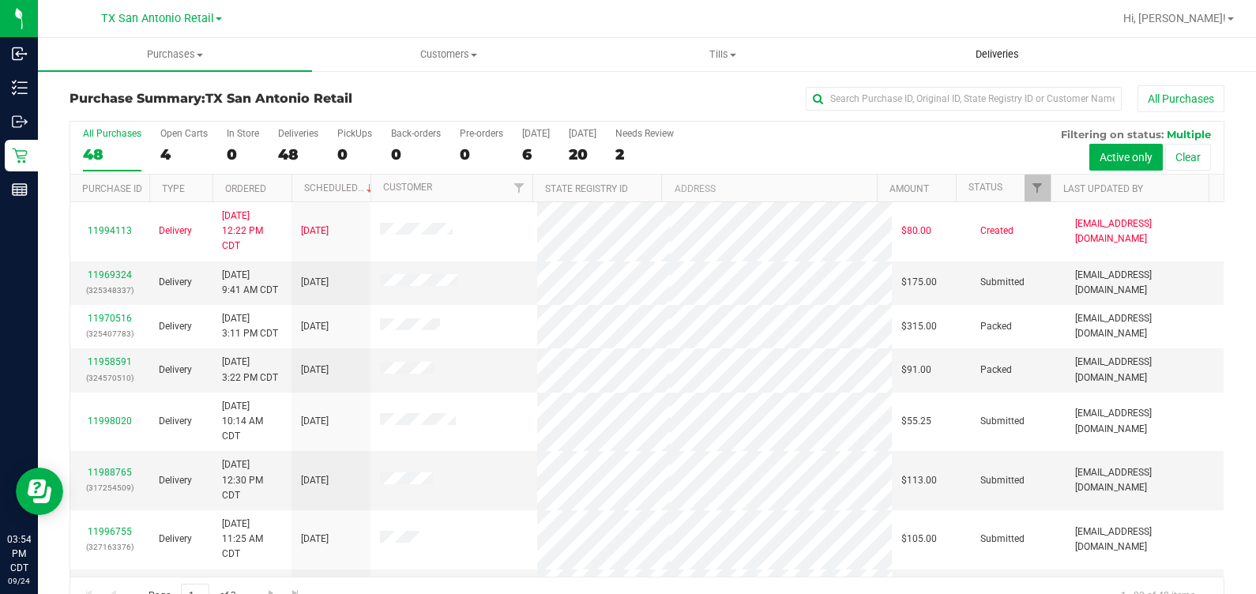
click at [1016, 66] on uib-tab-heading "Deliveries" at bounding box center [997, 55] width 273 height 32
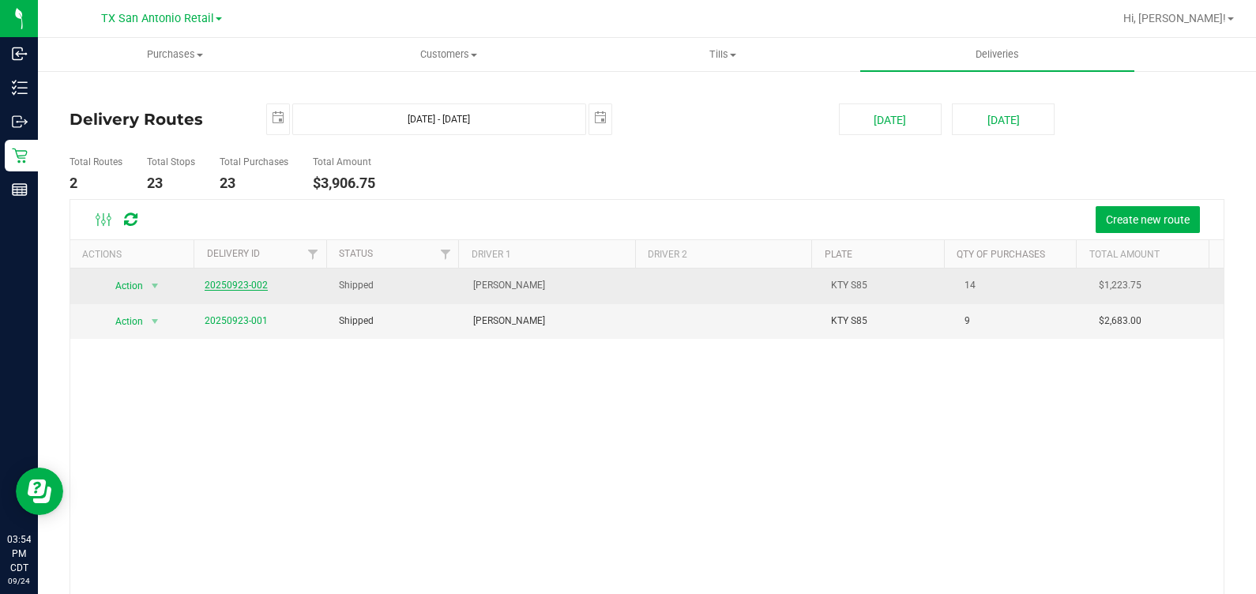
click at [226, 288] on link "20250923-002" at bounding box center [236, 285] width 63 height 11
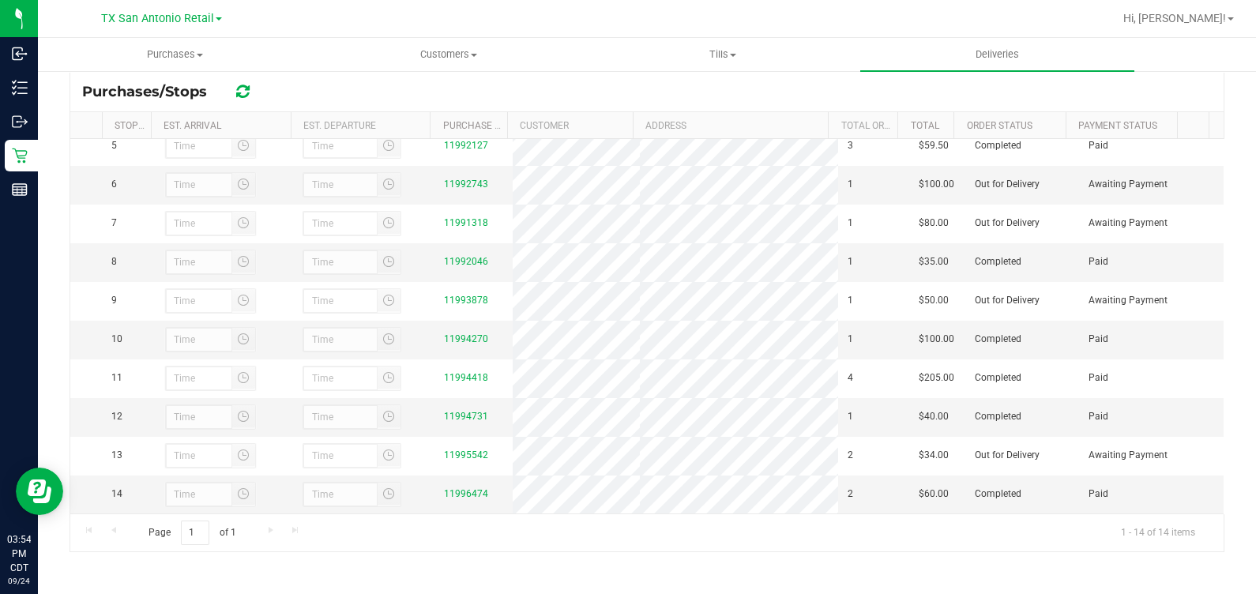
scroll to position [137, 0]
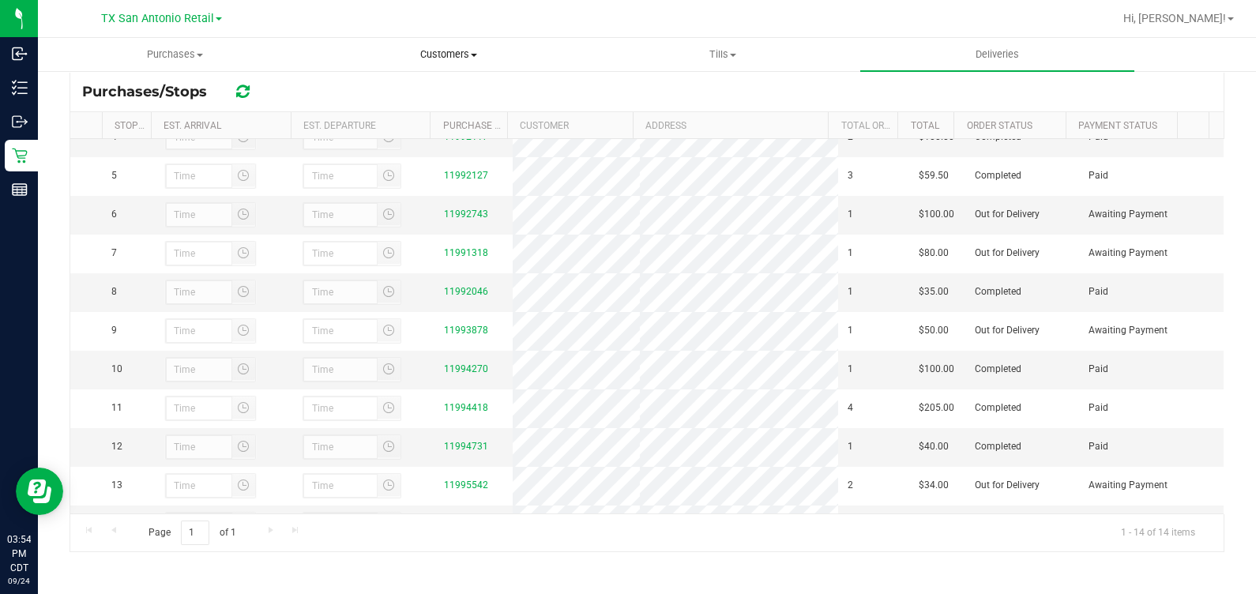
click at [427, 55] on span "Customers" at bounding box center [449, 54] width 273 height 14
click at [416, 94] on span "All customers" at bounding box center [369, 94] width 114 height 13
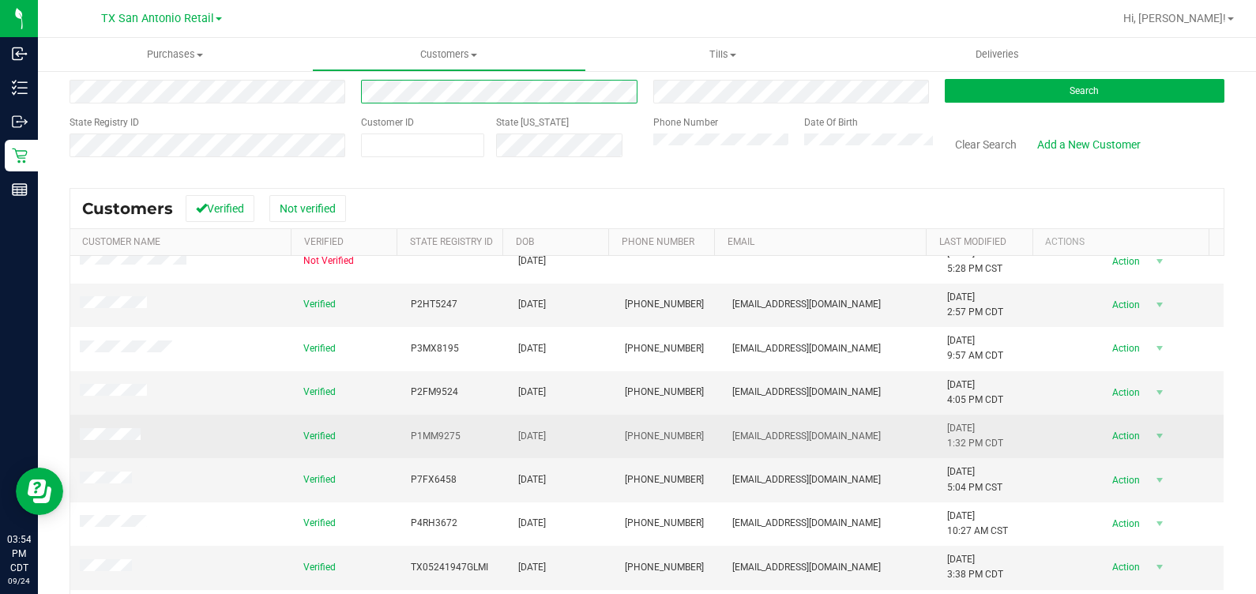
scroll to position [188, 0]
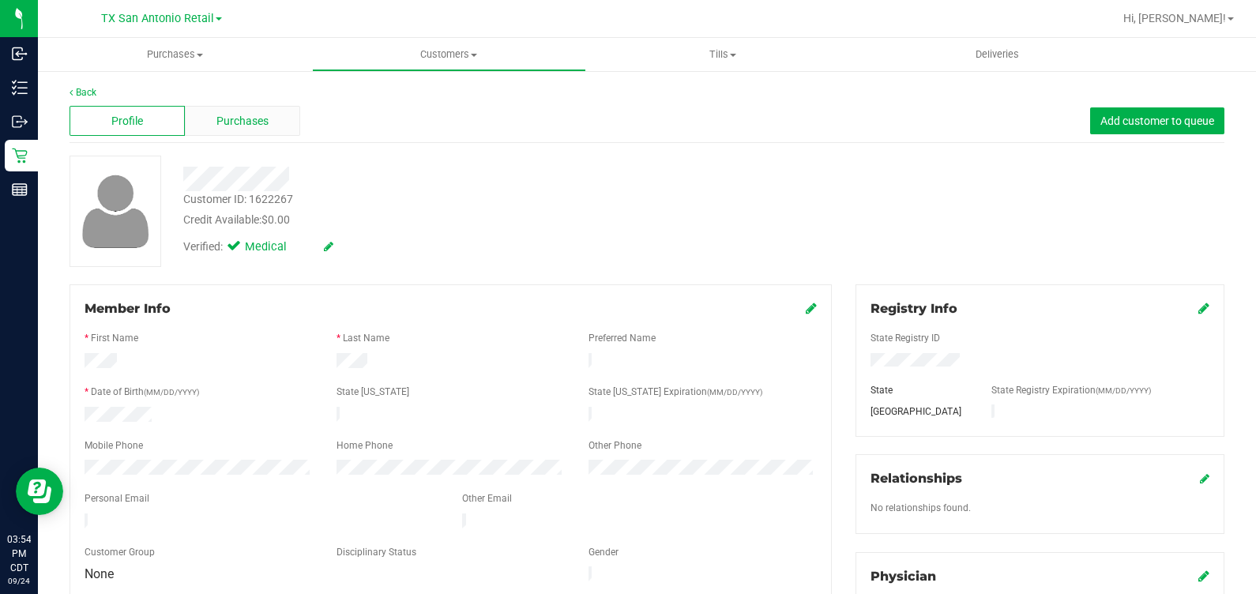
click at [207, 122] on div "Purchases" at bounding box center [242, 121] width 115 height 30
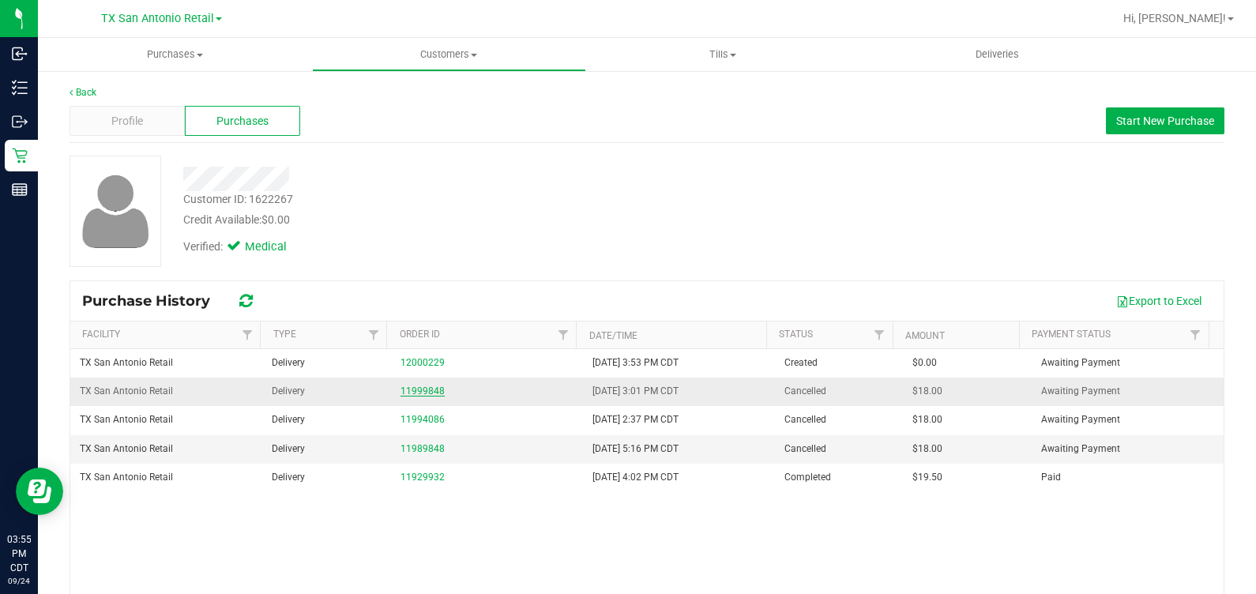
click at [423, 392] on link "11999848" at bounding box center [423, 391] width 44 height 11
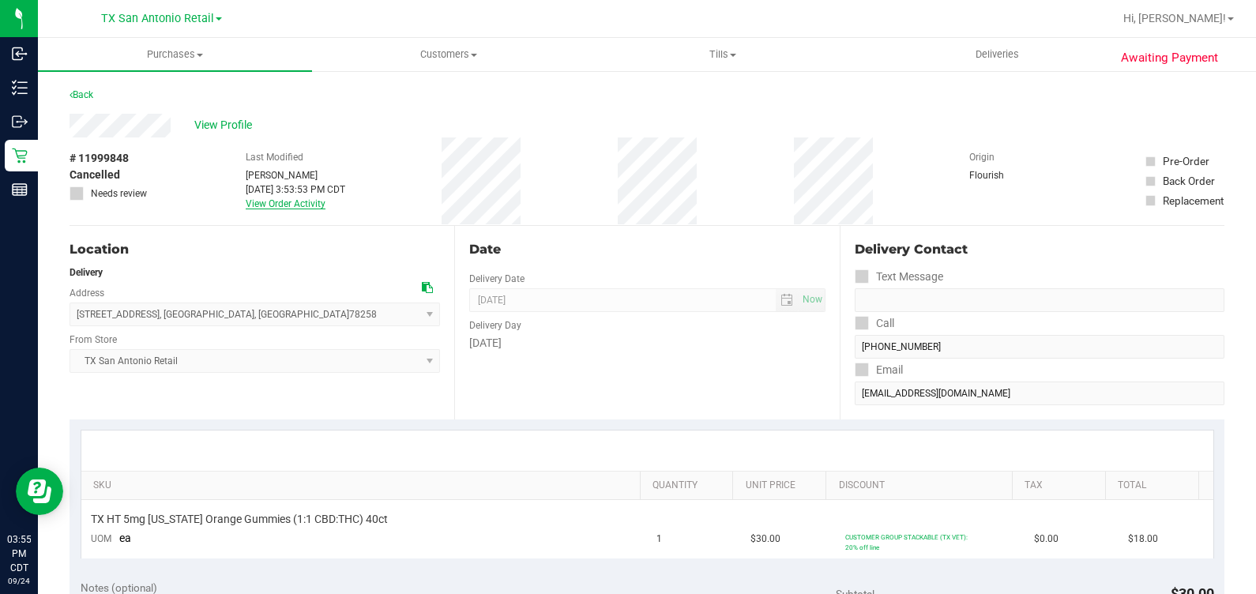
click at [247, 201] on link "View Order Activity" at bounding box center [286, 203] width 80 height 11
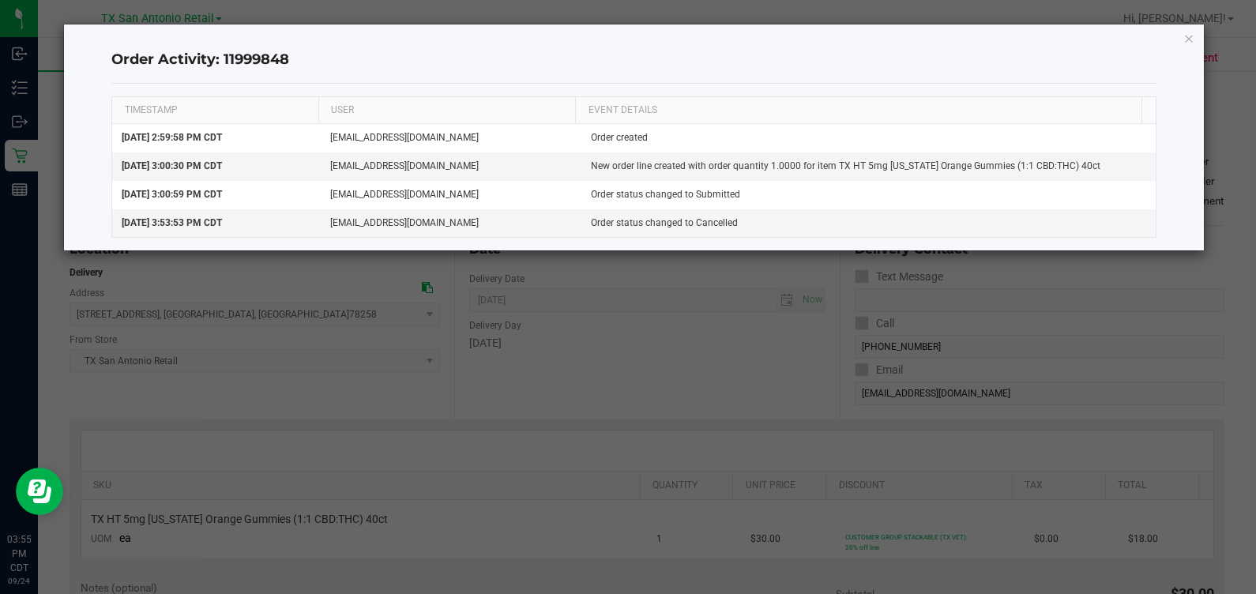
click at [692, 326] on ngb-modal-window "Order Activity: 11999848 TIMESTAMP USER EVENT DETAILS [DATE] 2:59:58 PM CDT [EM…" at bounding box center [634, 297] width 1268 height 594
click at [1186, 45] on icon "button" at bounding box center [1188, 37] width 11 height 19
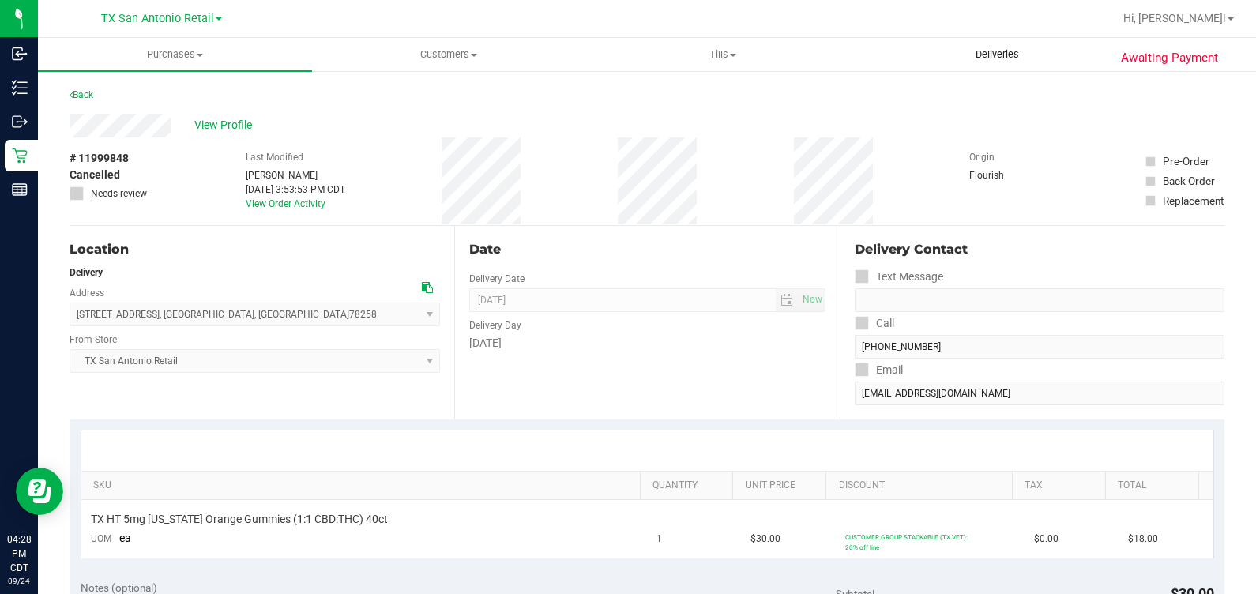
click at [1005, 57] on span "Deliveries" at bounding box center [997, 54] width 86 height 14
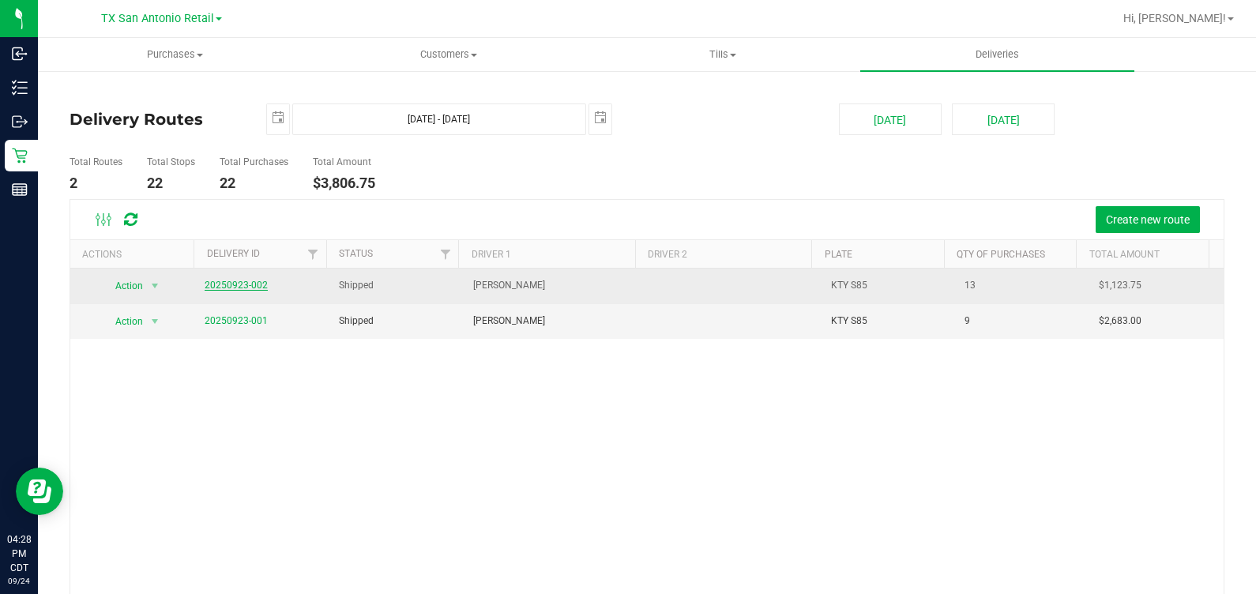
click at [235, 284] on link "20250923-002" at bounding box center [236, 285] width 63 height 11
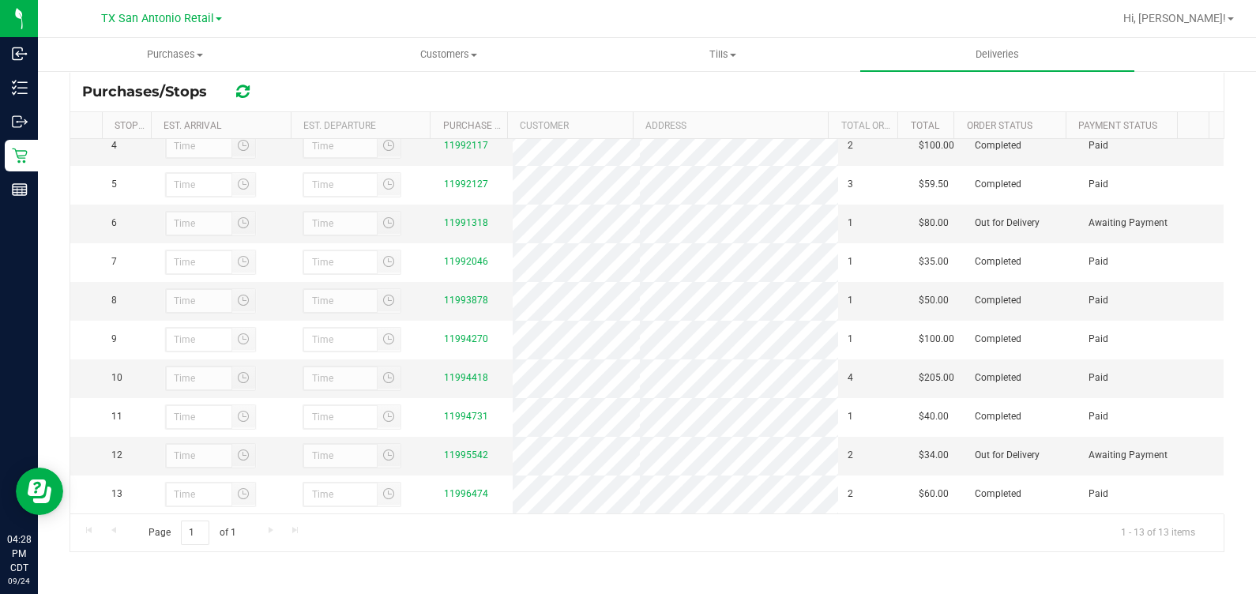
scroll to position [192, 0]
click at [452, 452] on link "11995542" at bounding box center [466, 455] width 44 height 11
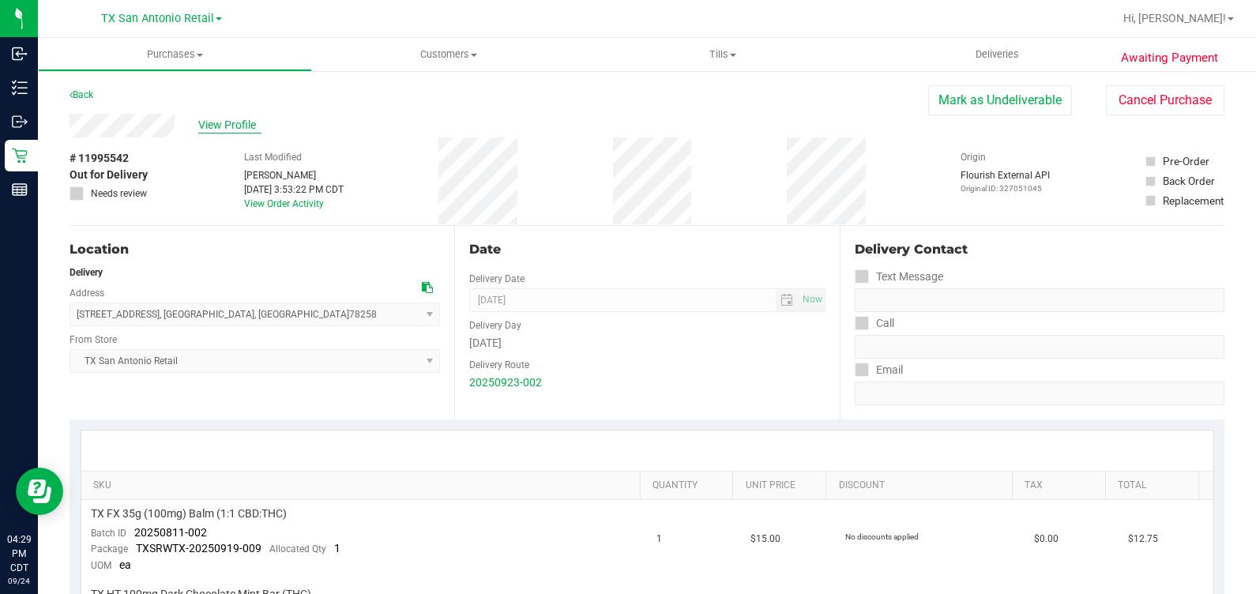
click at [205, 130] on span "View Profile" at bounding box center [229, 125] width 63 height 17
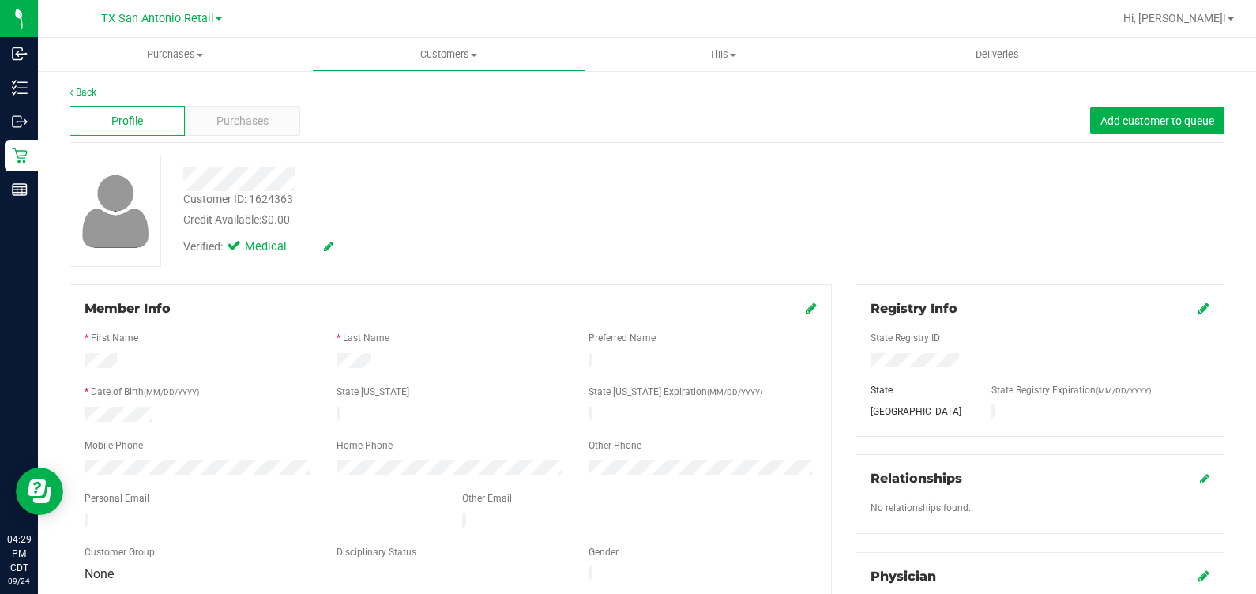
click at [205, 130] on div "Purchases" at bounding box center [242, 121] width 115 height 30
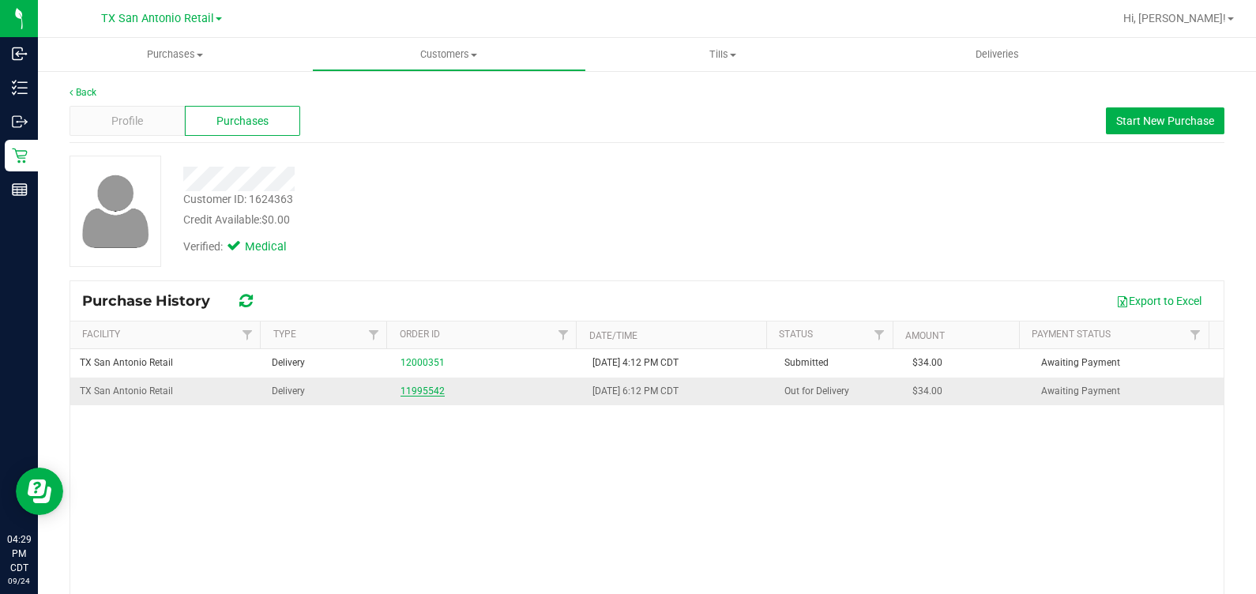
click at [405, 392] on link "11995542" at bounding box center [423, 391] width 44 height 11
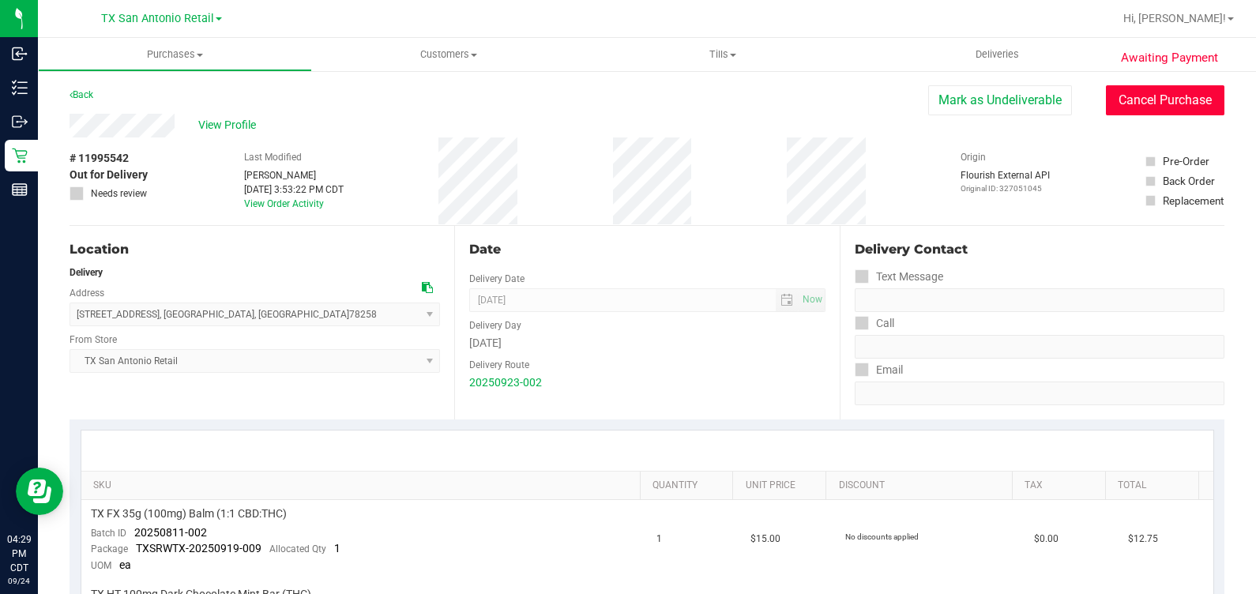
click at [1158, 100] on button "Cancel Purchase" at bounding box center [1165, 100] width 118 height 30
click at [1019, 53] on span "Deliveries" at bounding box center [997, 54] width 86 height 14
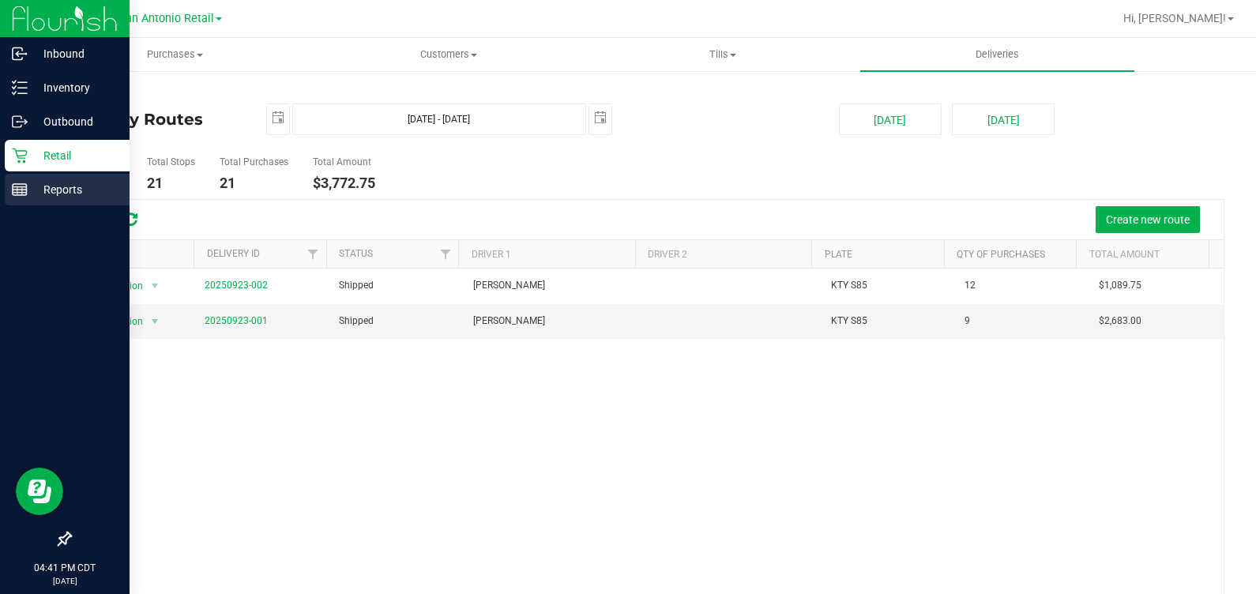
click at [59, 174] on div "Reports" at bounding box center [67, 190] width 125 height 32
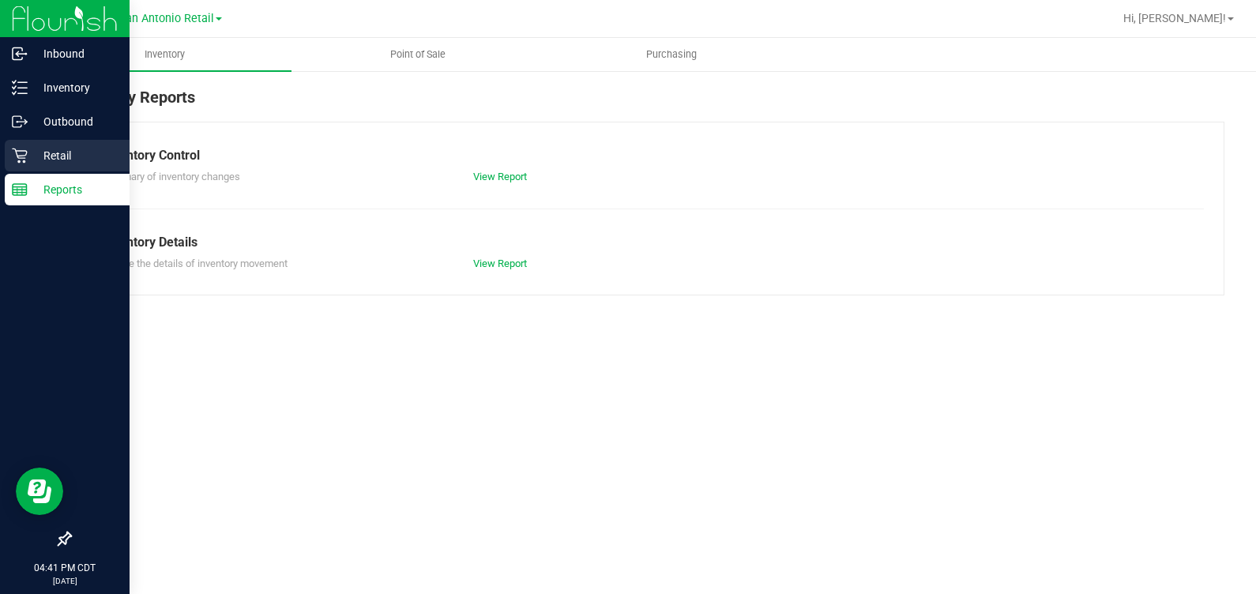
click at [55, 161] on p "Retail" at bounding box center [75, 155] width 95 height 19
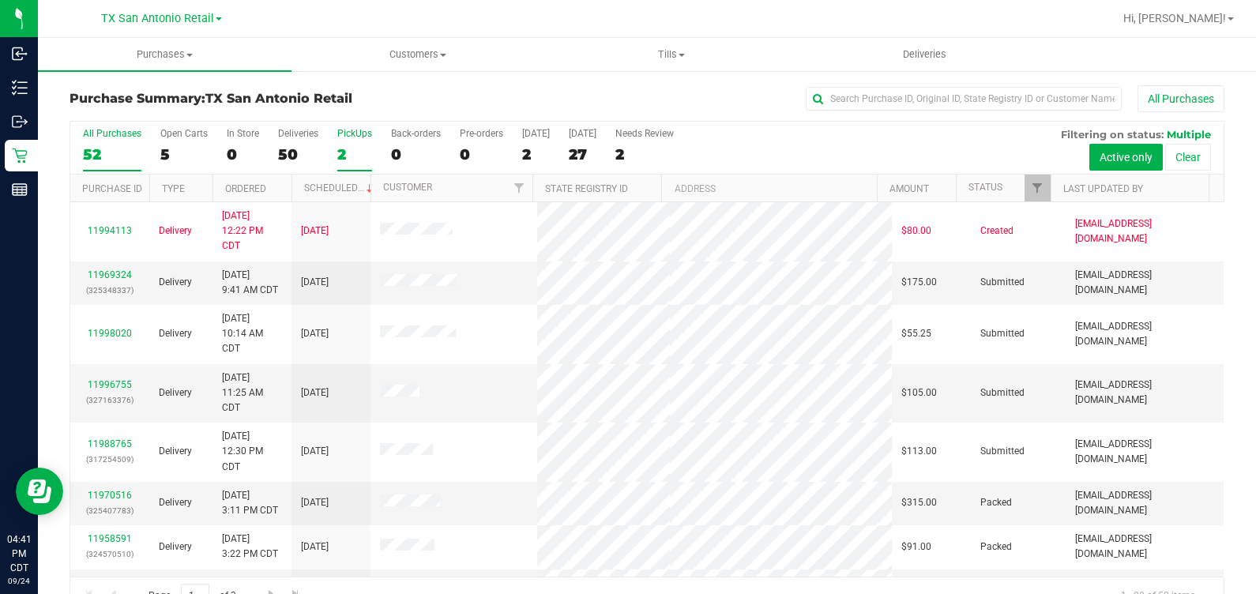
click at [355, 146] on div "2" at bounding box center [354, 154] width 35 height 18
click at [0, 0] on input "PickUps 2" at bounding box center [0, 0] width 0 height 0
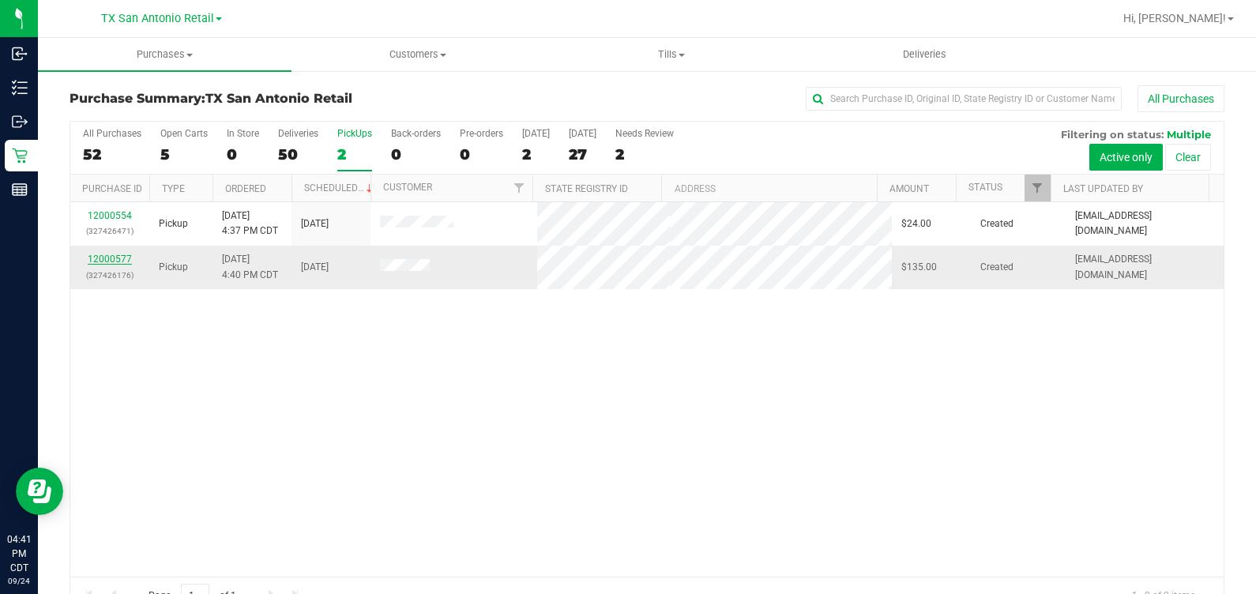
click at [107, 256] on link "12000577" at bounding box center [110, 259] width 44 height 11
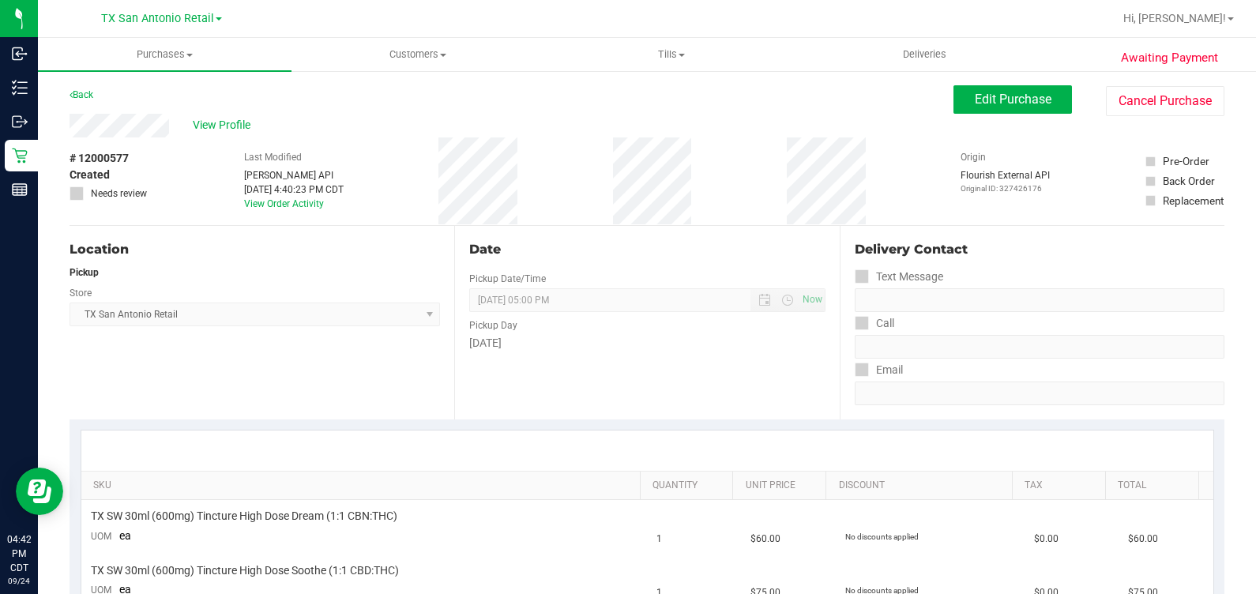
click at [992, 117] on div "View Profile # 12000577 Created Needs review Last Modified [PERSON_NAME] API [D…" at bounding box center [647, 170] width 1155 height 112
click at [995, 92] on span "Edit Purchase" at bounding box center [1013, 99] width 77 height 15
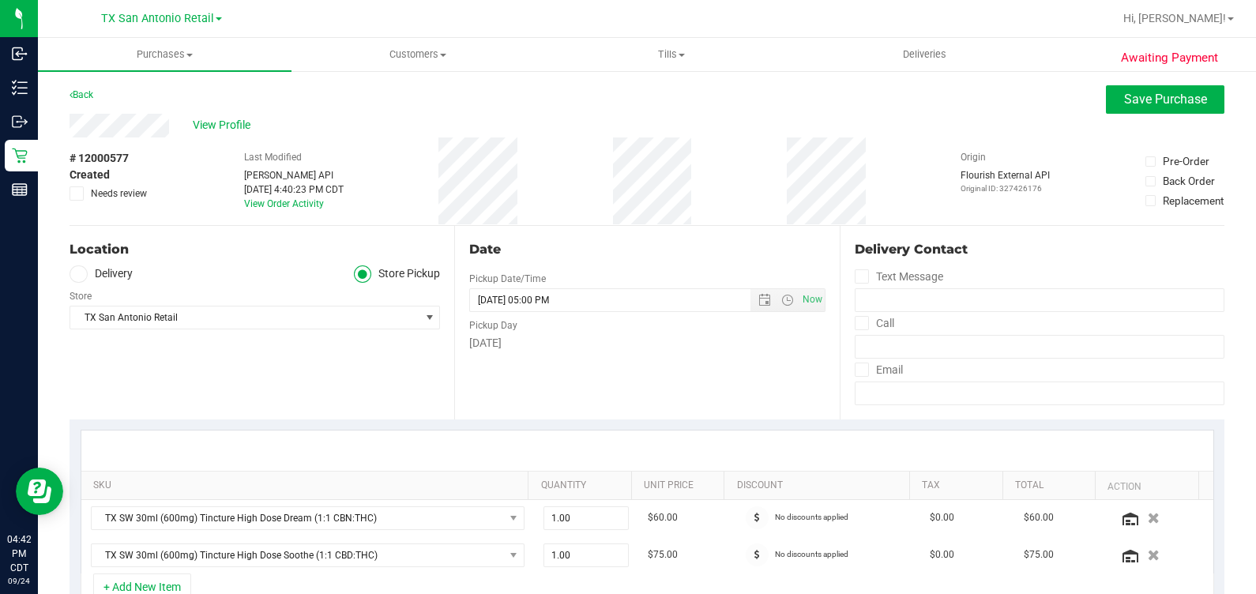
click at [113, 280] on label "Delivery" at bounding box center [101, 274] width 63 height 18
click at [0, 0] on input "Delivery" at bounding box center [0, 0] width 0 height 0
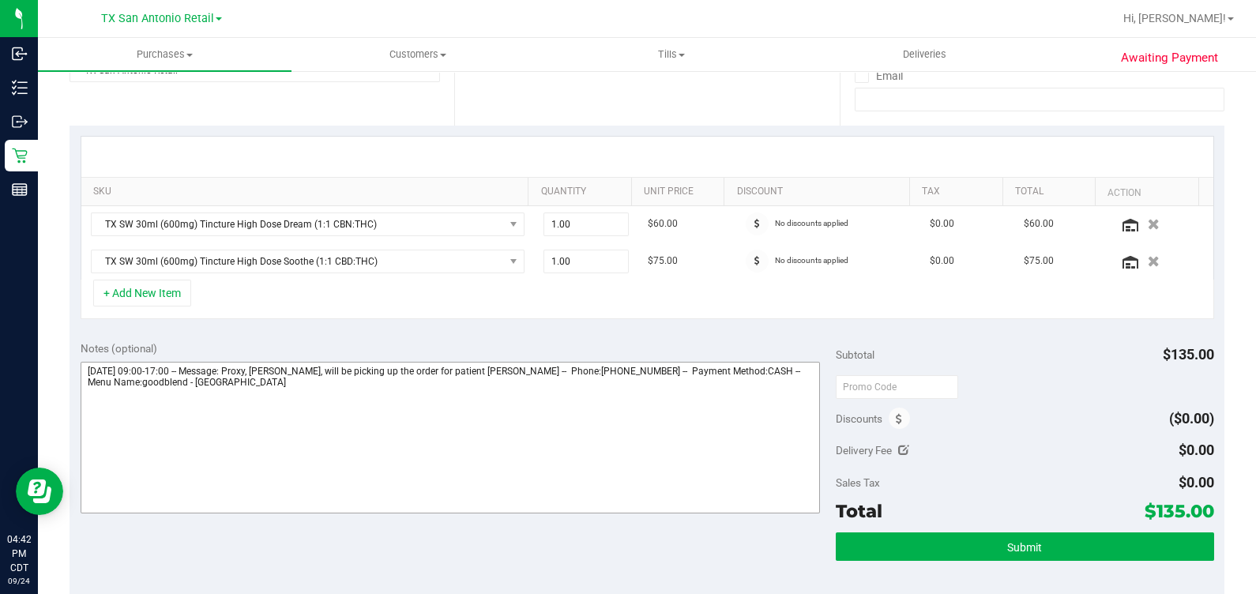
scroll to position [296, 0]
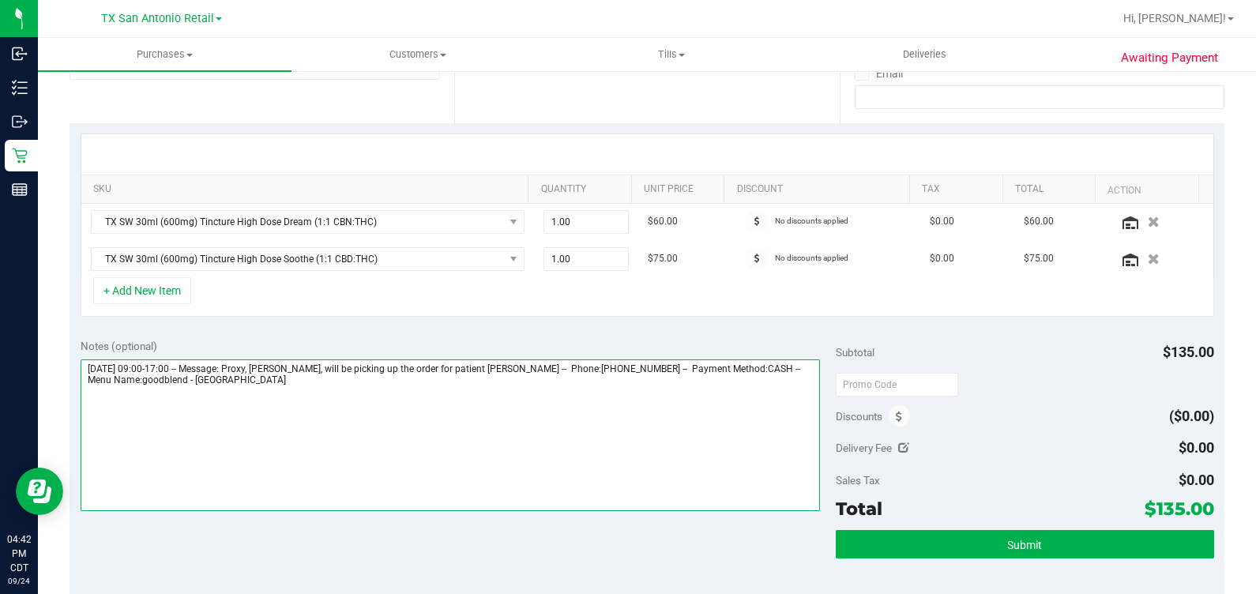
click at [616, 416] on textarea at bounding box center [451, 435] width 740 height 152
type textarea "[DATE] 09:00-17:00 -- Message: Proxy, [PERSON_NAME], will be picking up the ord…"
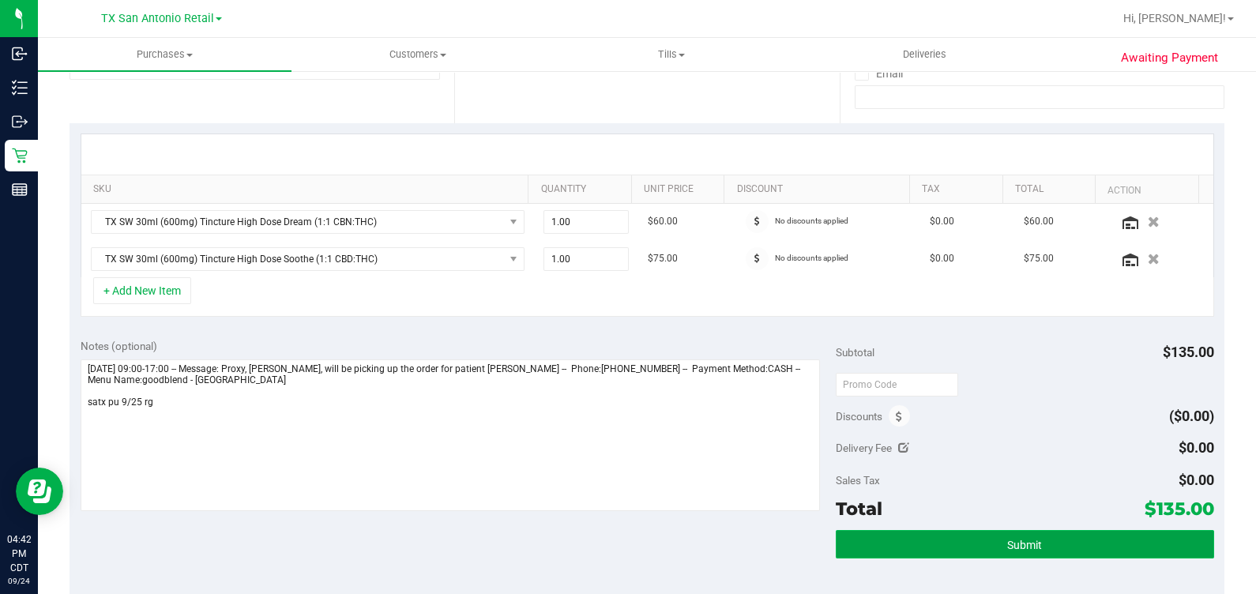
click at [1079, 544] on button "Submit" at bounding box center [1025, 544] width 378 height 28
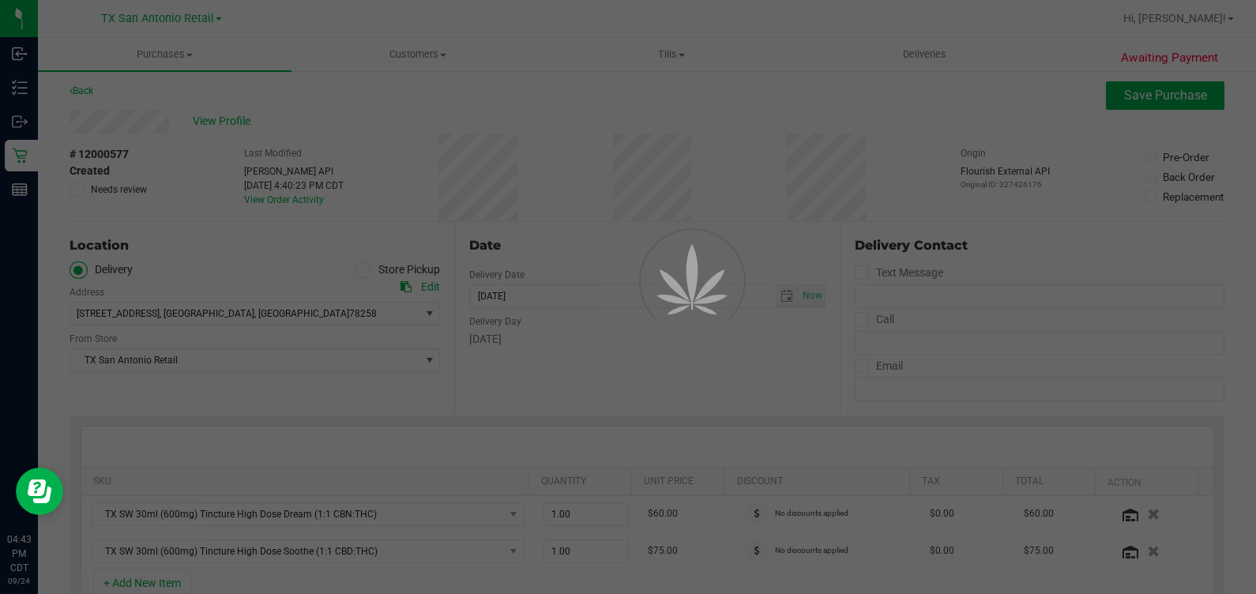
scroll to position [0, 0]
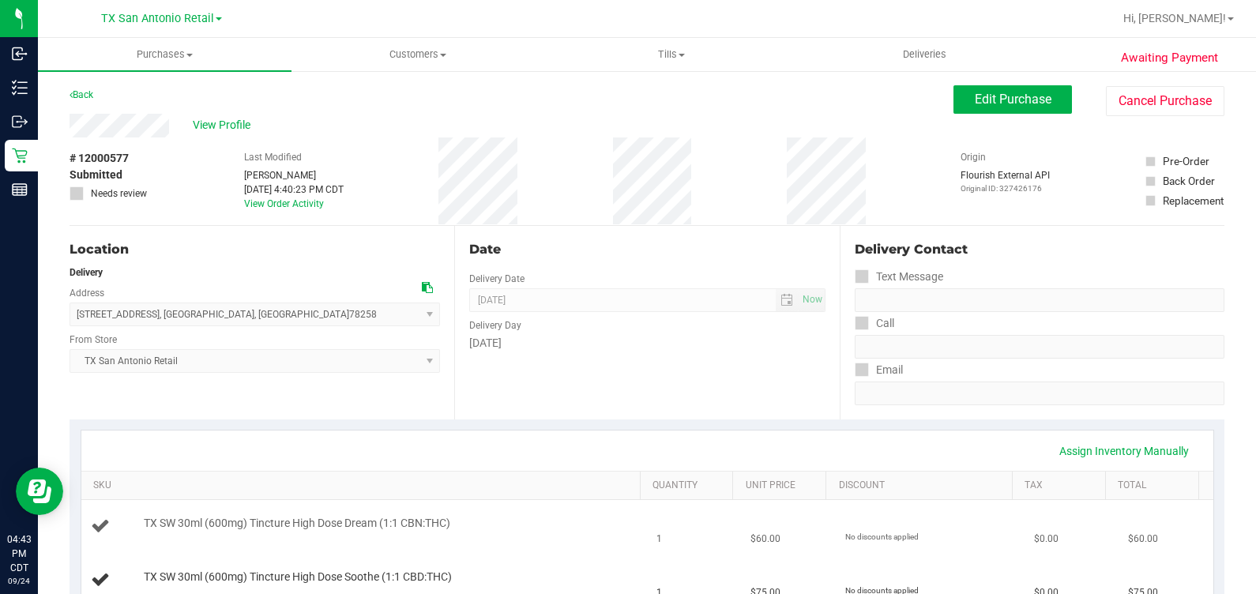
scroll to position [394, 0]
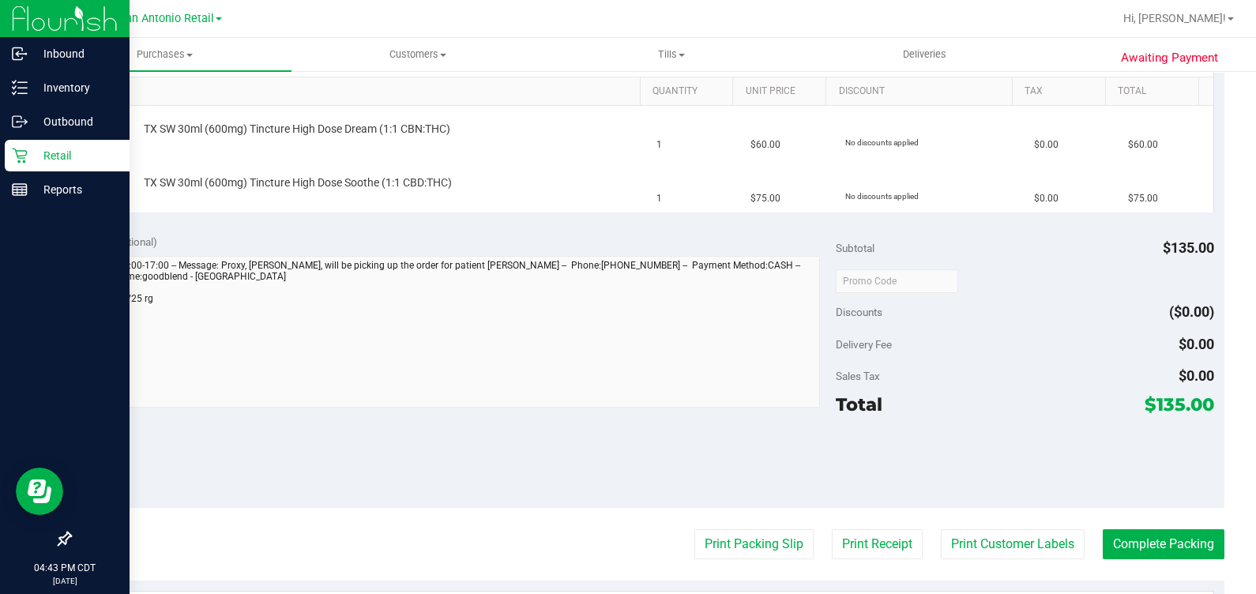
click at [24, 158] on icon at bounding box center [19, 156] width 15 height 15
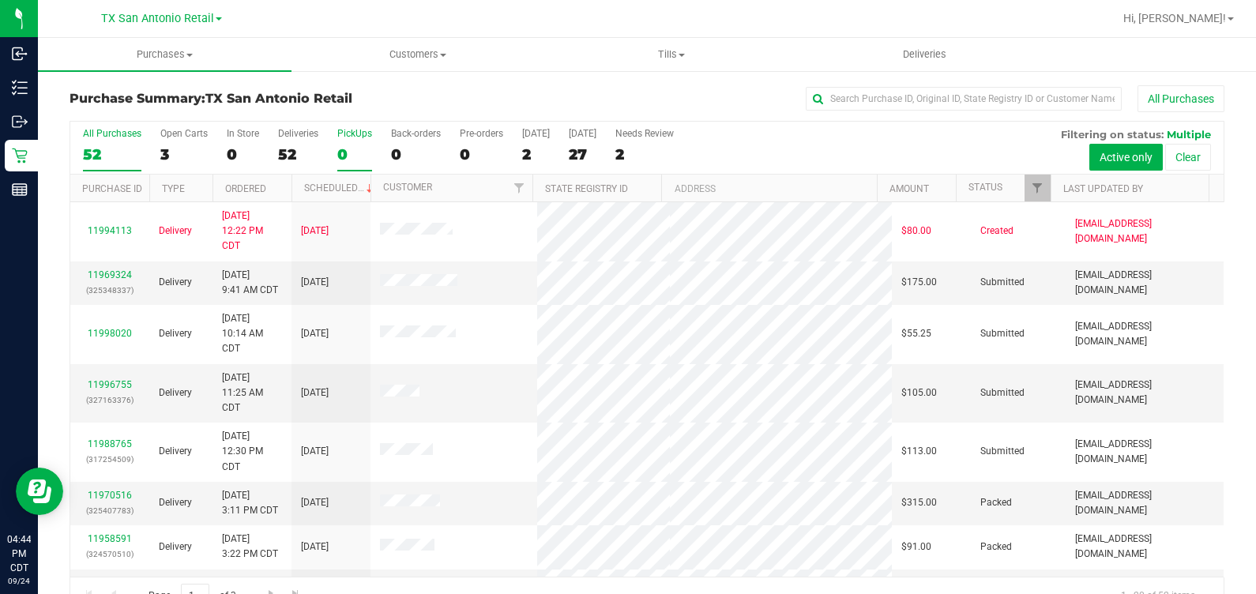
click at [352, 145] on div "0" at bounding box center [354, 154] width 35 height 18
click at [0, 0] on input "PickUps 0" at bounding box center [0, 0] width 0 height 0
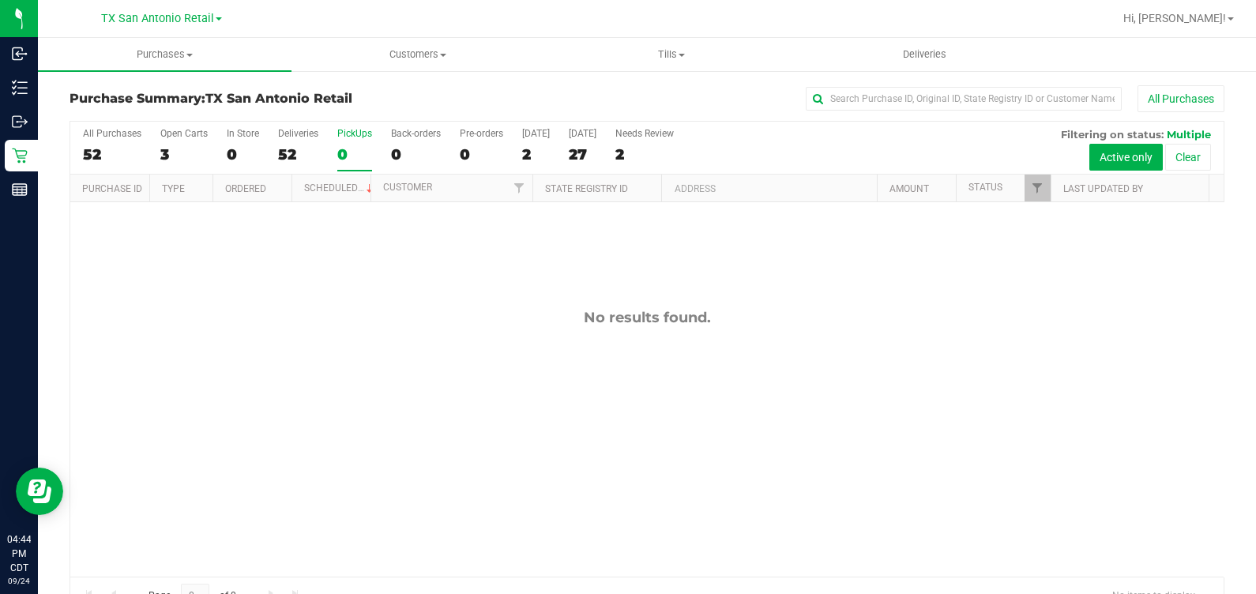
click at [352, 145] on div "0" at bounding box center [354, 154] width 35 height 18
click at [0, 0] on input "PickUps 0" at bounding box center [0, 0] width 0 height 0
click at [140, 24] on span "TX San Antonio Retail" at bounding box center [157, 19] width 113 height 14
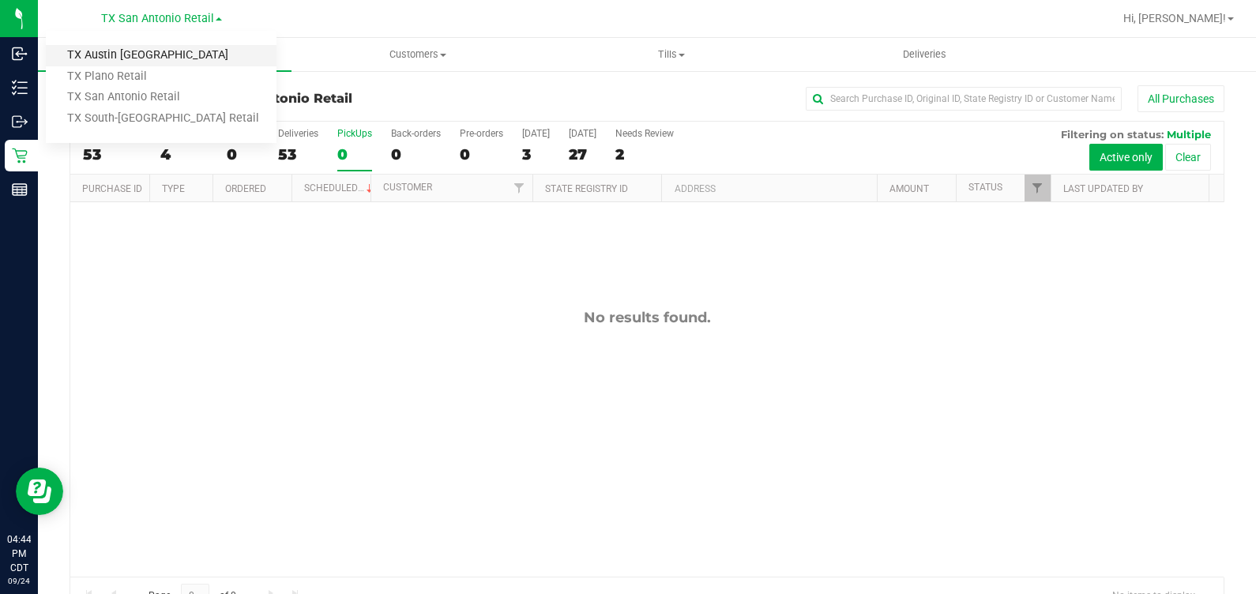
click at [135, 51] on link "TX Austin [GEOGRAPHIC_DATA]" at bounding box center [161, 55] width 231 height 21
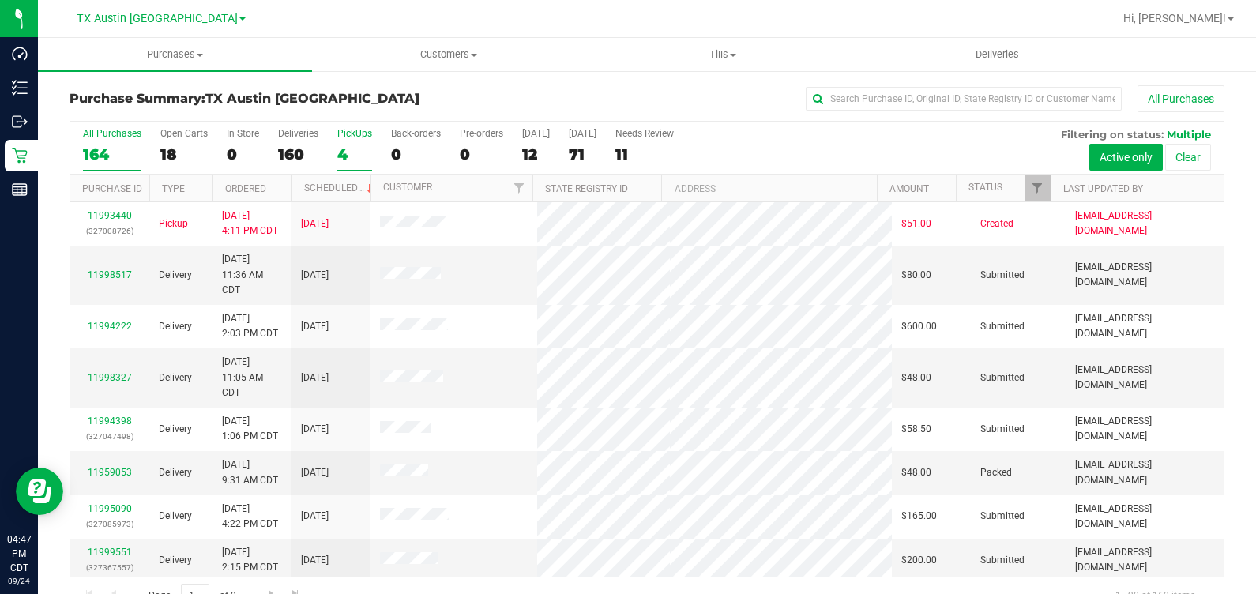
click at [367, 154] on div "4" at bounding box center [354, 154] width 35 height 18
click at [0, 0] on input "PickUps 4" at bounding box center [0, 0] width 0 height 0
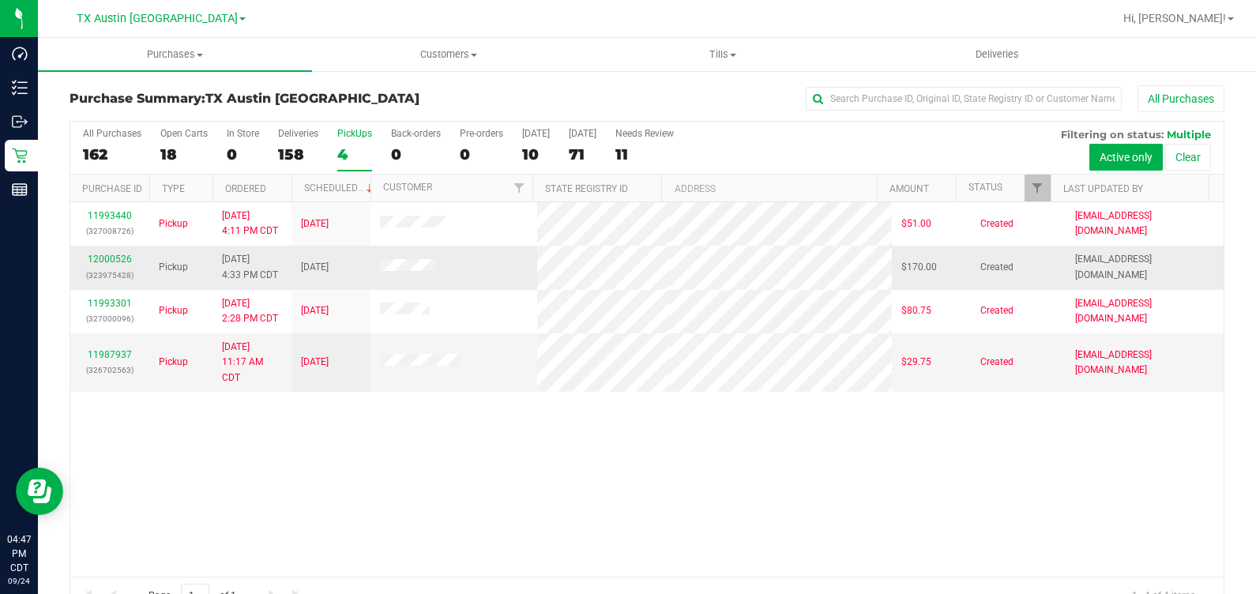
click at [111, 264] on div "12000526 (323975428)" at bounding box center [110, 267] width 60 height 30
click at [92, 254] on link "12000526" at bounding box center [110, 259] width 44 height 11
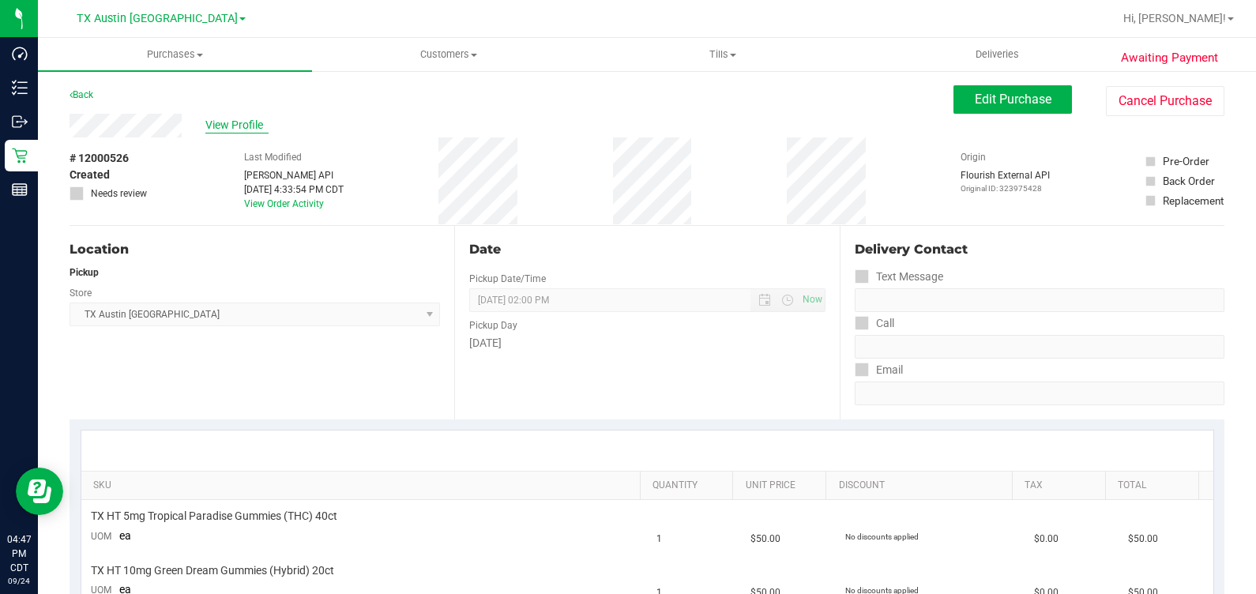
click at [241, 126] on span "View Profile" at bounding box center [236, 125] width 63 height 17
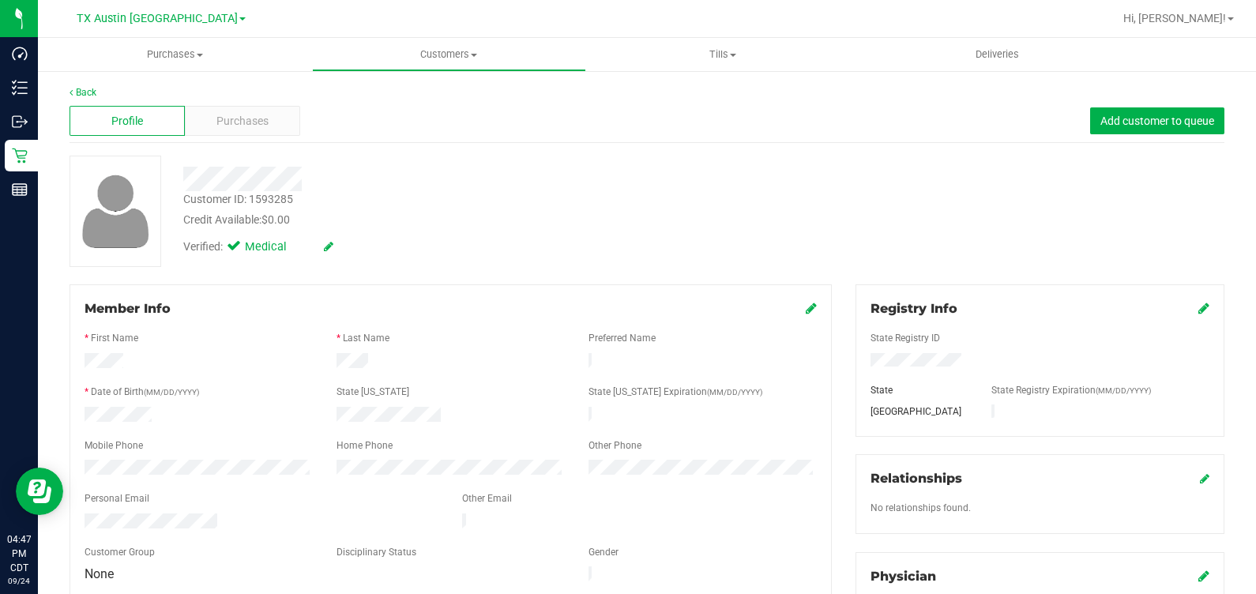
click at [241, 126] on span "Purchases" at bounding box center [242, 121] width 52 height 17
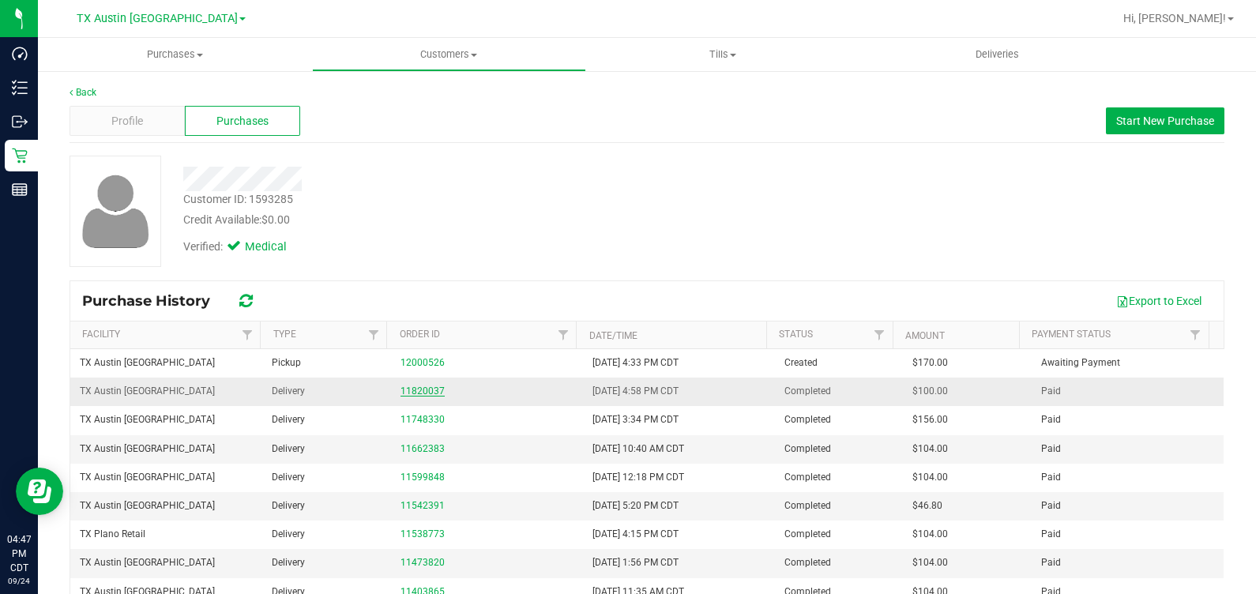
click at [429, 388] on link "11820037" at bounding box center [423, 391] width 44 height 11
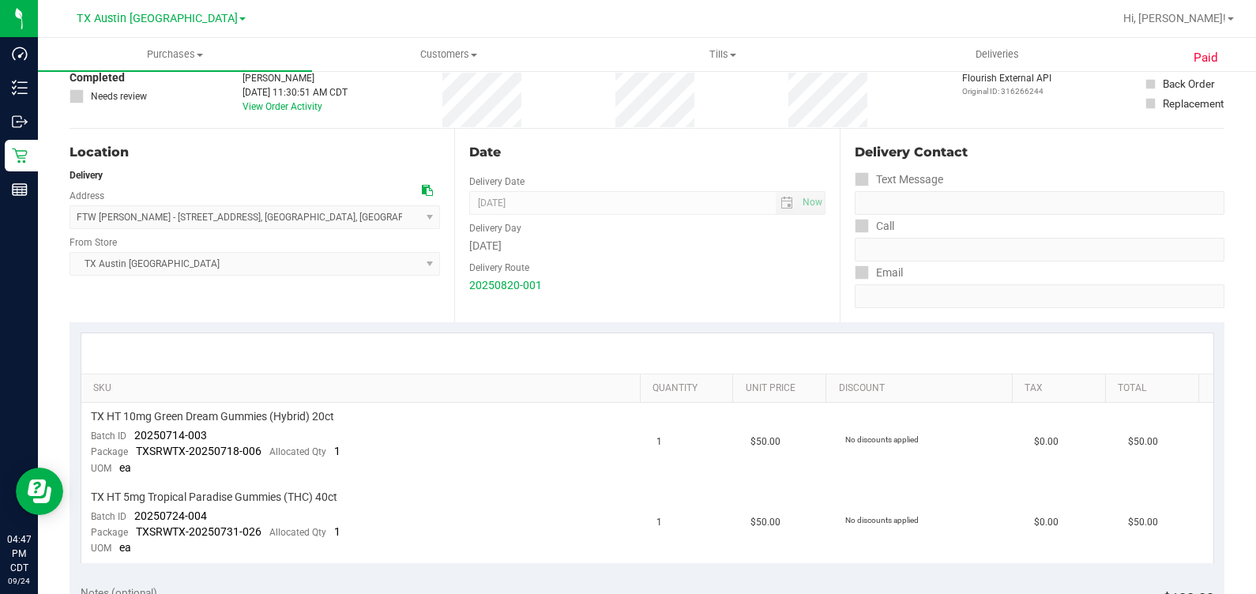
scroll to position [197, 0]
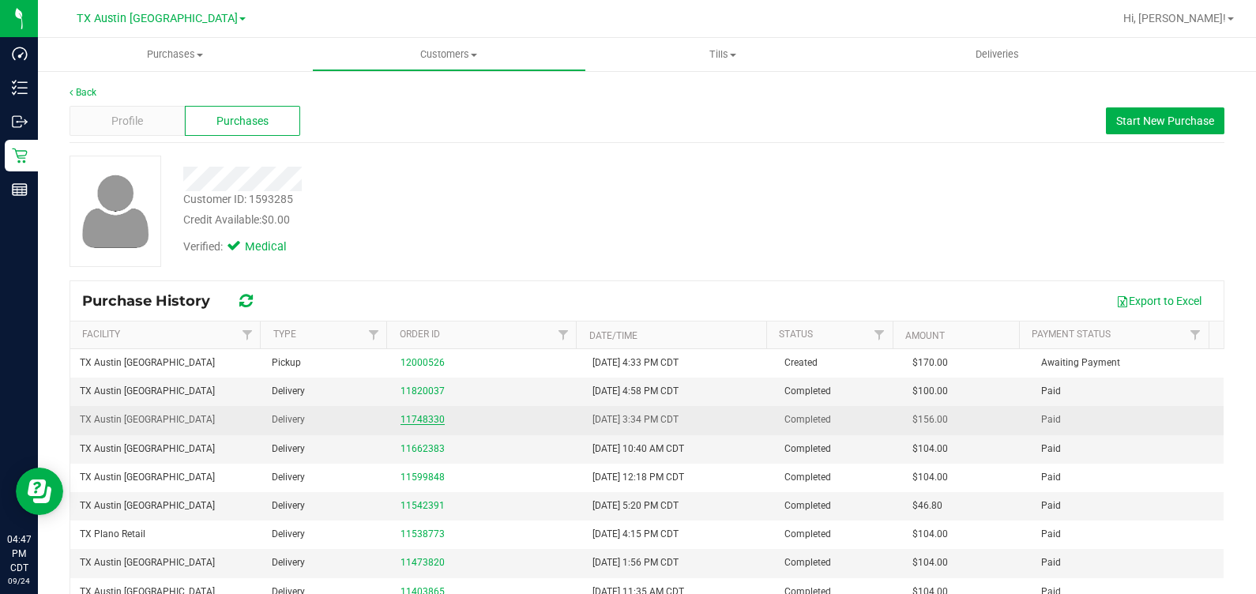
click at [422, 414] on link "11748330" at bounding box center [423, 419] width 44 height 11
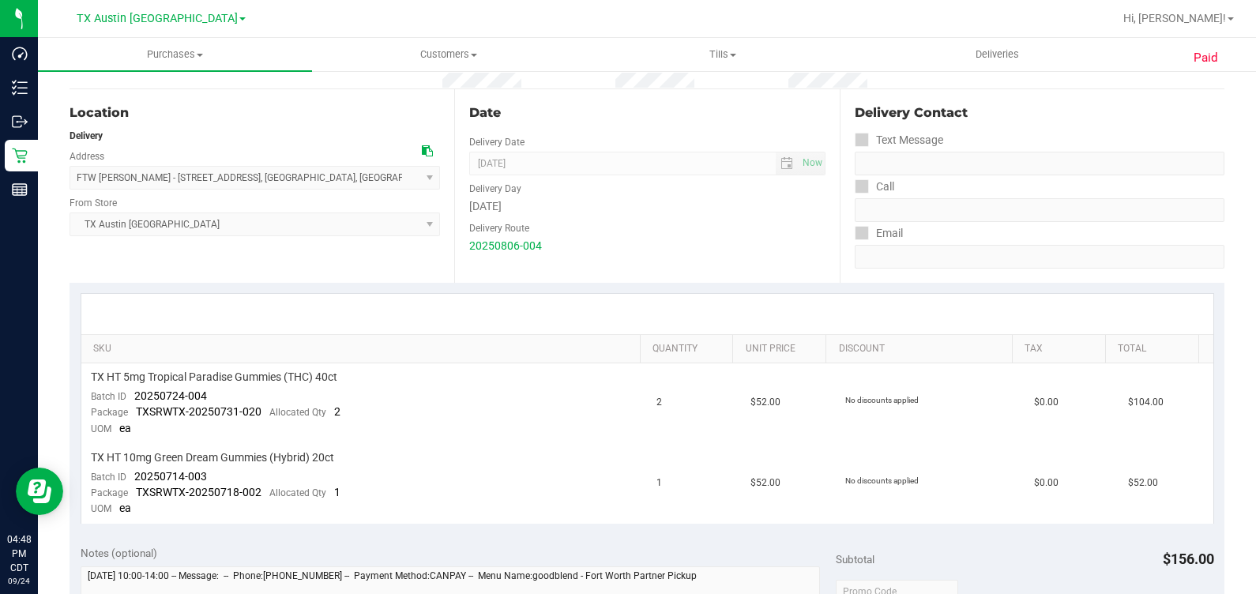
scroll to position [197, 0]
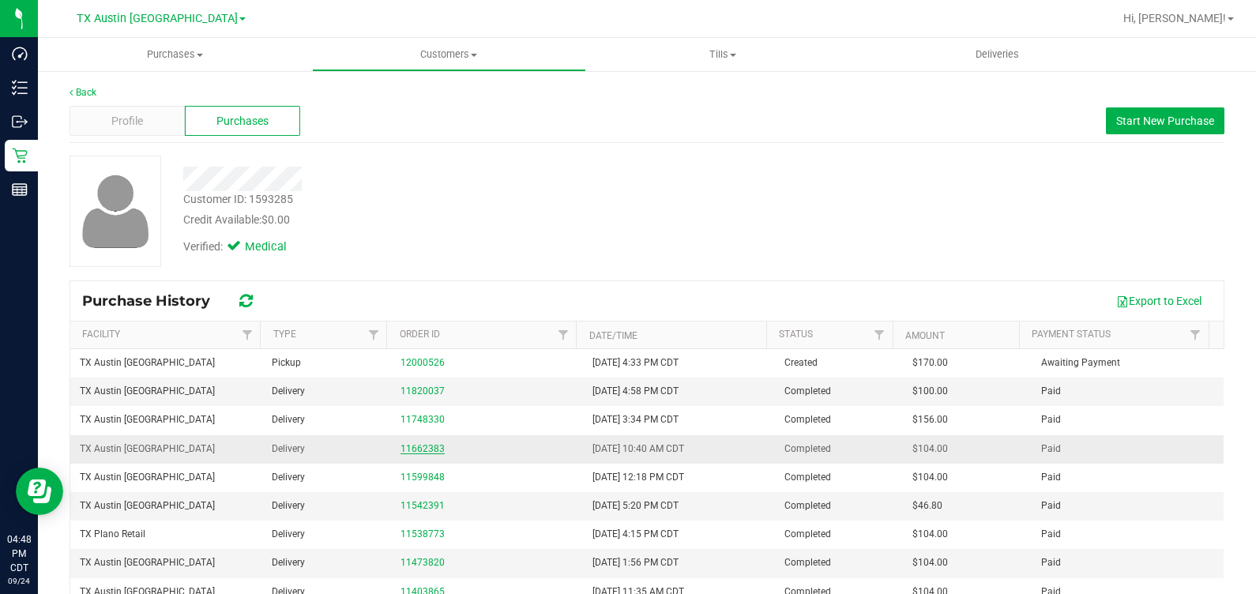
click at [412, 446] on link "11662383" at bounding box center [423, 448] width 44 height 11
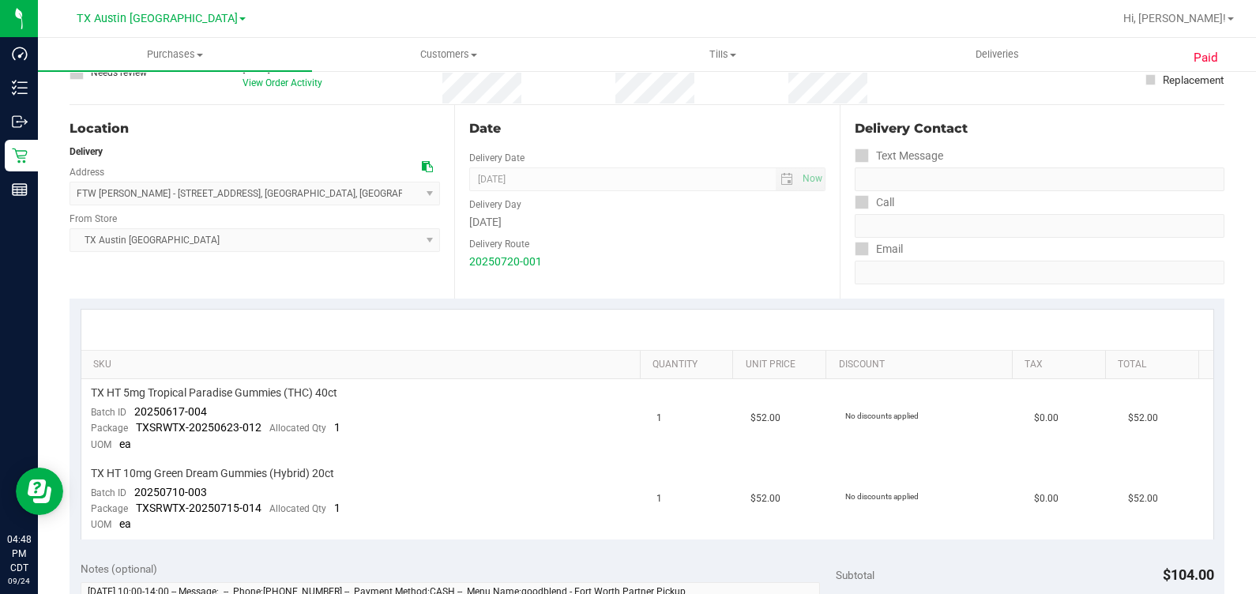
scroll to position [197, 0]
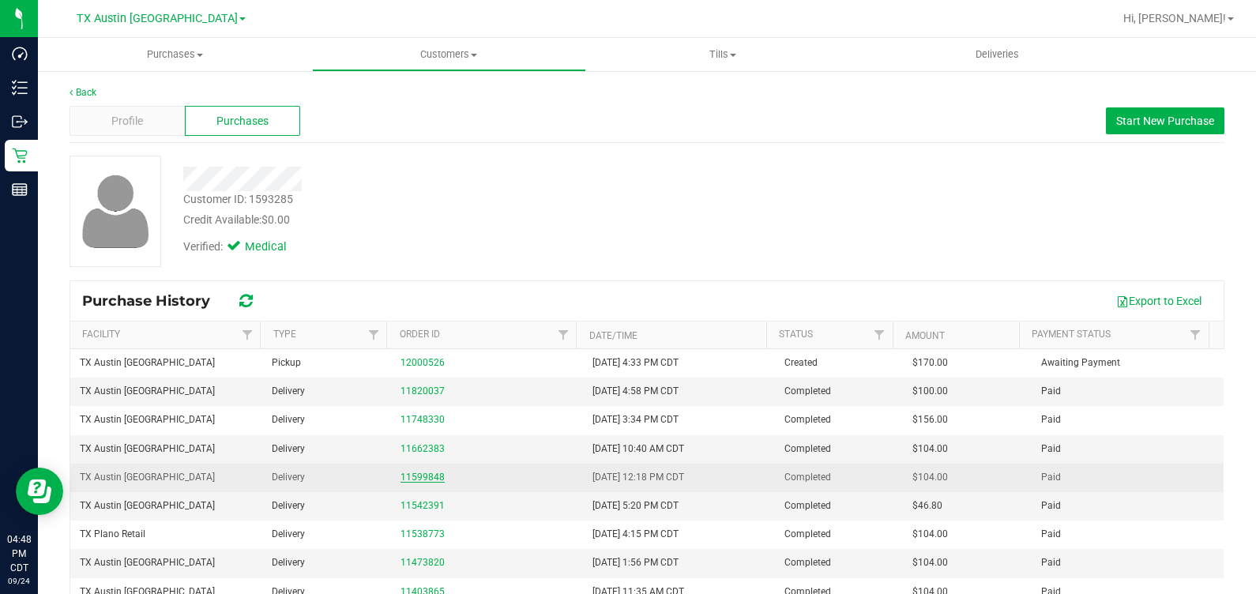
click at [415, 472] on link "11599848" at bounding box center [423, 477] width 44 height 11
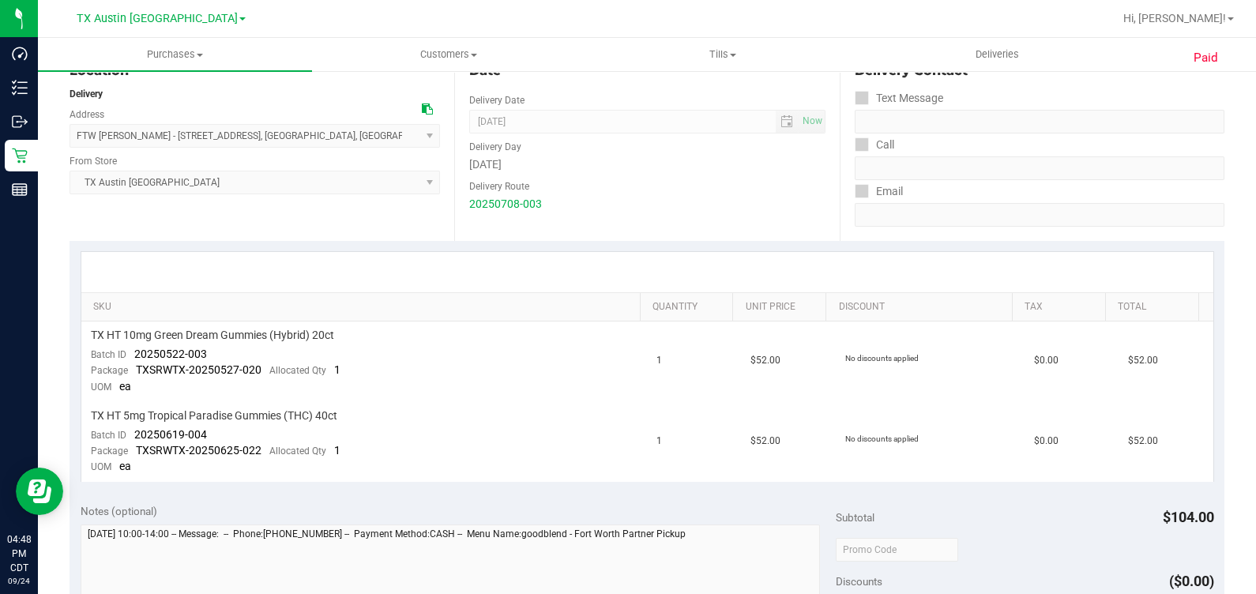
scroll to position [197, 0]
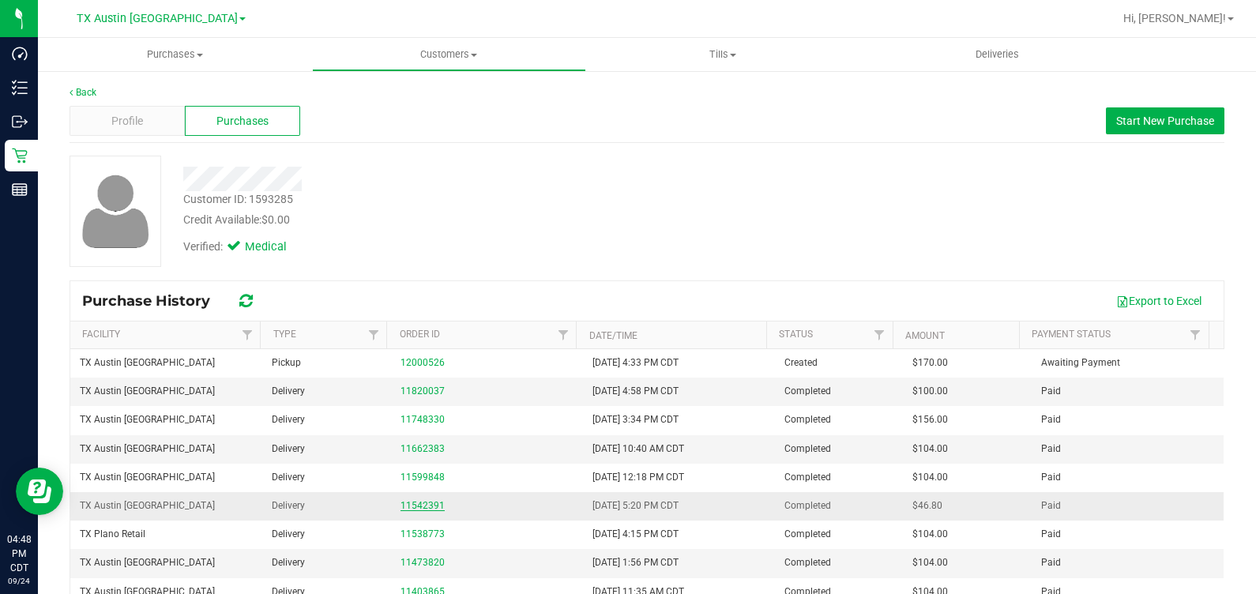
click at [418, 502] on link "11542391" at bounding box center [423, 505] width 44 height 11
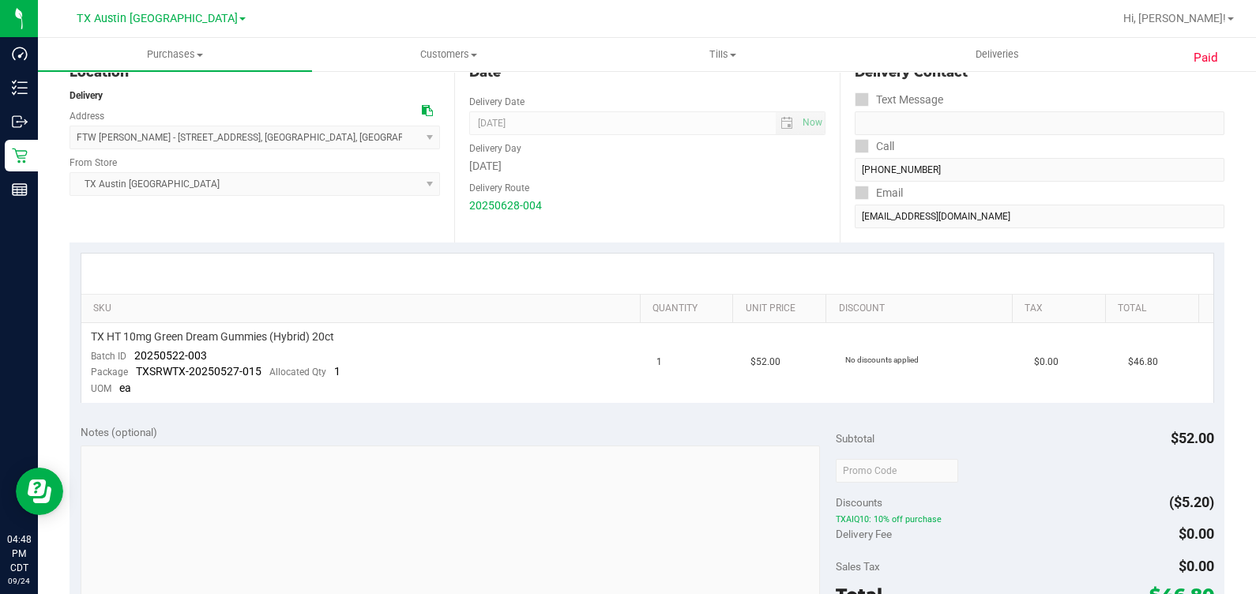
scroll to position [197, 0]
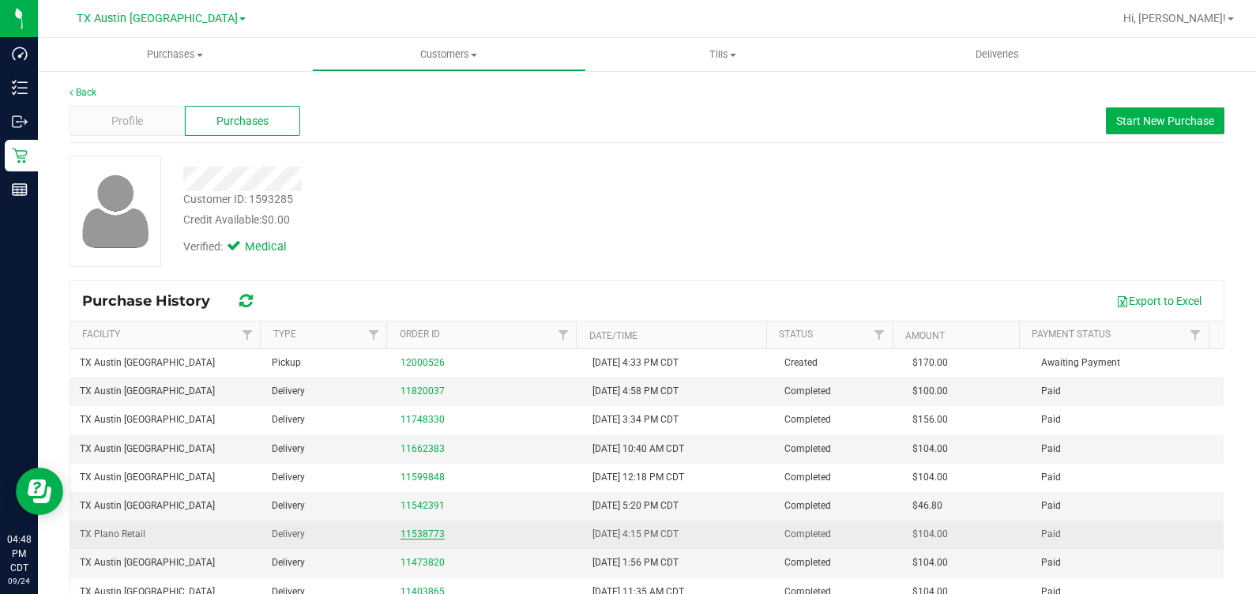
click at [423, 529] on link "11538773" at bounding box center [423, 534] width 44 height 11
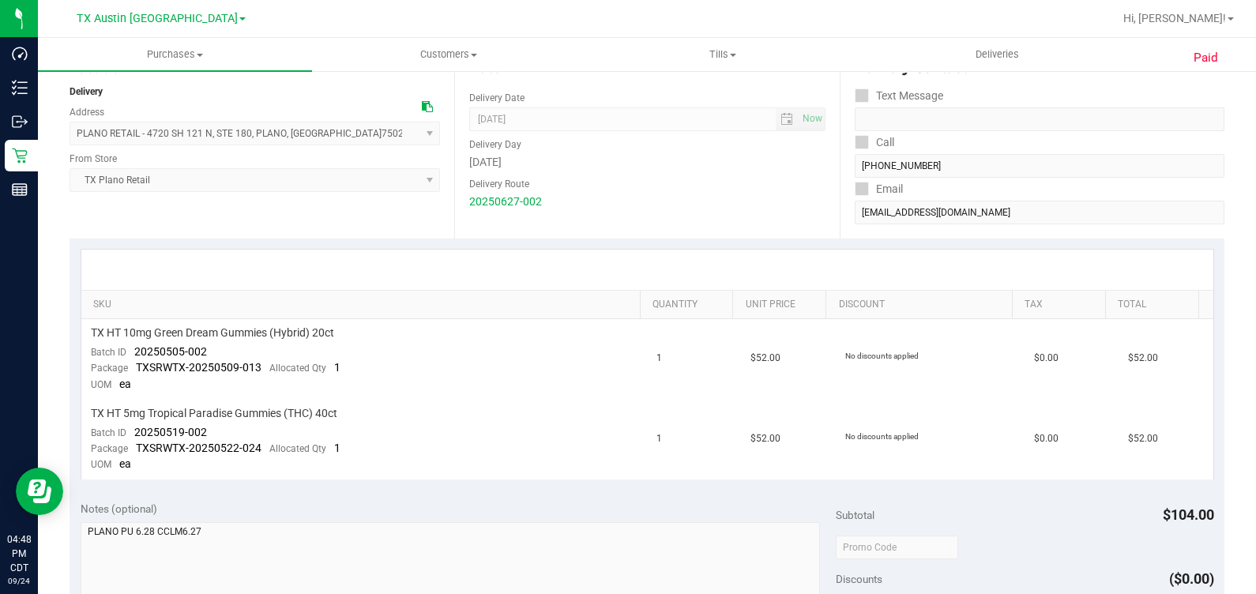
scroll to position [197, 0]
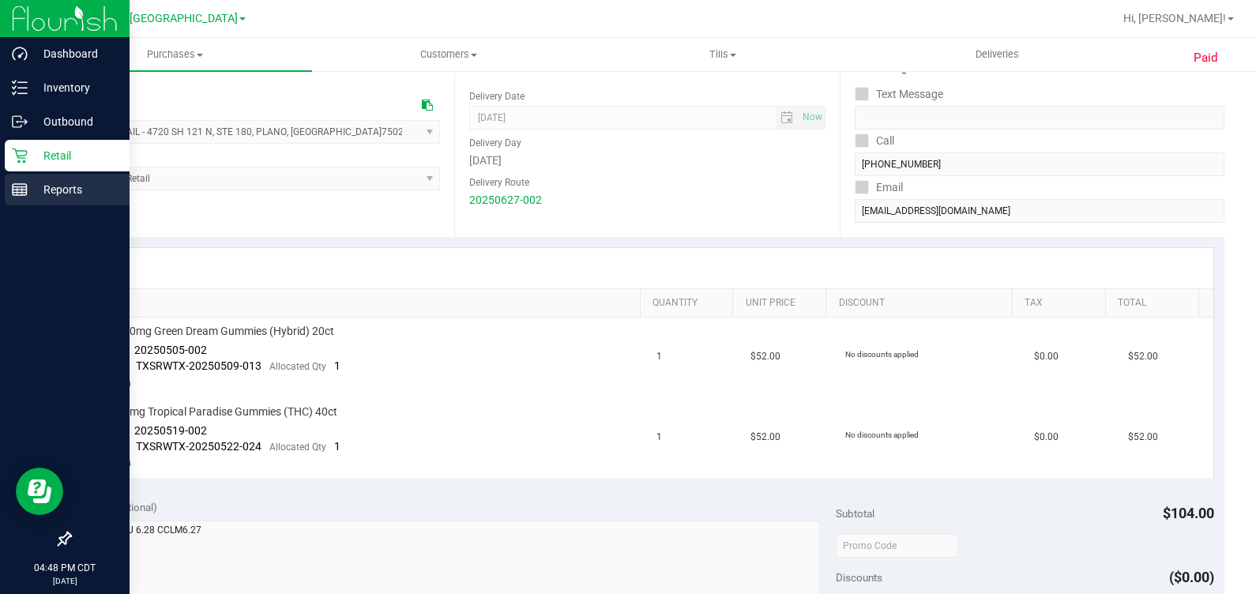
click at [43, 199] on div "Reports" at bounding box center [67, 190] width 125 height 32
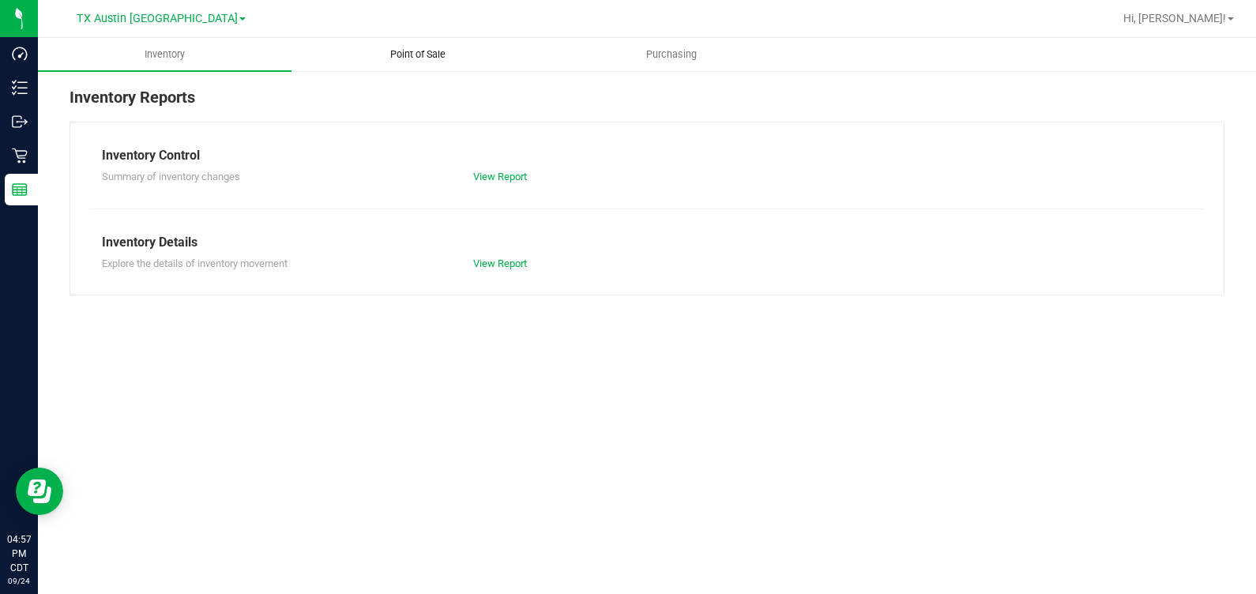
click at [419, 58] on span "Point of Sale" at bounding box center [418, 54] width 98 height 14
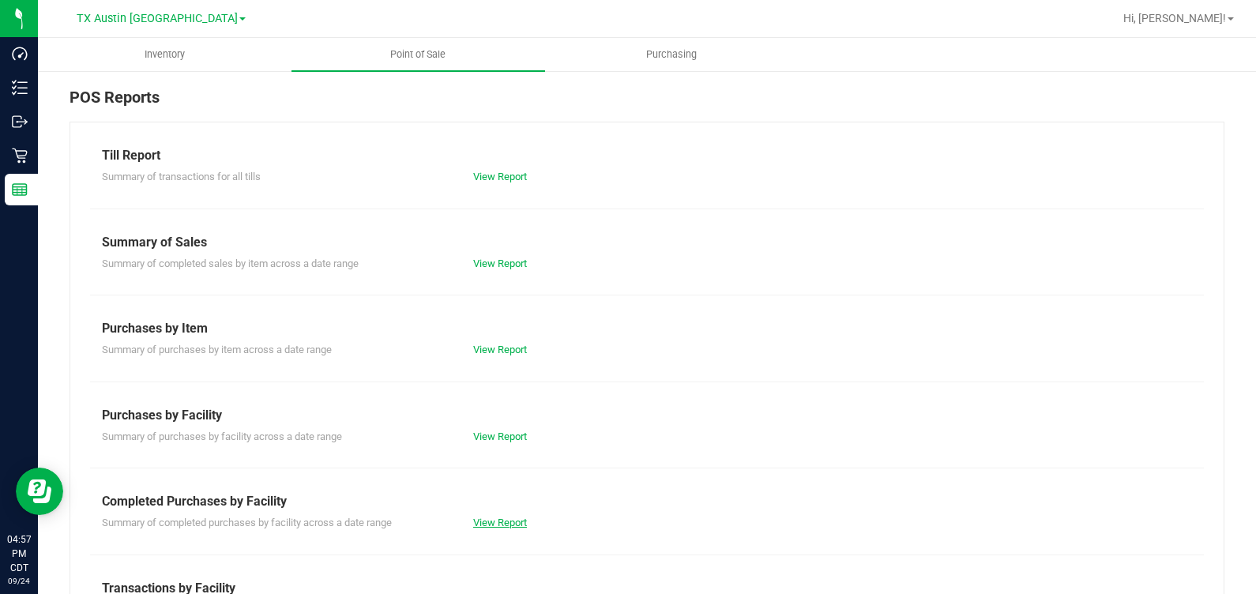
click at [474, 521] on link "View Report" at bounding box center [500, 523] width 54 height 12
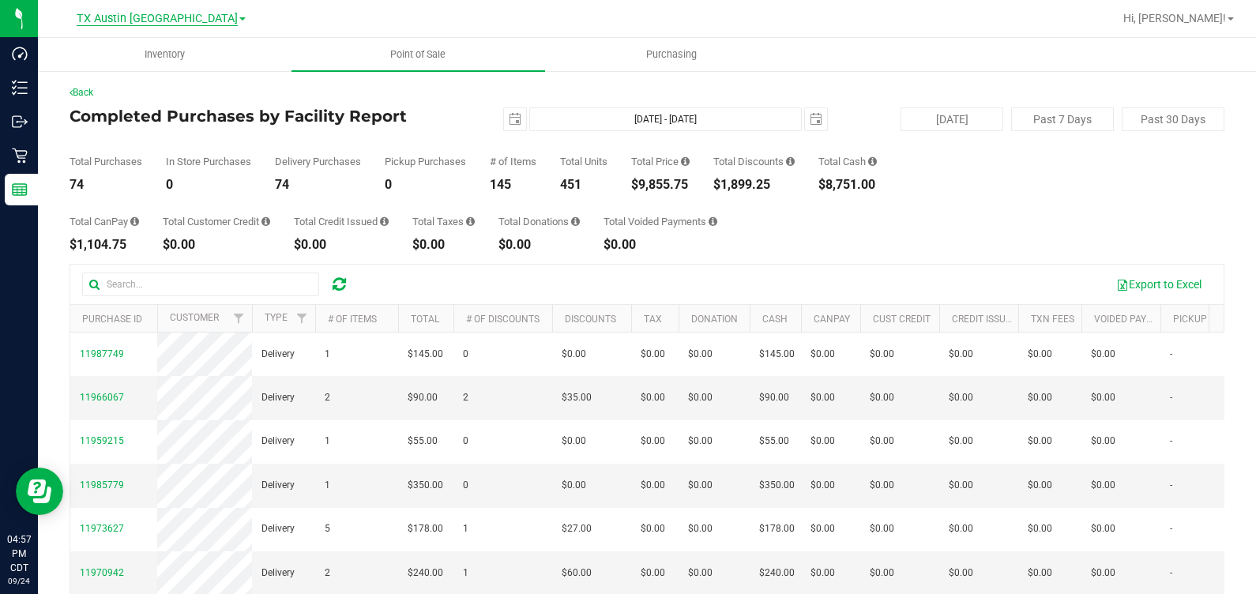
click at [162, 18] on span "TX Austin [GEOGRAPHIC_DATA]" at bounding box center [157, 19] width 161 height 14
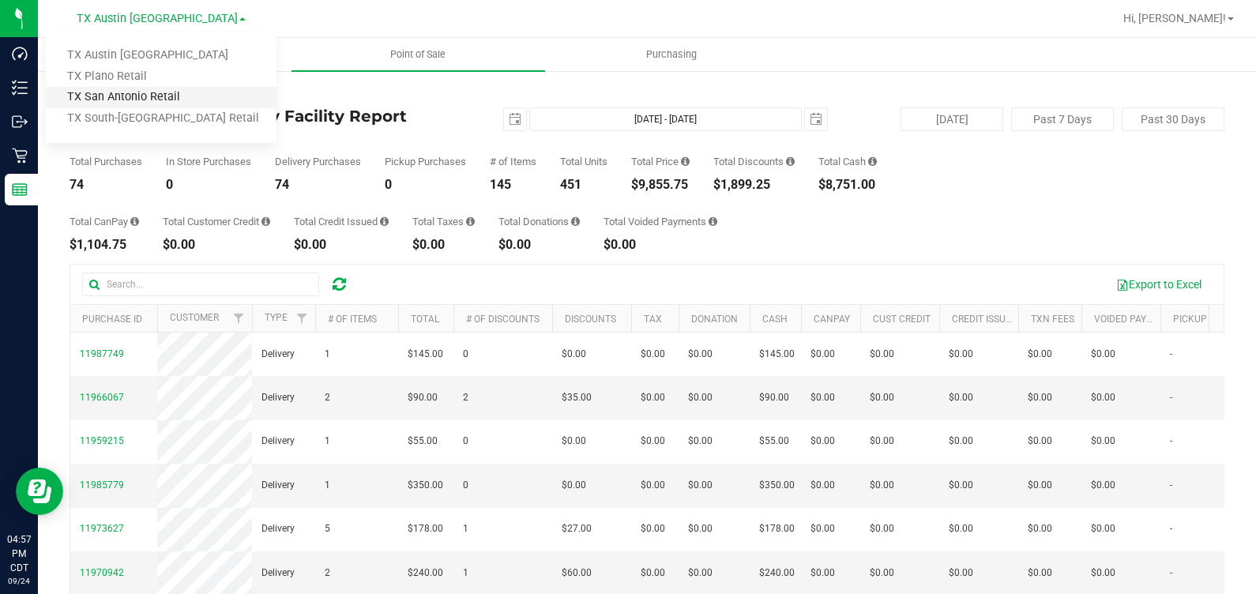
click at [160, 98] on link "TX San Antonio Retail" at bounding box center [161, 97] width 231 height 21
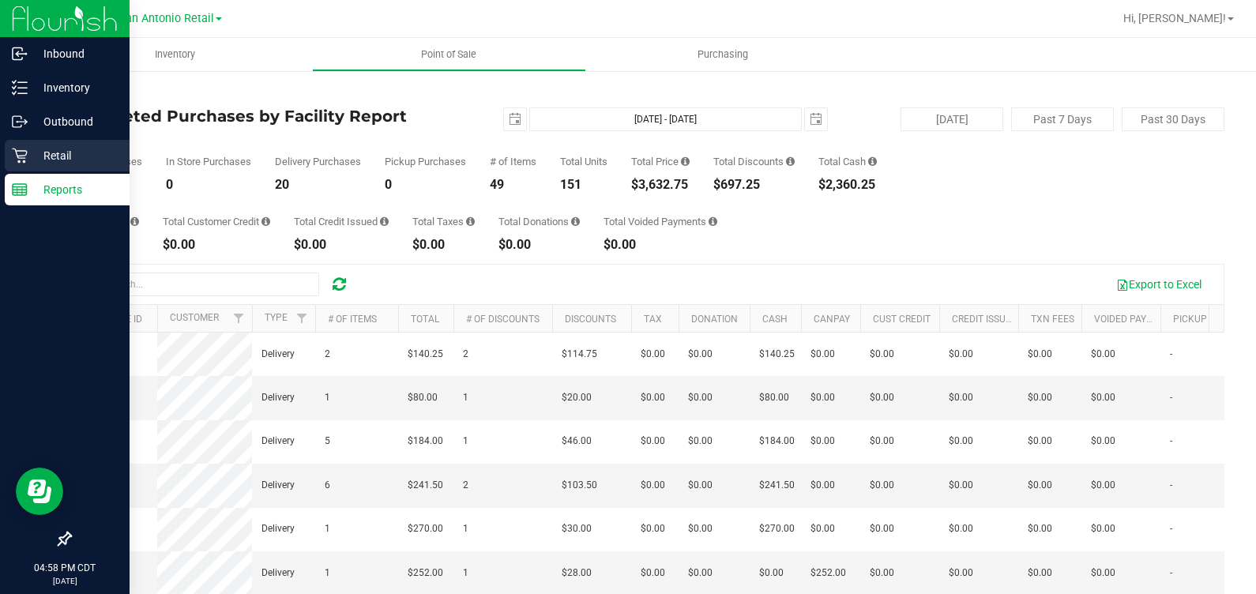
click at [9, 152] on div "Retail" at bounding box center [67, 156] width 125 height 32
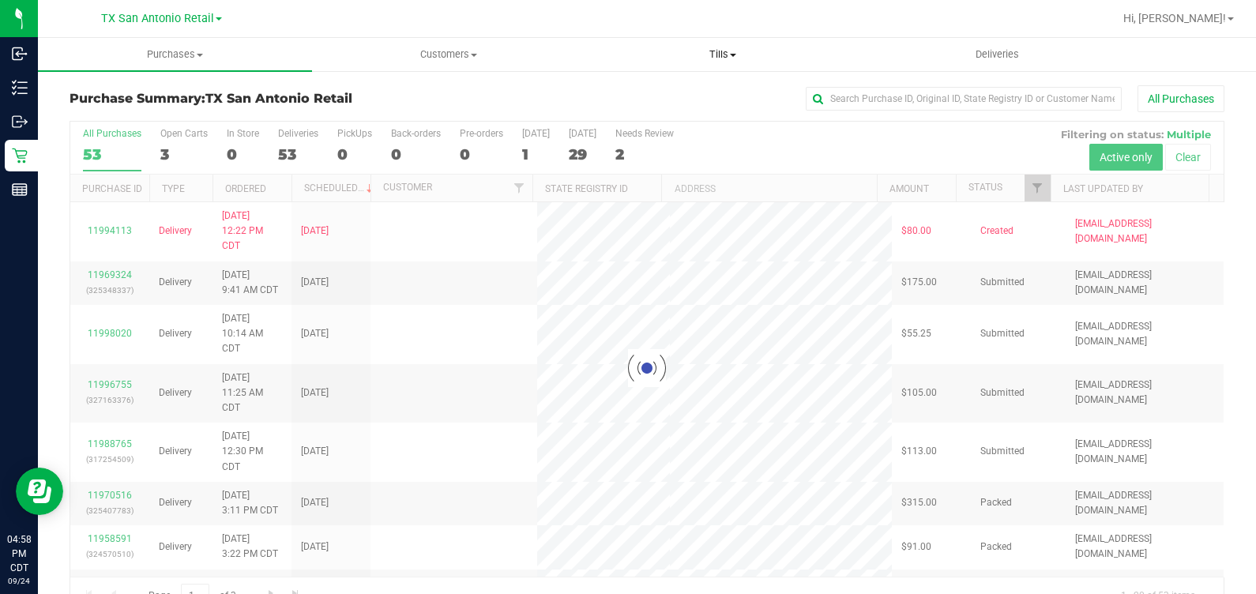
click at [724, 68] on uib-tab-heading "Tills Manage tills Reconcile e-payments" at bounding box center [723, 55] width 273 height 32
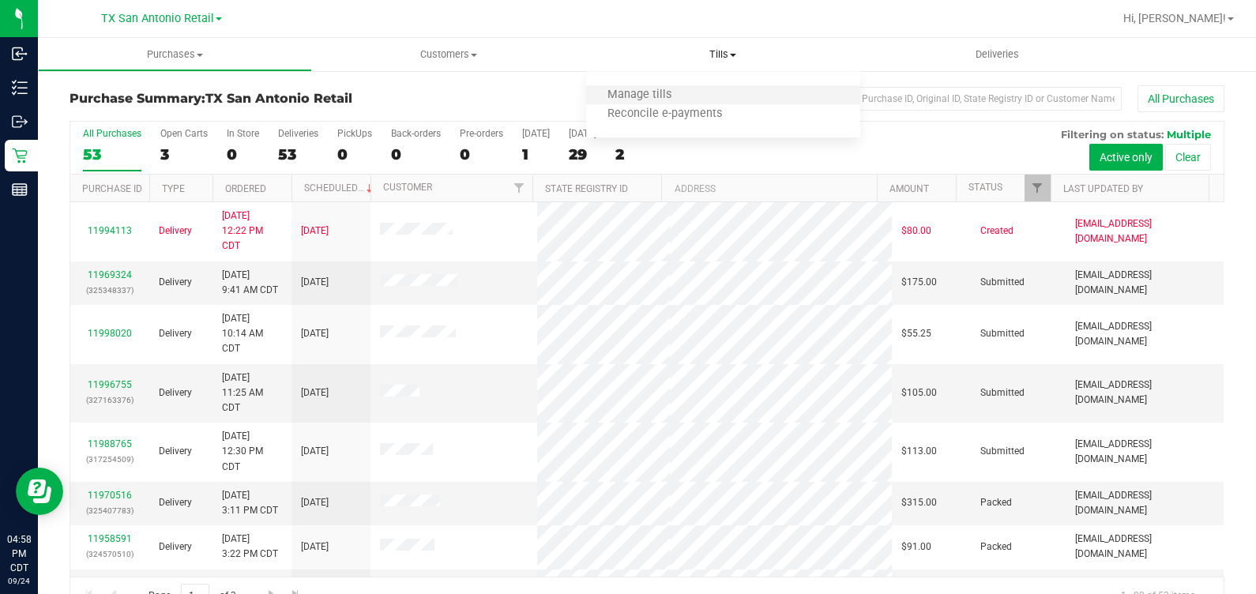
click at [715, 92] on li "Manage tills" at bounding box center [723, 95] width 274 height 19
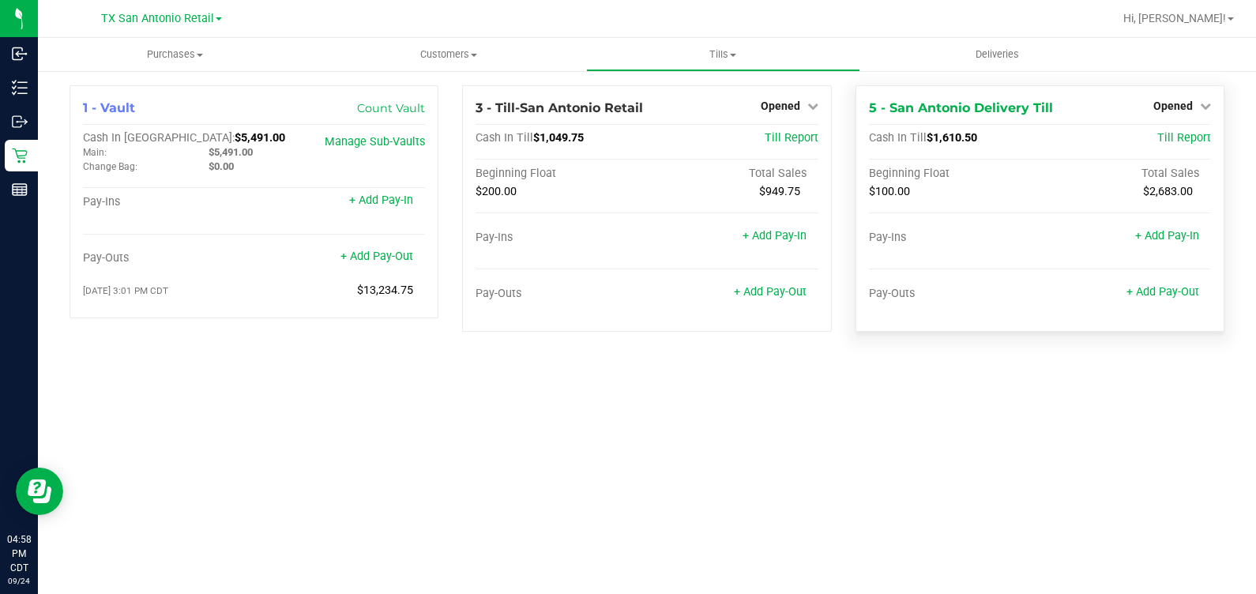
click at [1190, 98] on div "Opened" at bounding box center [1182, 105] width 58 height 19
click at [1173, 107] on span "Opened" at bounding box center [1172, 106] width 39 height 13
click at [1173, 149] on div "Close Till" at bounding box center [1174, 139] width 118 height 43
click at [1175, 139] on link "Close Till" at bounding box center [1174, 139] width 43 height 13
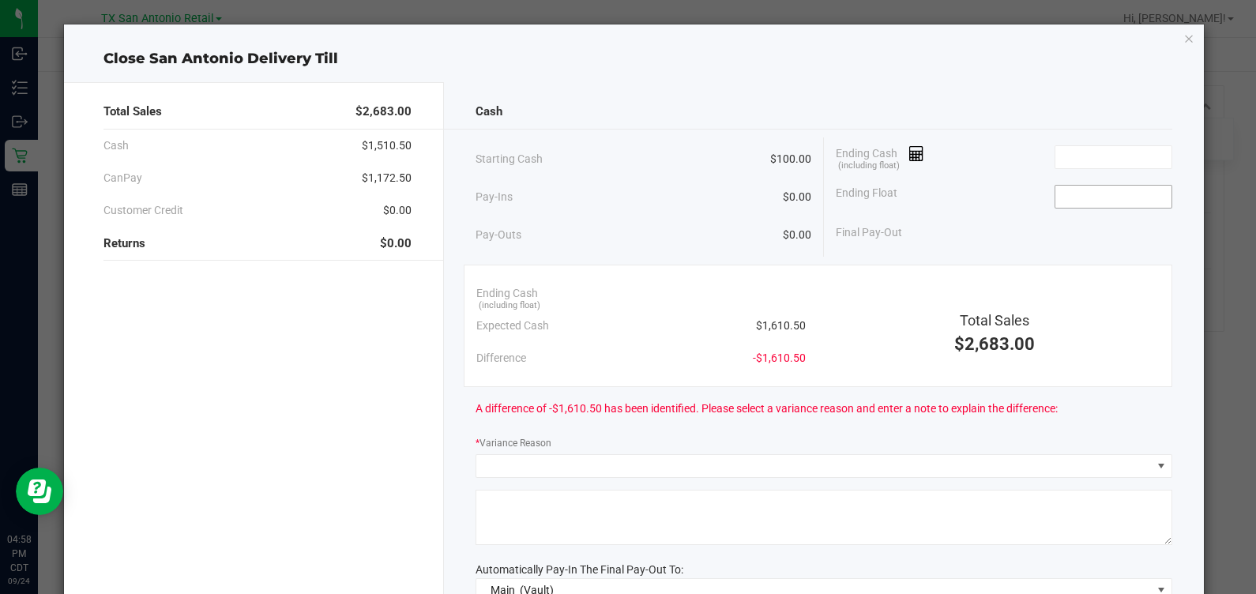
click at [1109, 191] on input at bounding box center [1113, 197] width 116 height 22
type input "$100.00"
click at [1119, 154] on input at bounding box center [1113, 157] width 116 height 22
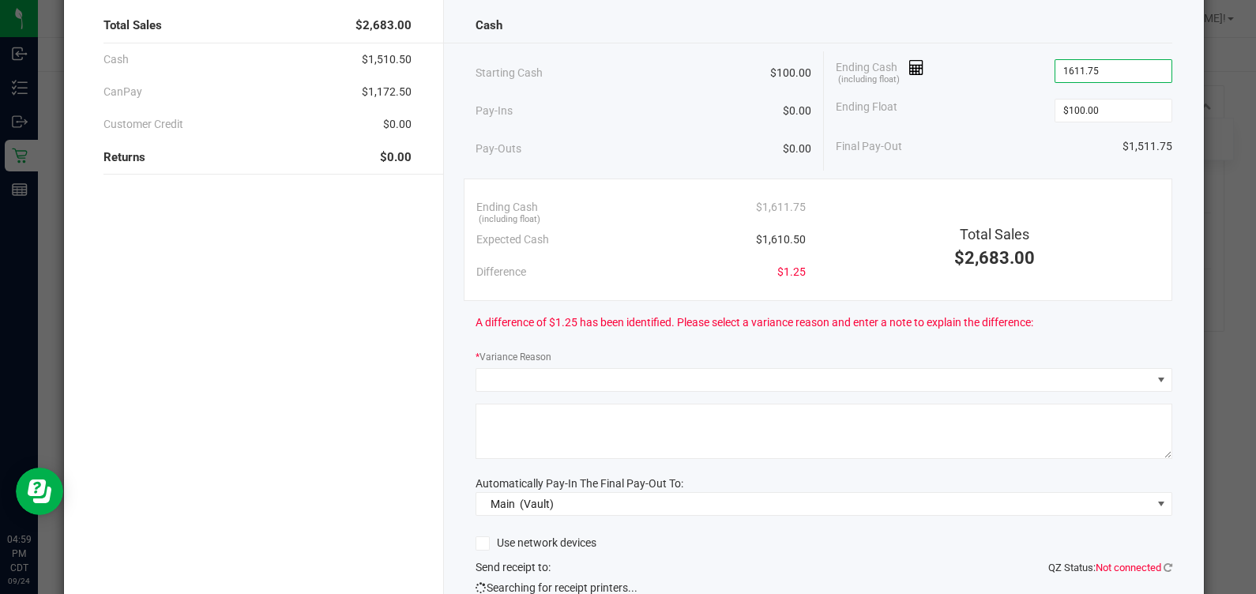
scroll to position [197, 0]
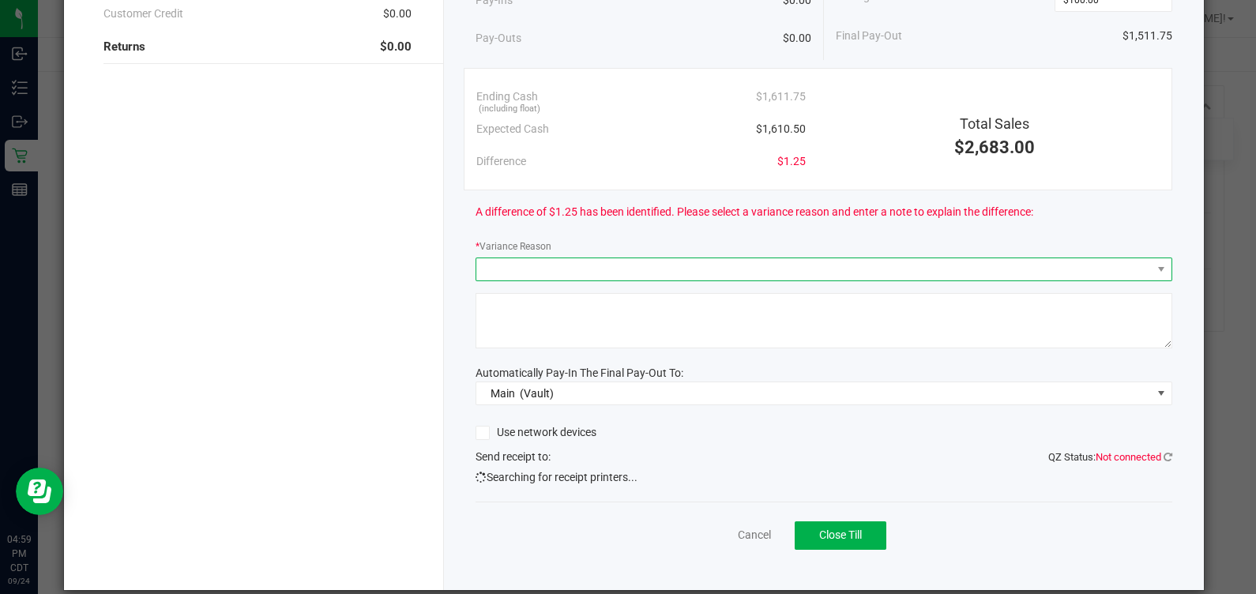
type input "$1,611.75"
click at [732, 259] on span at bounding box center [813, 269] width 675 height 22
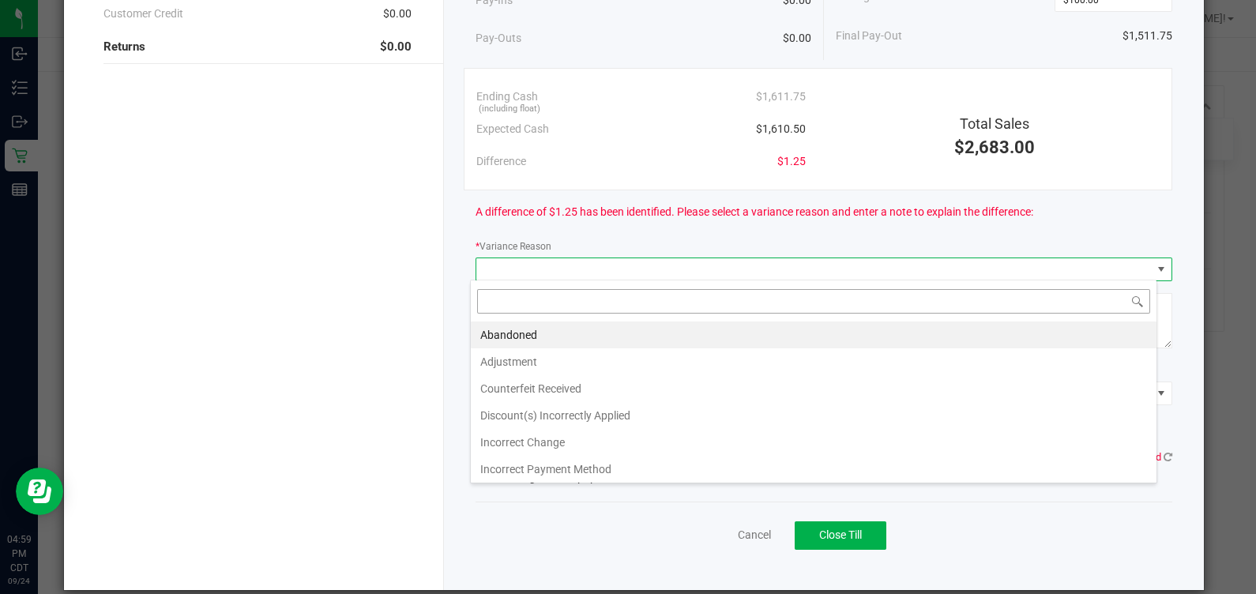
scroll to position [23, 687]
click at [707, 337] on li "Abandoned" at bounding box center [814, 335] width 686 height 27
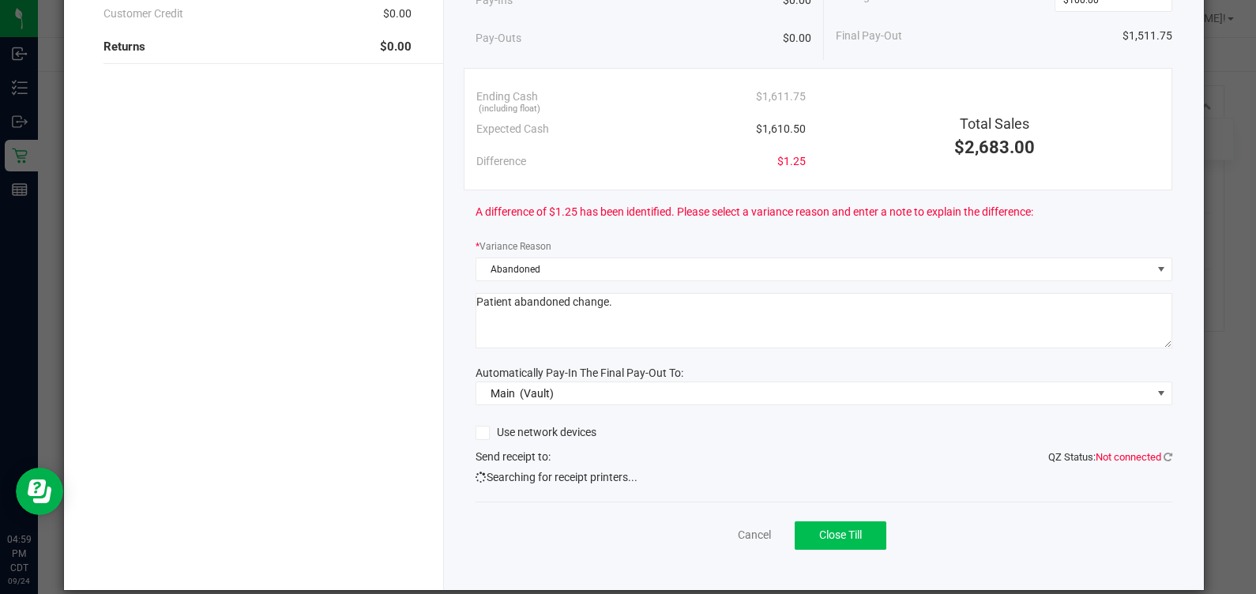
type textarea "Patient abandoned change."
click at [829, 537] on span "Close Till" at bounding box center [840, 535] width 43 height 13
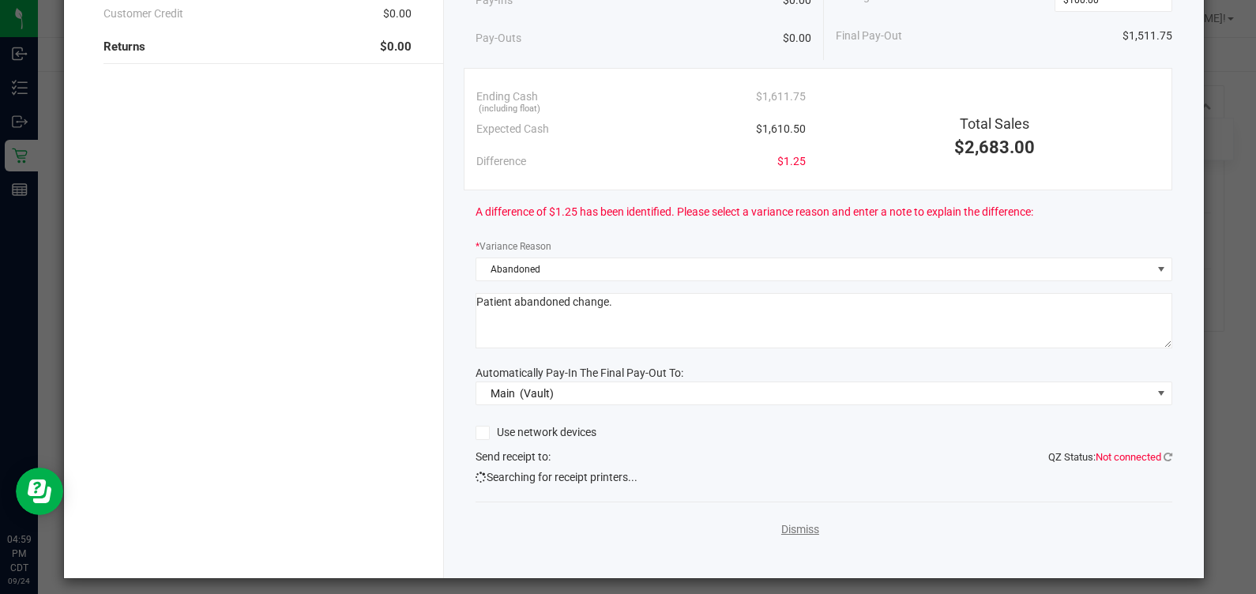
click at [798, 532] on link "Dismiss" at bounding box center [800, 529] width 38 height 17
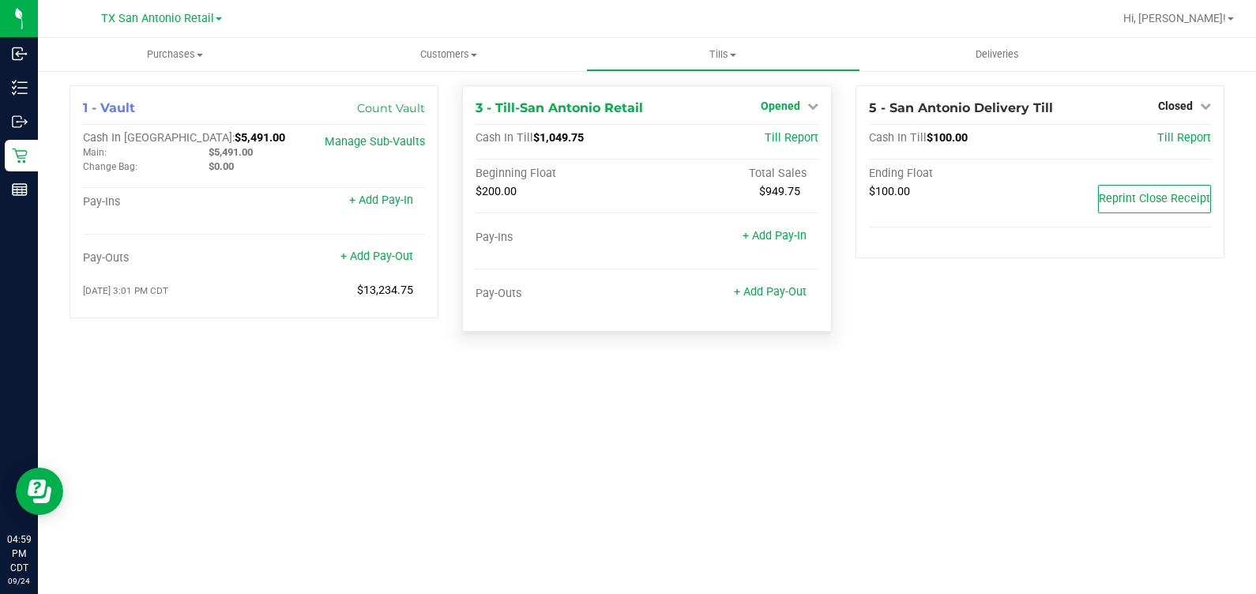
click at [790, 106] on span "Opened" at bounding box center [780, 106] width 39 height 13
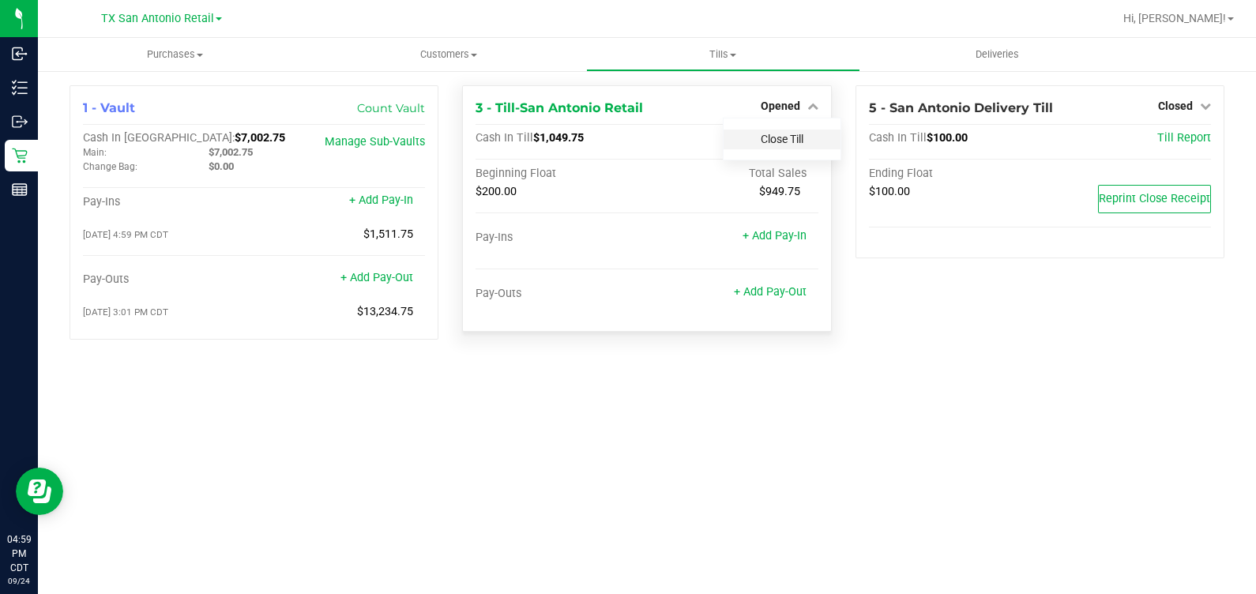
click at [778, 143] on link "Close Till" at bounding box center [782, 139] width 43 height 13
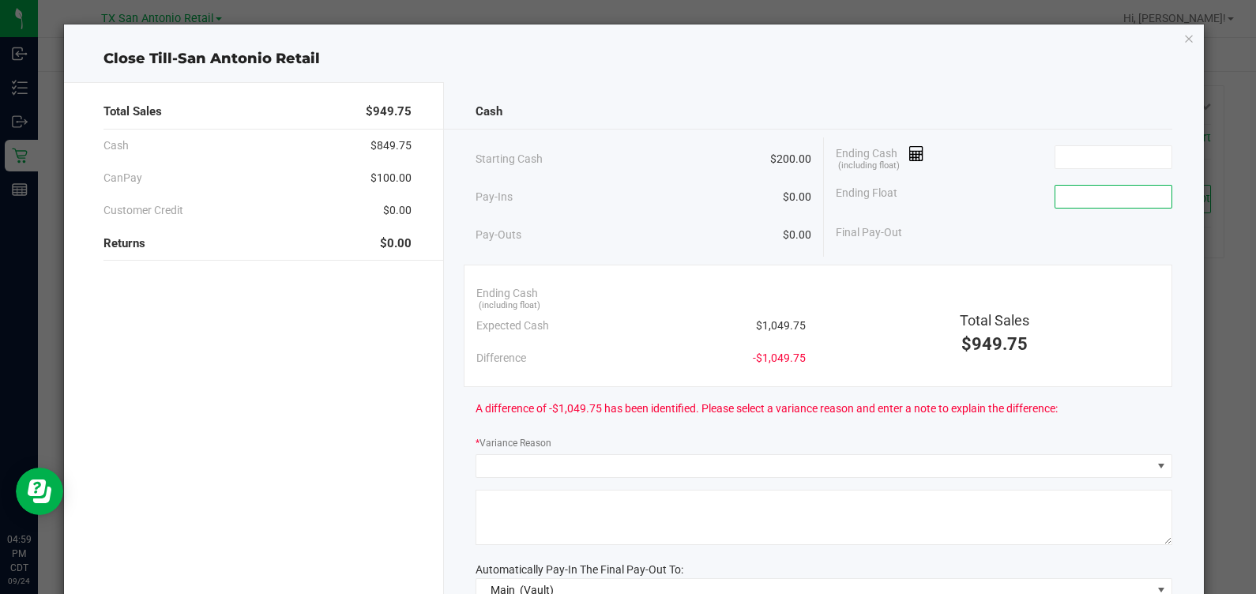
click at [1055, 197] on input at bounding box center [1113, 197] width 116 height 22
type input "$200.00"
click at [1070, 160] on input at bounding box center [1113, 157] width 116 height 22
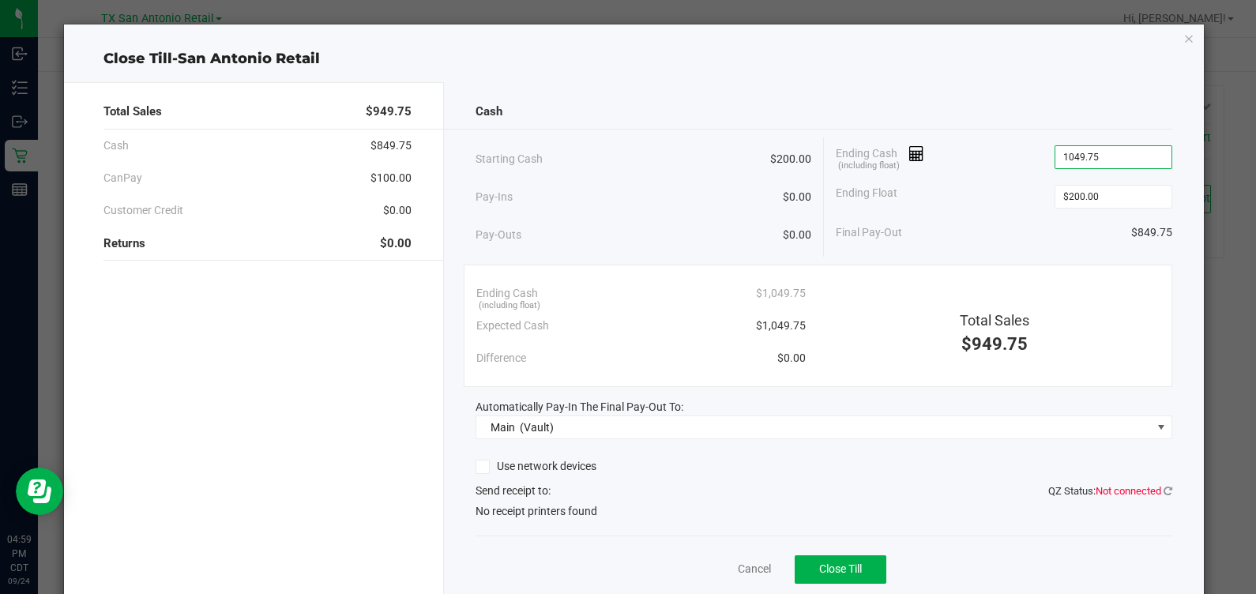
type input "$1,049.75"
type input "$200.00"
click at [837, 574] on button "Close Till" at bounding box center [841, 569] width 92 height 28
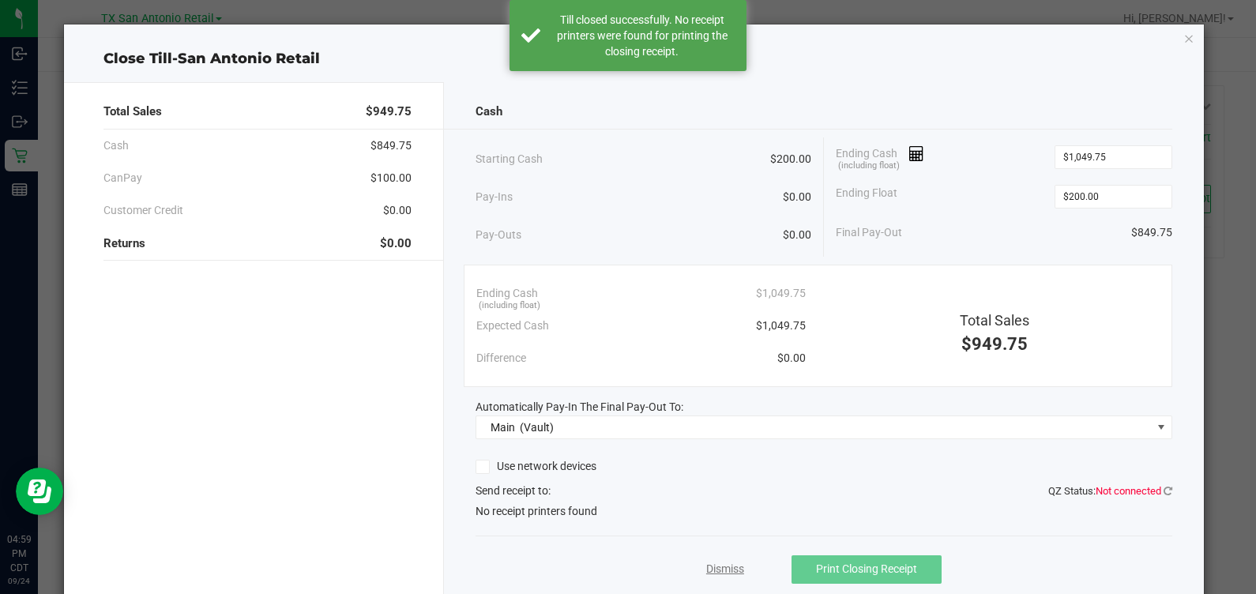
click at [724, 570] on link "Dismiss" at bounding box center [725, 569] width 38 height 17
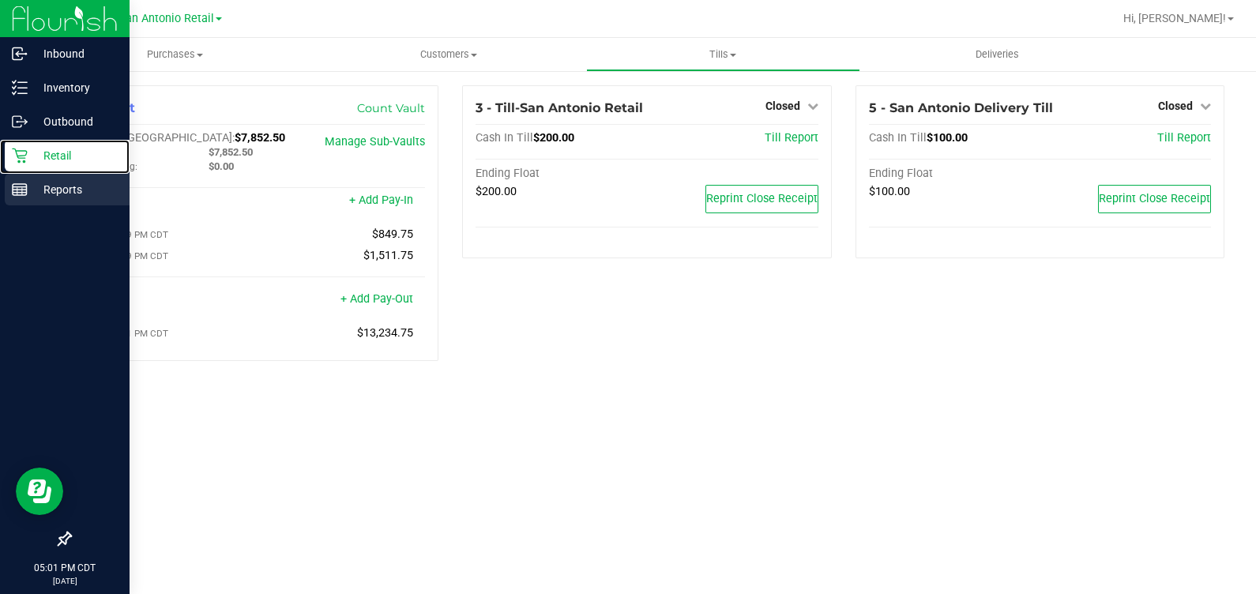
drag, startPoint x: 15, startPoint y: 156, endPoint x: 111, endPoint y: 190, distance: 102.5
click at [15, 156] on icon at bounding box center [20, 156] width 16 height 16
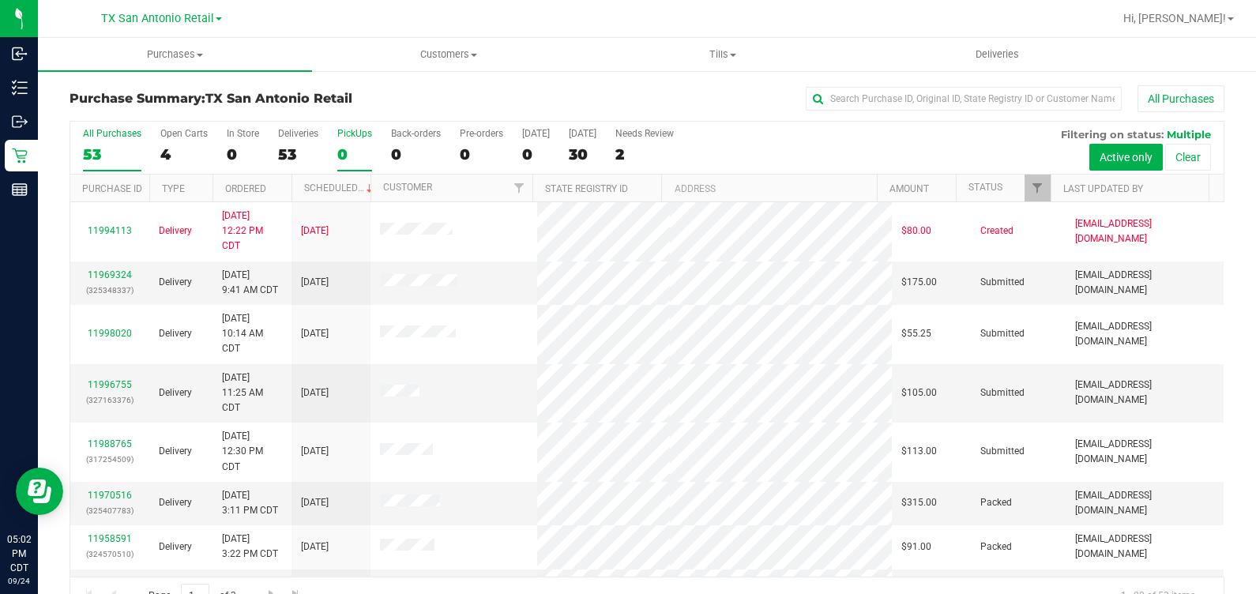
click at [359, 142] on label "PickUps 0" at bounding box center [354, 149] width 35 height 43
click at [0, 0] on input "PickUps 0" at bounding box center [0, 0] width 0 height 0
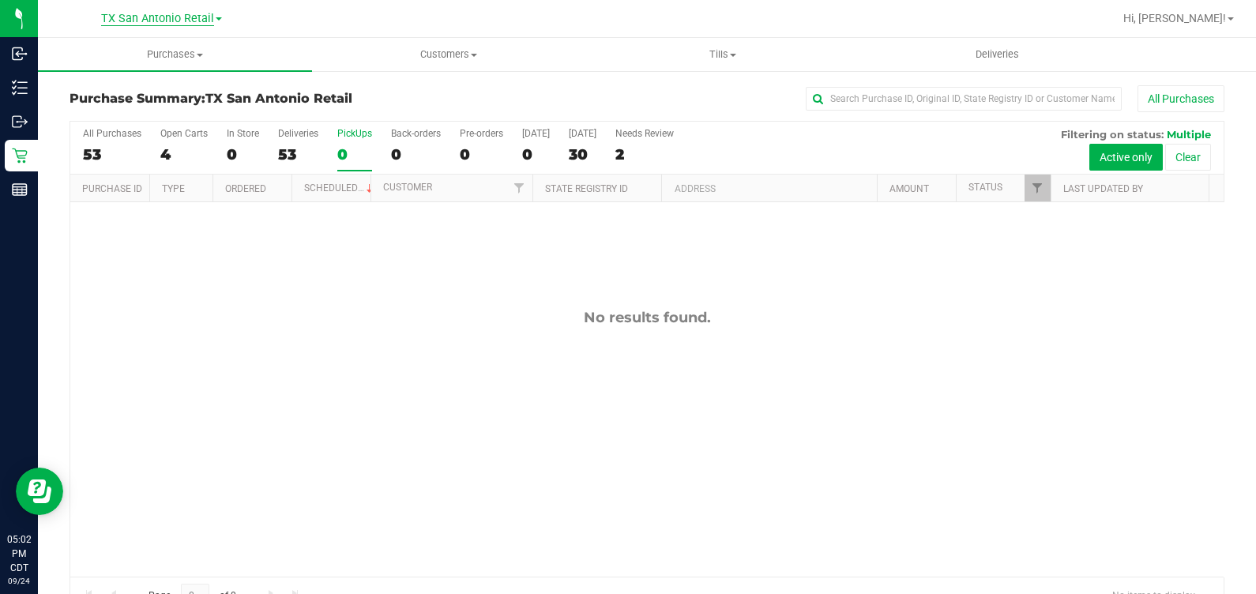
click at [162, 16] on span "TX San Antonio Retail" at bounding box center [157, 19] width 113 height 14
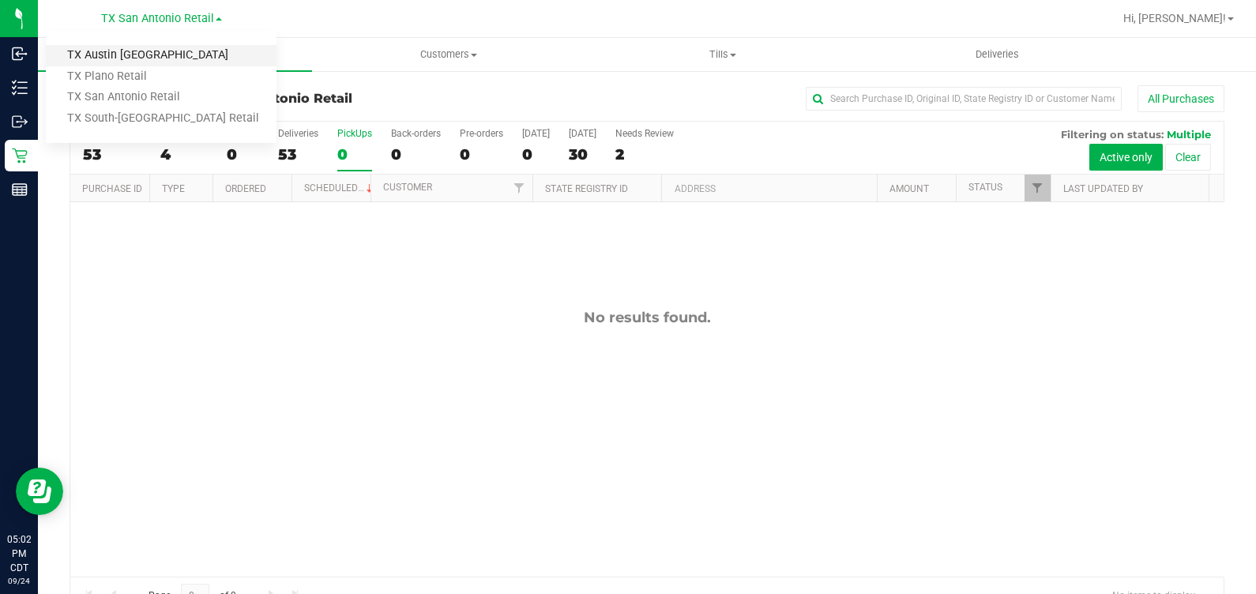
click at [166, 51] on link "TX Austin [GEOGRAPHIC_DATA]" at bounding box center [161, 55] width 231 height 21
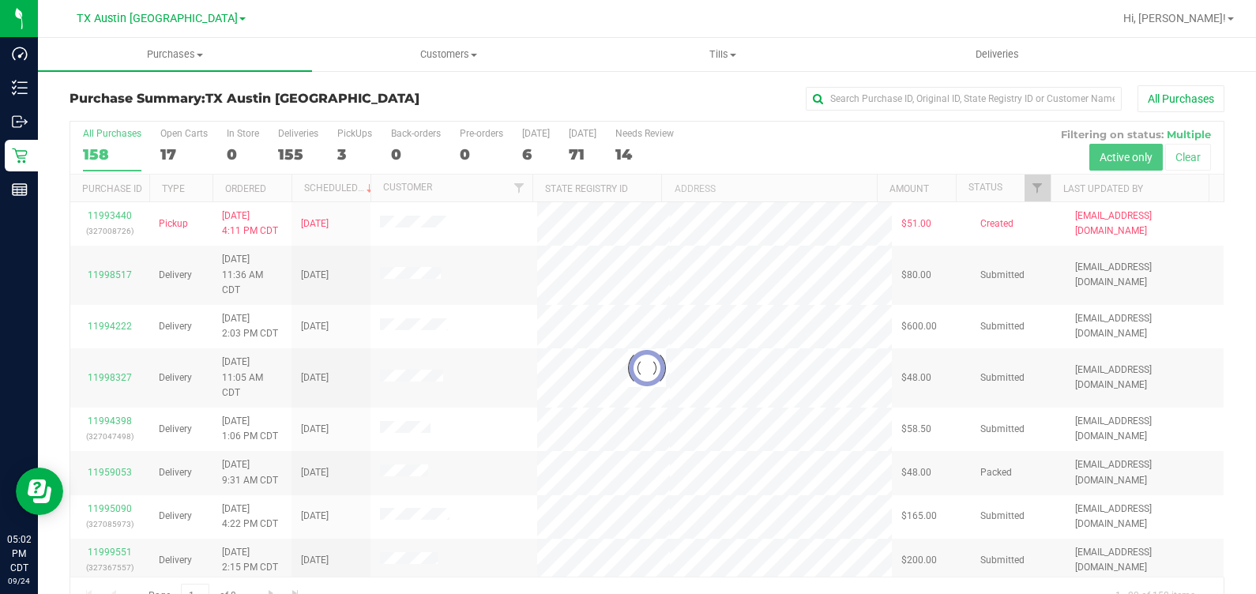
click at [344, 148] on div at bounding box center [646, 368] width 1153 height 493
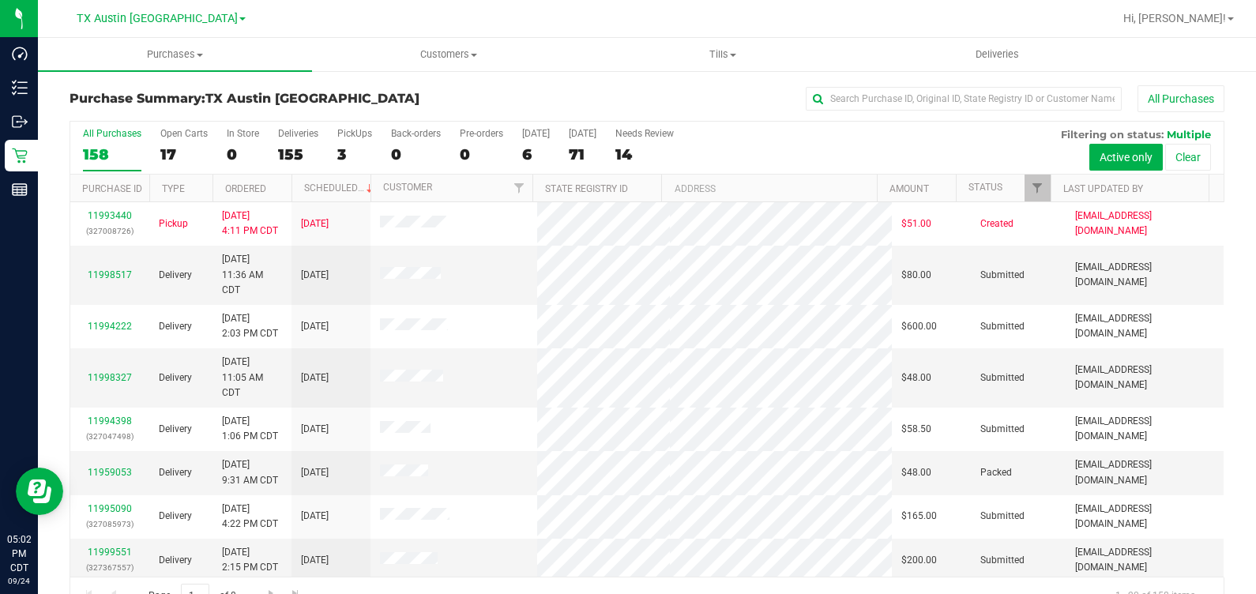
click at [344, 148] on div "3" at bounding box center [354, 154] width 35 height 18
click at [0, 0] on input "PickUps 3" at bounding box center [0, 0] width 0 height 0
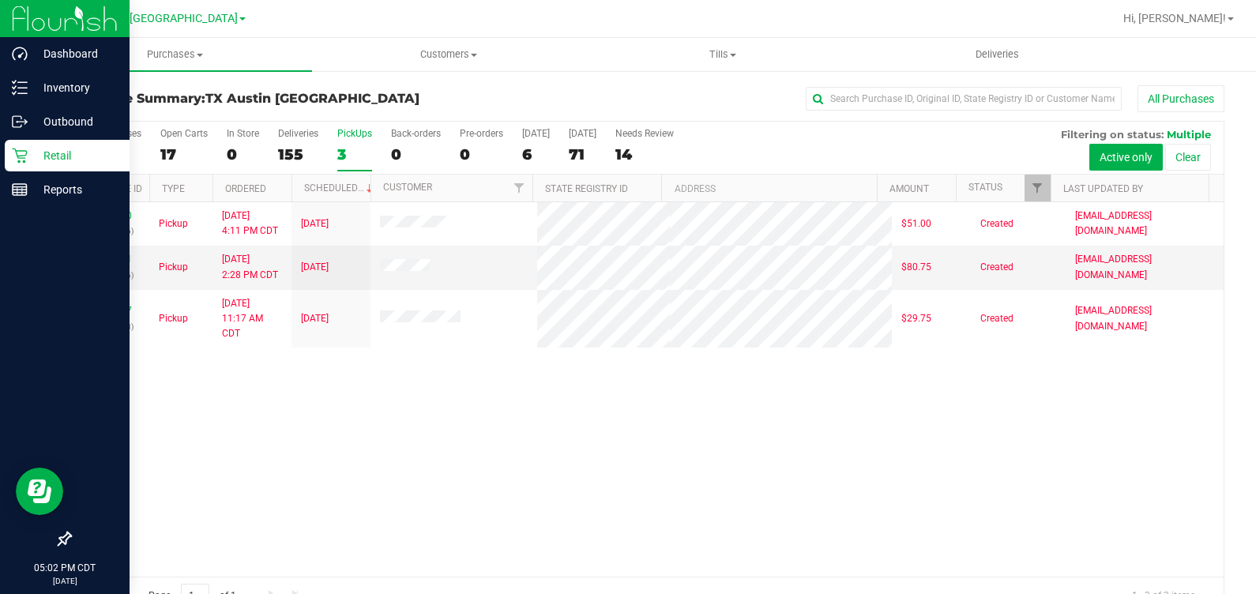
click at [32, 164] on p "Retail" at bounding box center [75, 155] width 95 height 19
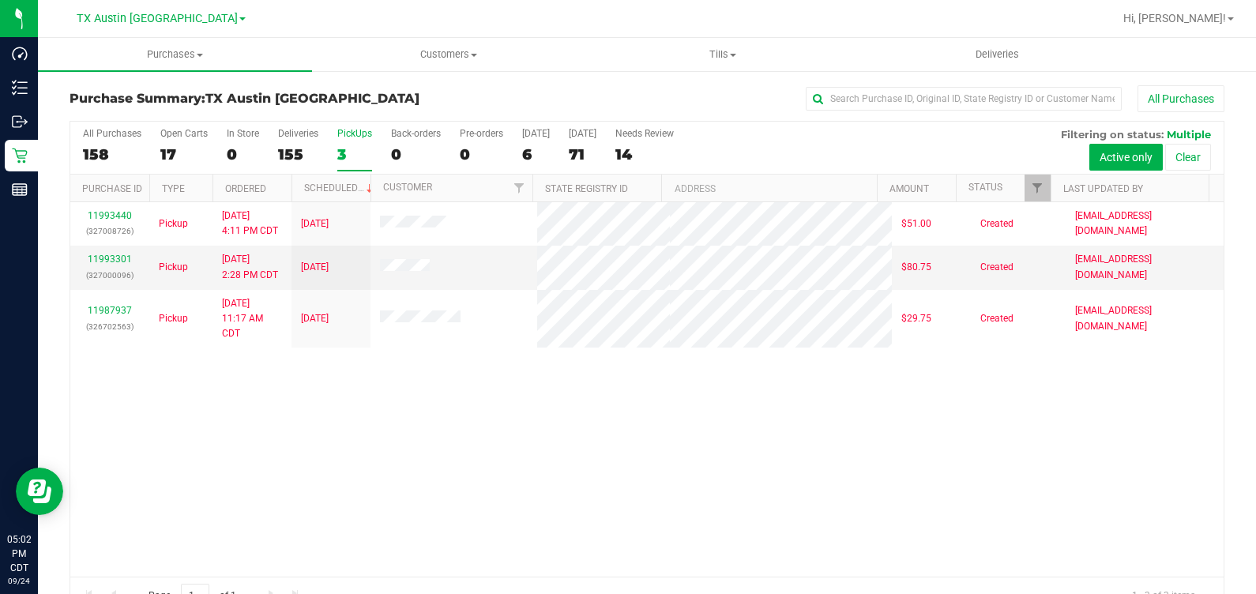
click at [367, 99] on h3 "Purchase Summary: TX Austin DC" at bounding box center [262, 99] width 385 height 14
